Goal: Information Seeking & Learning: Learn about a topic

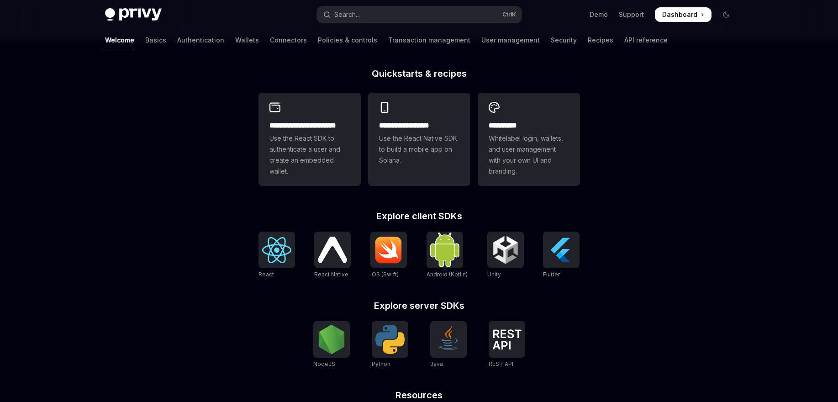
scroll to position [219, 0]
click at [288, 135] on span "Use the React SDK to authenticate a user and create an embedded wallet." at bounding box center [309, 154] width 80 height 44
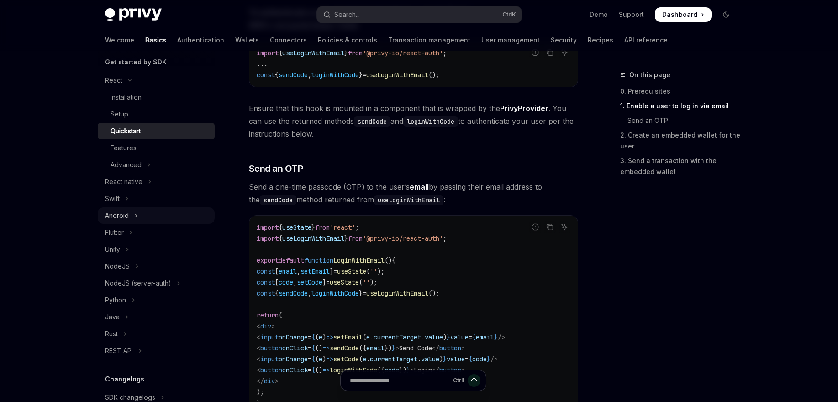
scroll to position [110, 0]
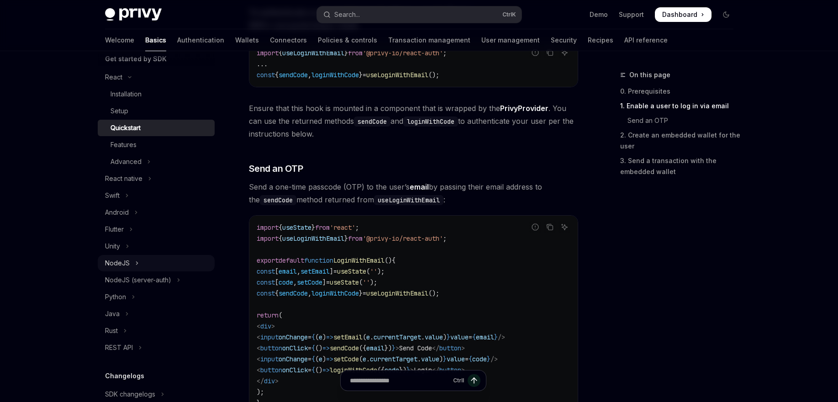
click at [136, 266] on icon "Toggle NodeJS section" at bounding box center [137, 263] width 4 height 11
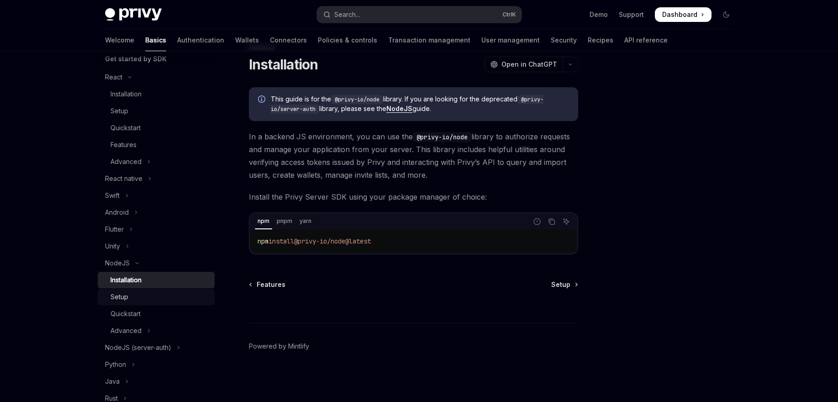
click at [140, 293] on div "Setup" at bounding box center [159, 296] width 99 height 11
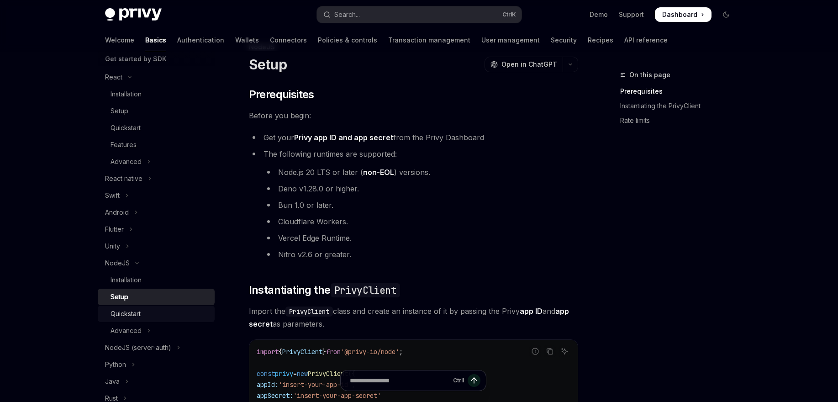
click at [146, 310] on div "Quickstart" at bounding box center [159, 313] width 99 height 11
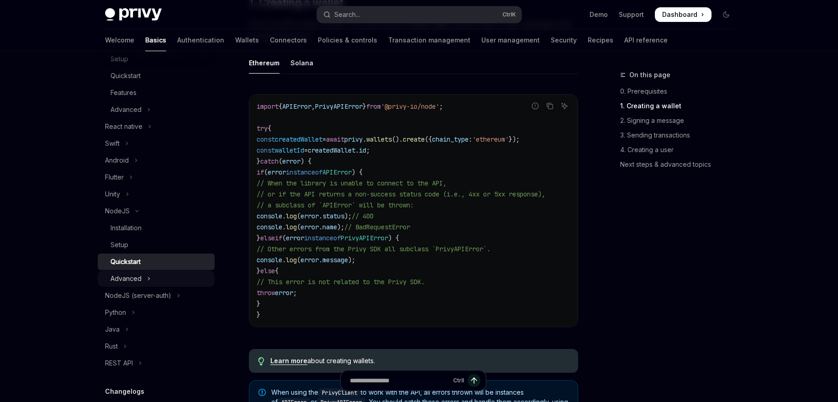
scroll to position [164, 0]
click at [134, 293] on div "NodeJS (server-auth)" at bounding box center [138, 292] width 66 height 11
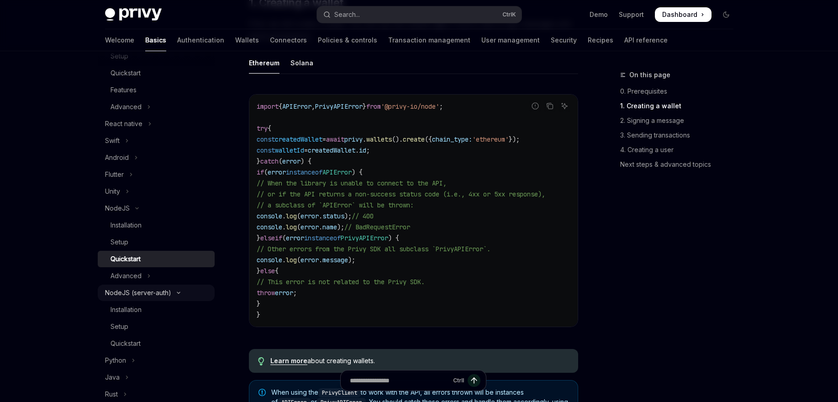
scroll to position [28, 0]
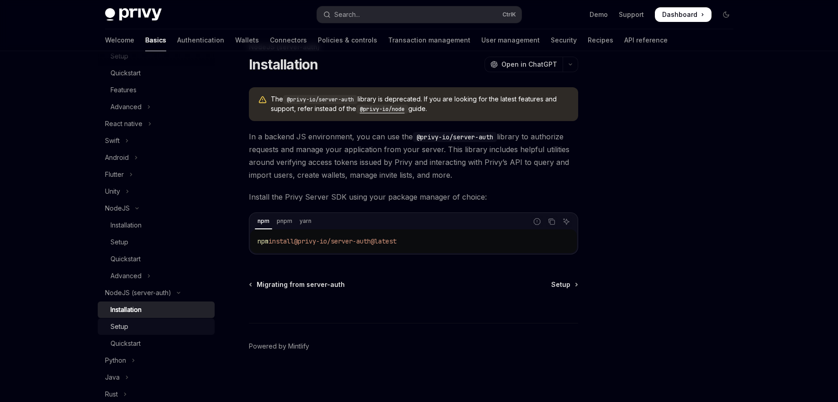
click at [121, 320] on link "Setup" at bounding box center [156, 326] width 117 height 16
type textarea "*"
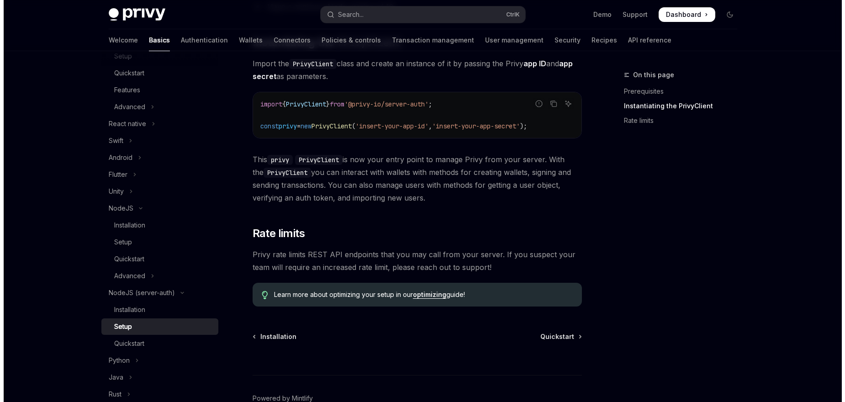
scroll to position [283, 0]
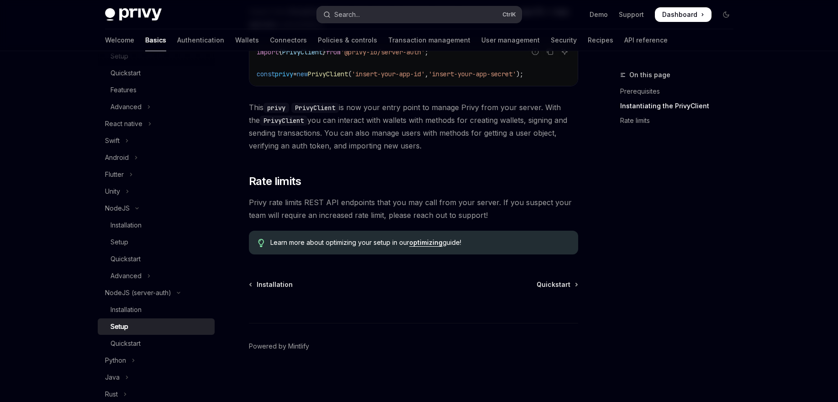
click at [383, 18] on button "Search... Ctrl K" at bounding box center [419, 14] width 205 height 16
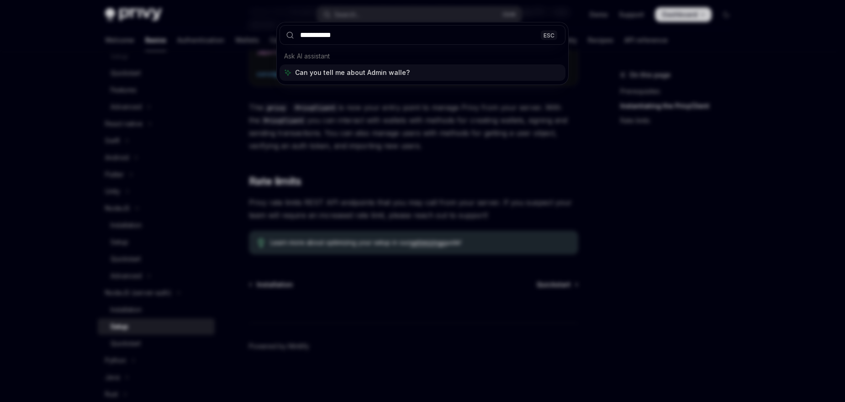
type input "**********"
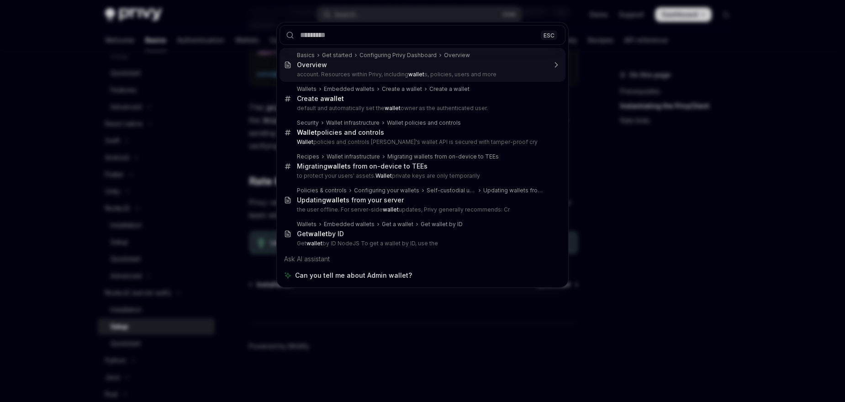
type textarea "*"
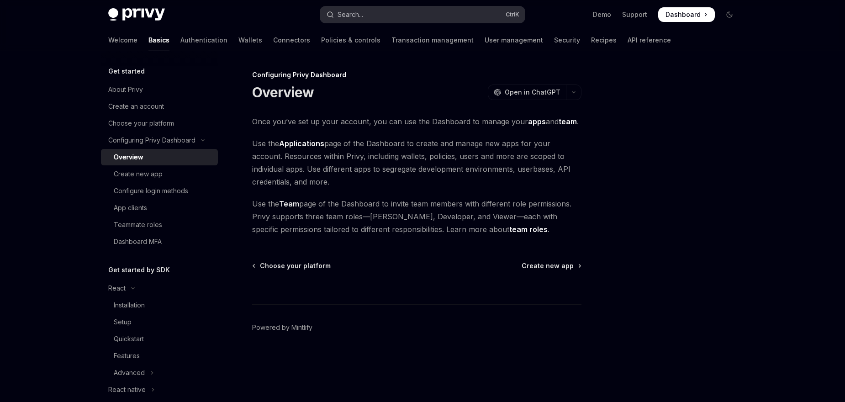
click at [412, 18] on button "Search... Ctrl K" at bounding box center [422, 14] width 205 height 16
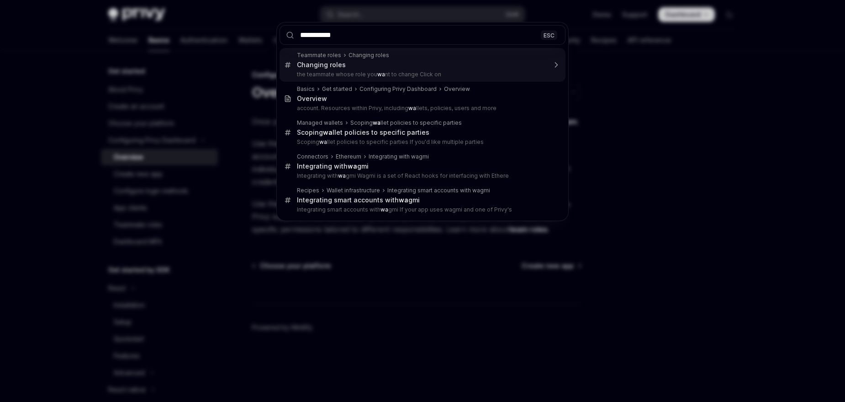
type input "**********"
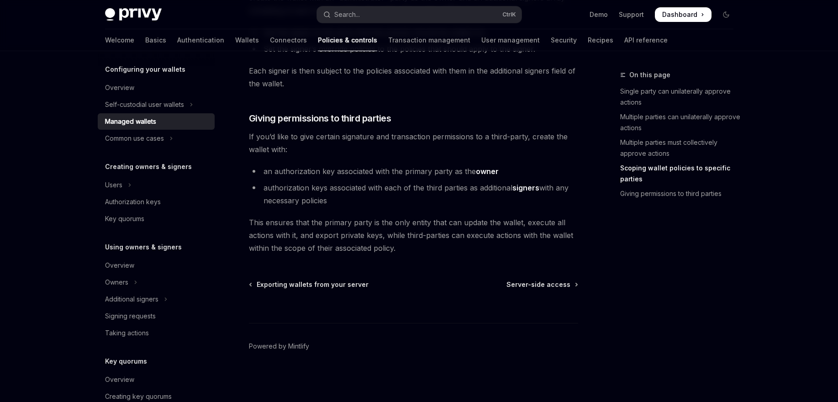
scroll to position [110, 0]
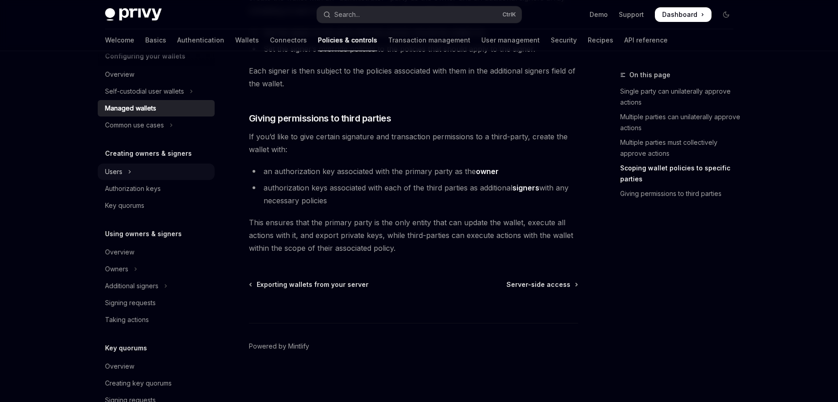
click at [131, 169] on icon "Toggle Users section" at bounding box center [130, 171] width 4 height 11
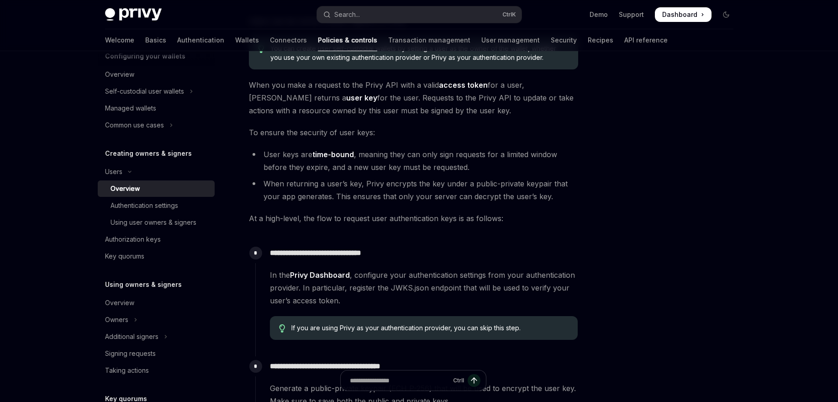
scroll to position [55, 0]
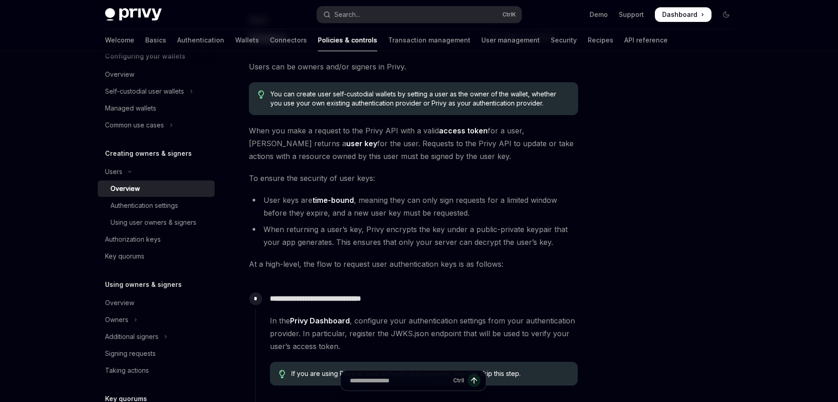
click at [259, 131] on span "When you make a request to the Privy API with a valid access token for a user, …" at bounding box center [413, 143] width 329 height 38
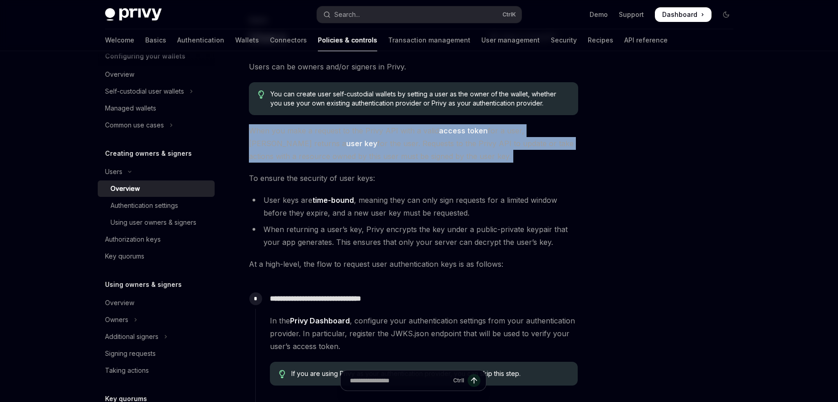
drag, startPoint x: 259, startPoint y: 131, endPoint x: 431, endPoint y: 155, distance: 173.8
click at [431, 155] on span "When you make a request to the Privy API with a valid access token for a user, …" at bounding box center [413, 143] width 329 height 38
drag, startPoint x: 431, startPoint y: 155, endPoint x: 262, endPoint y: 132, distance: 170.4
click at [262, 132] on span "When you make a request to the Privy API with a valid access token for a user, …" at bounding box center [413, 143] width 329 height 38
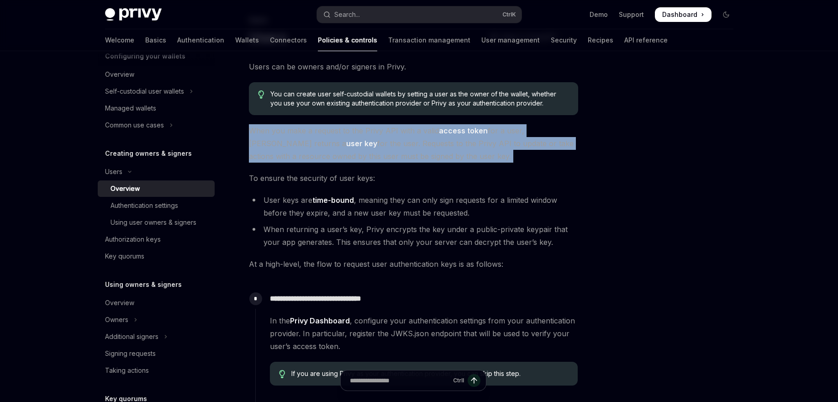
click at [262, 132] on span "When you make a request to the Privy API with a valid access token for a user, …" at bounding box center [413, 143] width 329 height 38
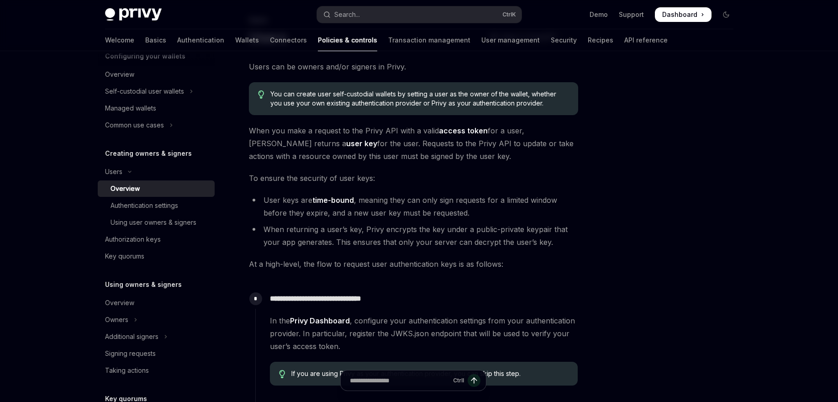
drag, startPoint x: 262, startPoint y: 132, endPoint x: 423, endPoint y: 154, distance: 162.7
click at [423, 154] on span "When you make a request to the Privy API with a valid access token for a user, …" at bounding box center [413, 143] width 329 height 38
drag, startPoint x: 423, startPoint y: 154, endPoint x: 264, endPoint y: 130, distance: 161.2
click at [264, 130] on span "When you make a request to the Privy API with a valid access token for a user, …" at bounding box center [413, 143] width 329 height 38
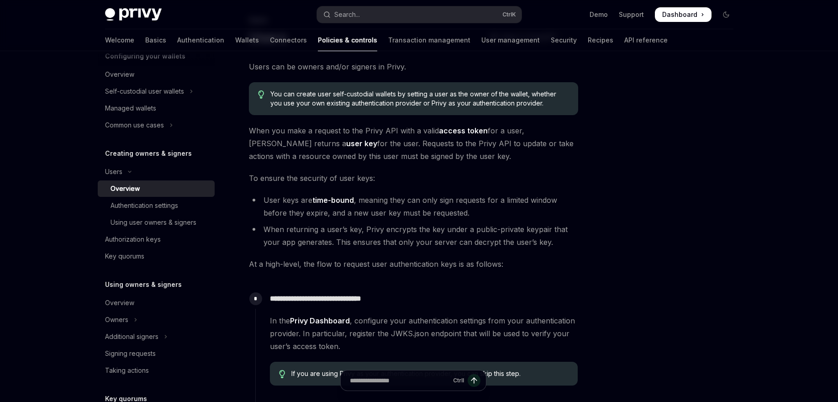
click at [264, 130] on span "When you make a request to the Privy API with a valid access token for a user, …" at bounding box center [413, 143] width 329 height 38
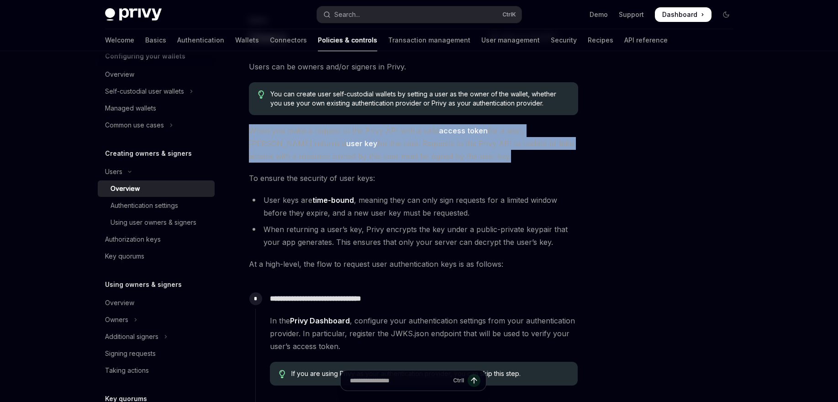
drag, startPoint x: 264, startPoint y: 130, endPoint x: 416, endPoint y: 155, distance: 154.1
click at [416, 155] on span "When you make a request to the Privy API with a valid access token for a user, …" at bounding box center [413, 143] width 329 height 38
drag, startPoint x: 416, startPoint y: 155, endPoint x: 236, endPoint y: 121, distance: 183.0
click at [236, 121] on div "**********" at bounding box center [328, 349] width 504 height 668
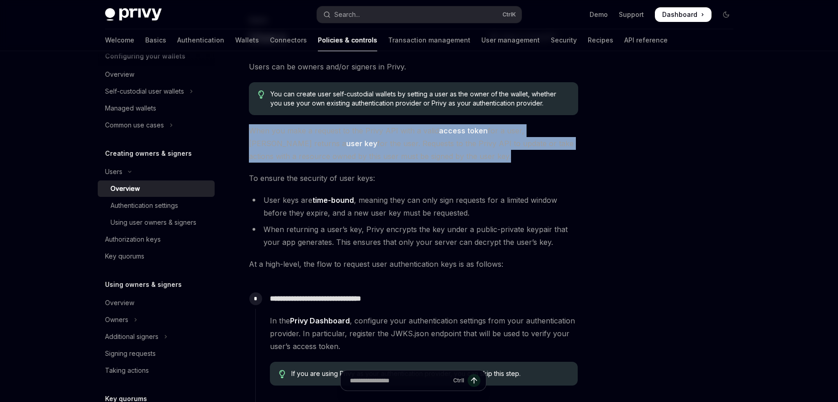
click at [263, 128] on span "When you make a request to the Privy API with a valid access token for a user, …" at bounding box center [413, 143] width 329 height 38
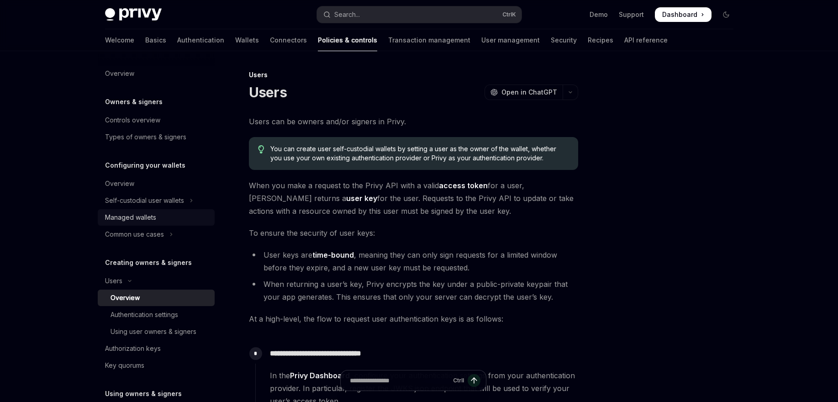
scroll to position [0, 0]
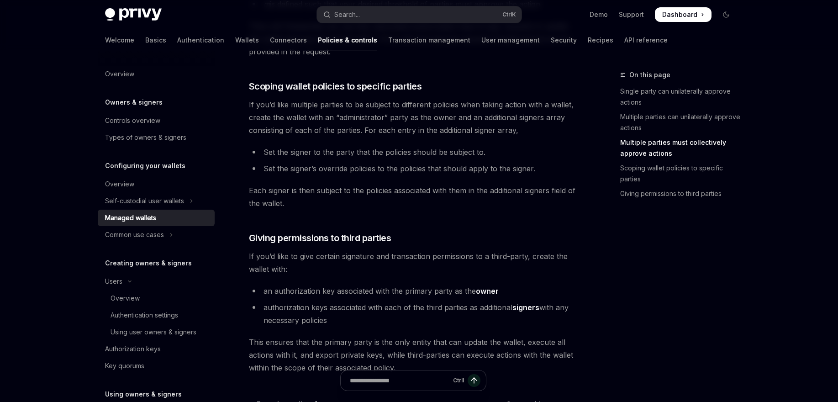
scroll to position [496, 0]
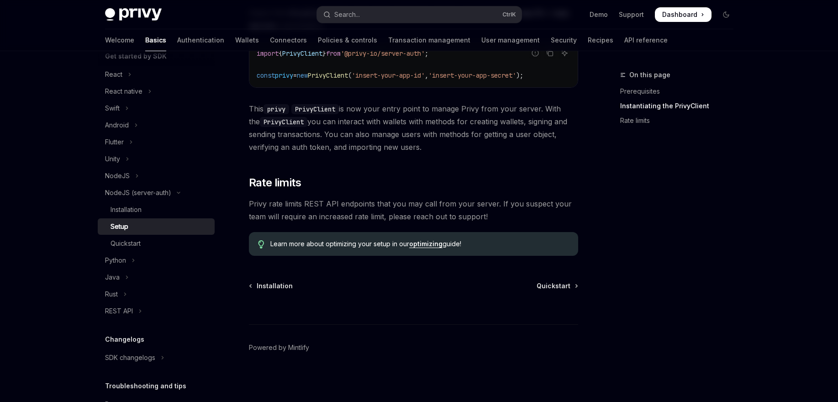
scroll to position [283, 0]
click at [126, 176] on div "NodeJS" at bounding box center [117, 175] width 25 height 11
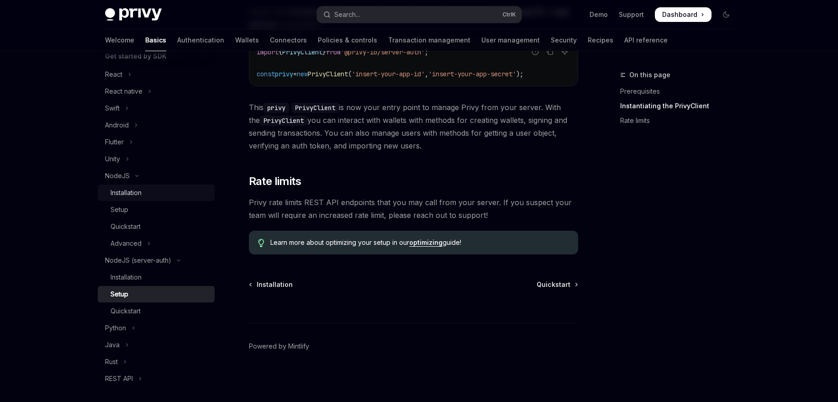
scroll to position [28, 0]
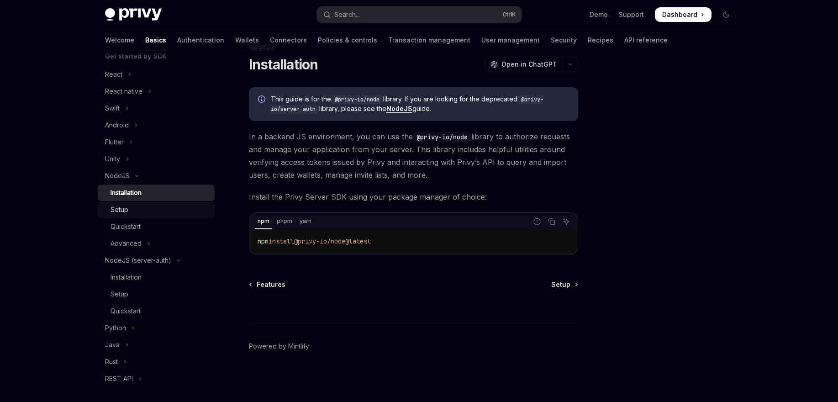
click at [153, 210] on div "Setup" at bounding box center [159, 209] width 99 height 11
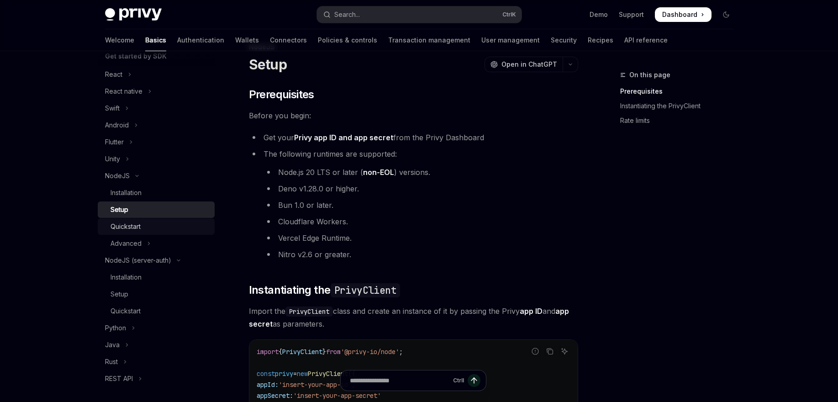
click at [149, 225] on div "Quickstart" at bounding box center [159, 226] width 99 height 11
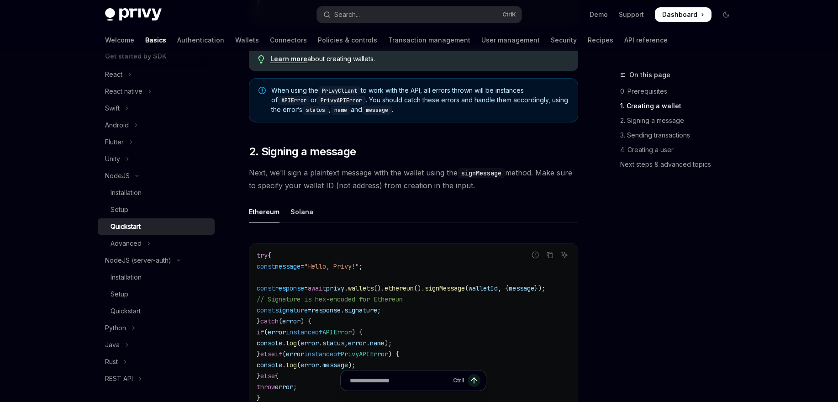
scroll to position [685, 0]
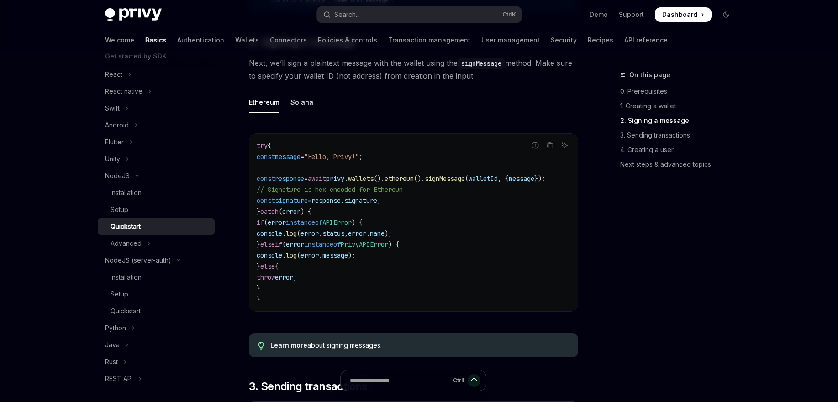
drag, startPoint x: 330, startPoint y: 313, endPoint x: 338, endPoint y: 311, distance: 8.8
click at [338, 311] on div "try { const message = "Hello, Privy!" ; const response = await privy . wallets …" at bounding box center [413, 222] width 328 height 177
drag, startPoint x: 323, startPoint y: 312, endPoint x: 336, endPoint y: 307, distance: 13.7
click at [336, 307] on div "try { const message = "Hello, Privy!" ; const response = await privy . wallets …" at bounding box center [413, 222] width 328 height 177
drag, startPoint x: 336, startPoint y: 312, endPoint x: 345, endPoint y: 310, distance: 9.2
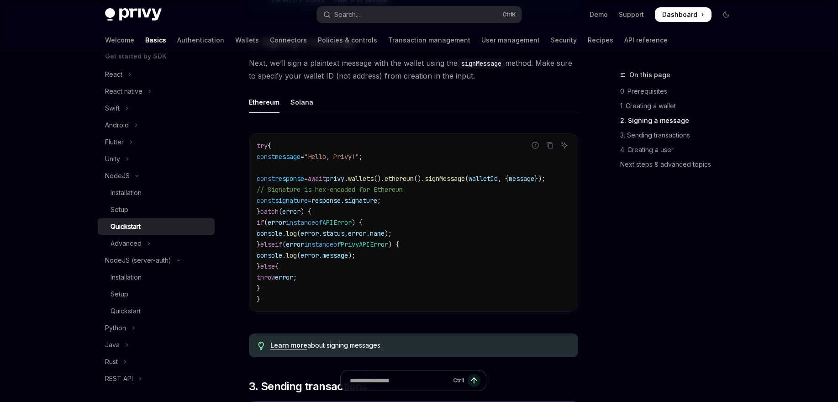
click at [345, 310] on div "try { const message = "Hello, Privy!" ; const response = await privy . wallets …" at bounding box center [413, 222] width 328 height 177
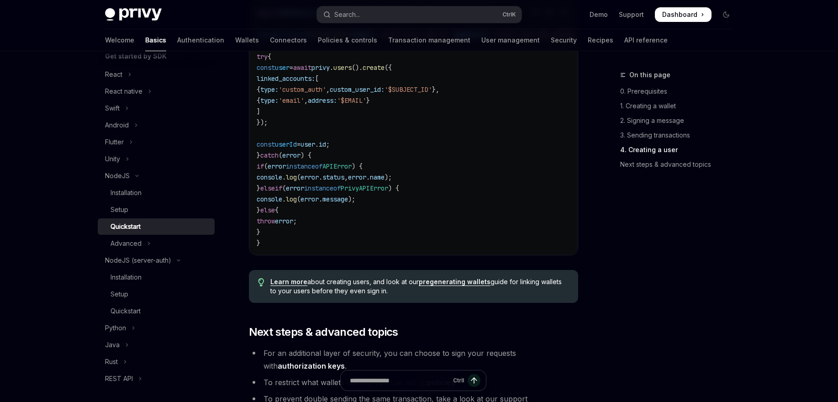
scroll to position [1671, 0]
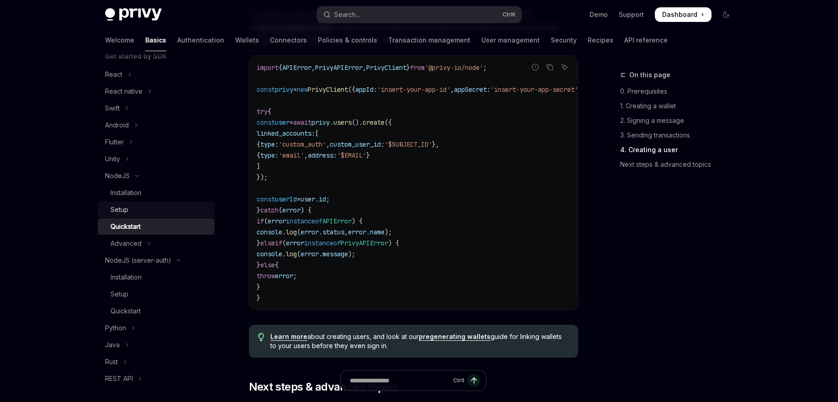
click at [129, 208] on div "Setup" at bounding box center [159, 209] width 99 height 11
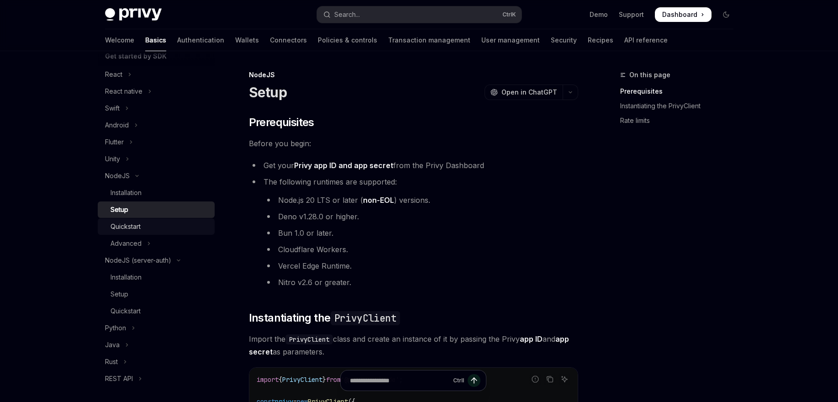
click at [172, 218] on link "Quickstart" at bounding box center [156, 226] width 117 height 16
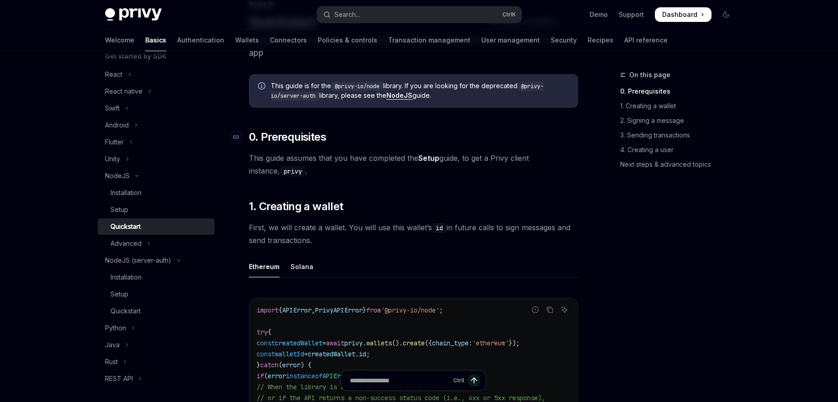
scroll to position [55, 0]
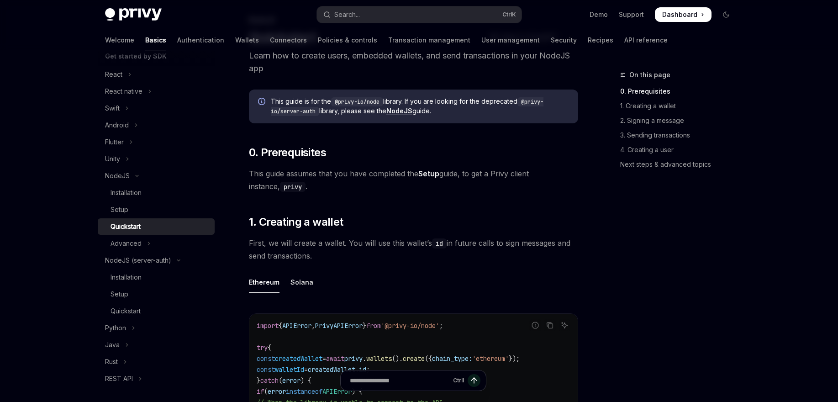
click at [428, 170] on link "Setup" at bounding box center [428, 174] width 21 height 10
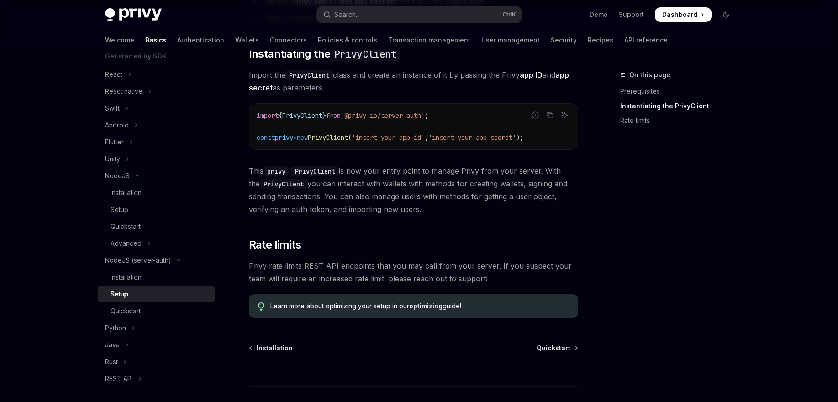
scroll to position [274, 0]
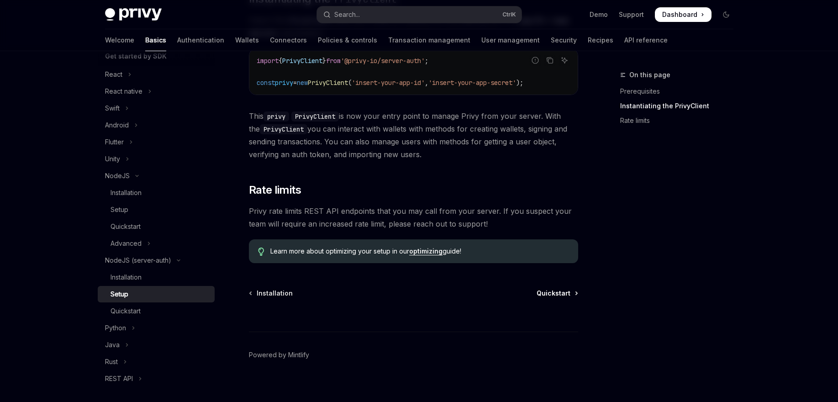
click at [548, 294] on span "Quickstart" at bounding box center [553, 293] width 34 height 9
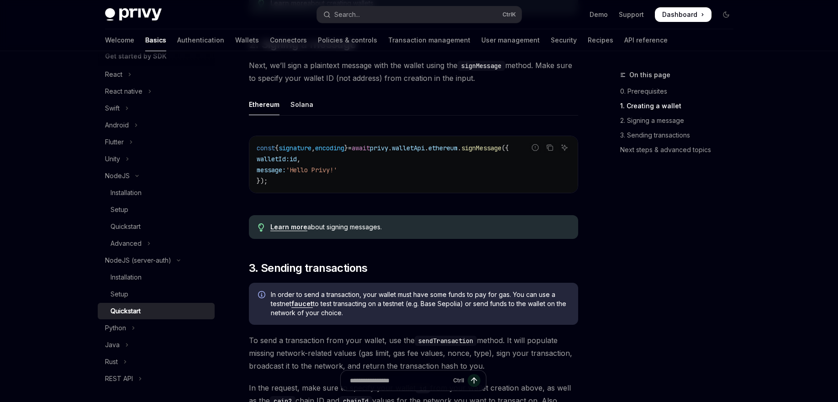
scroll to position [438, 0]
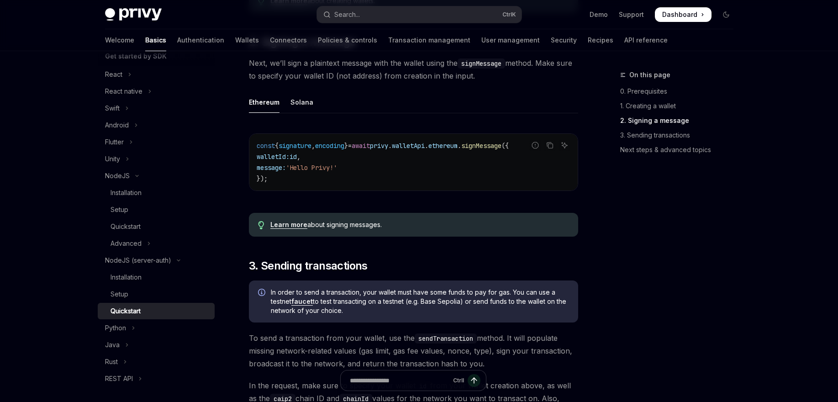
click at [365, 179] on code "const { signature , encoding } = await privy . walletApi . ethereum . signMessa…" at bounding box center [414, 162] width 314 height 44
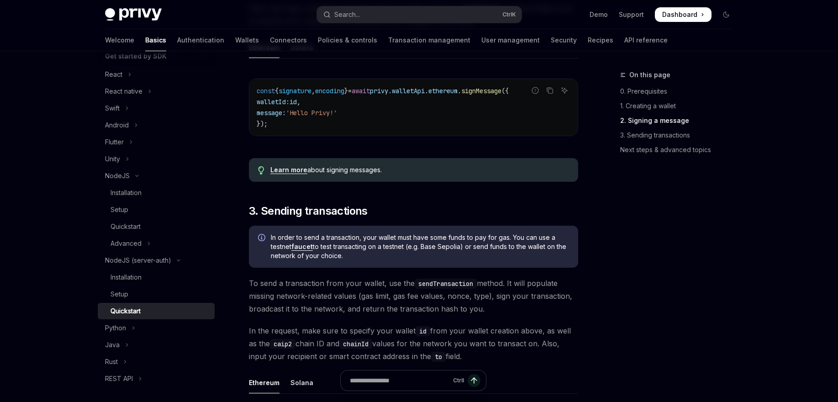
click at [299, 174] on link "Learn more" at bounding box center [288, 170] width 37 height 8
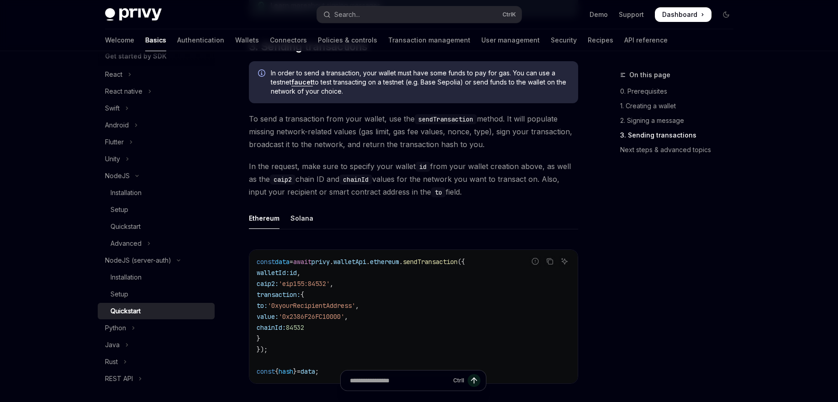
scroll to position [767, 0]
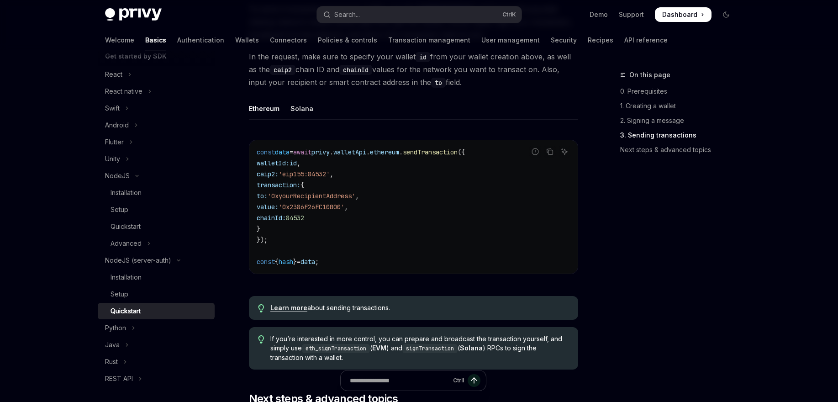
click at [268, 200] on span "to:" at bounding box center [262, 196] width 11 height 8
drag, startPoint x: 275, startPoint y: 202, endPoint x: 331, endPoint y: 220, distance: 58.5
click at [331, 220] on code "const data = await privy . walletApi . ethereum . sendTransaction ({ walletId: …" at bounding box center [414, 207] width 314 height 121
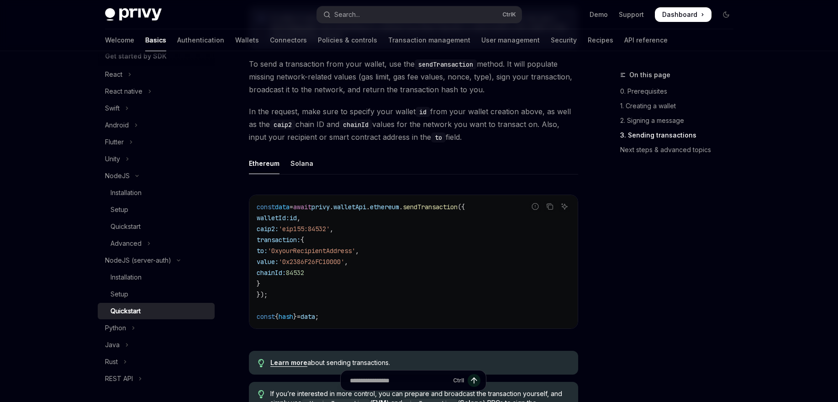
scroll to position [657, 0]
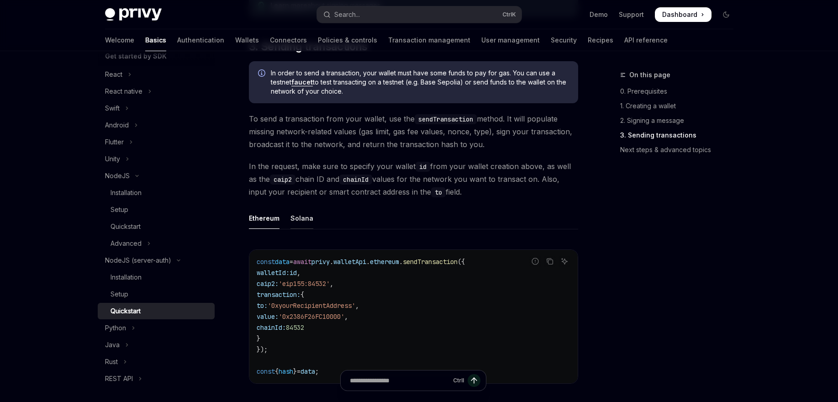
click at [304, 218] on div "Solana" at bounding box center [301, 217] width 23 height 21
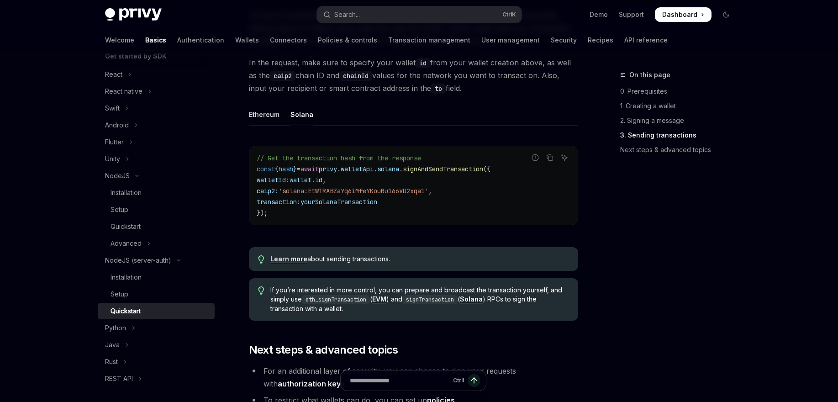
scroll to position [767, 0]
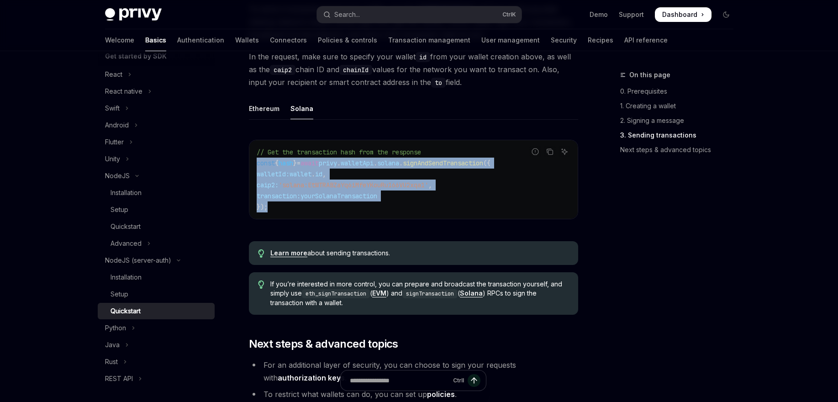
drag, startPoint x: 269, startPoint y: 209, endPoint x: 254, endPoint y: 168, distance: 43.8
click at [254, 168] on div "// Get the transaction hash from the response const { hash } = await privy . wa…" at bounding box center [413, 179] width 328 height 79
click at [266, 167] on span "const" at bounding box center [266, 163] width 18 height 8
click at [268, 167] on span "const" at bounding box center [266, 163] width 18 height 8
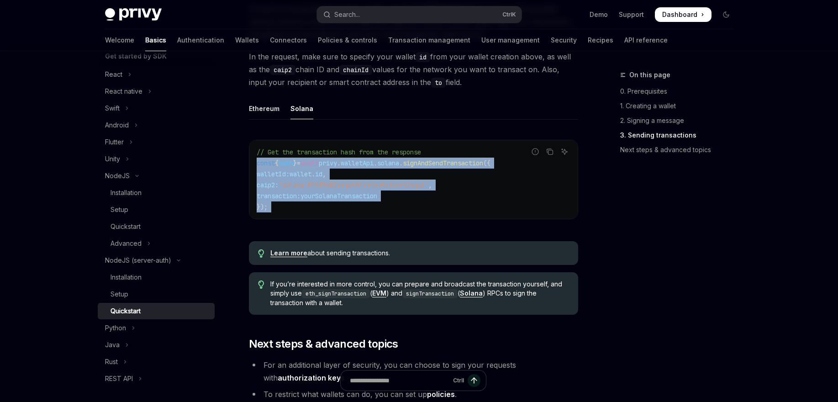
drag, startPoint x: 268, startPoint y: 169, endPoint x: 285, endPoint y: 213, distance: 47.1
click at [285, 212] on code "// Get the transaction hash from the response const { hash } = await privy . wa…" at bounding box center [414, 180] width 314 height 66
drag, startPoint x: 285, startPoint y: 213, endPoint x: 272, endPoint y: 167, distance: 47.7
click at [272, 167] on code "// Get the transaction hash from the response const { hash } = await privy . wa…" at bounding box center [414, 180] width 314 height 66
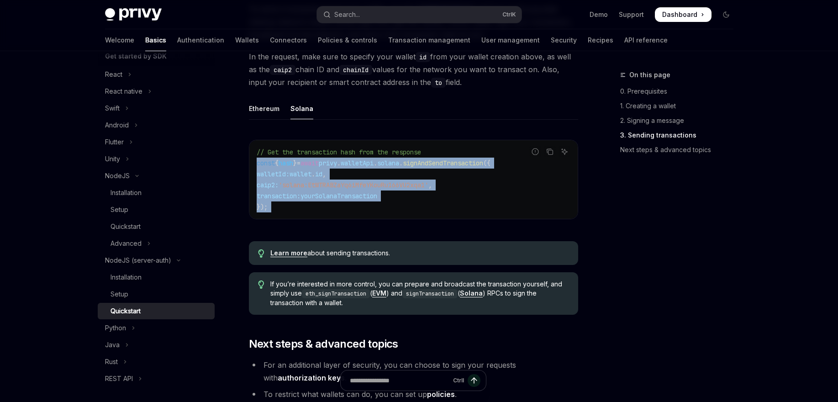
click at [272, 167] on span "const" at bounding box center [266, 163] width 18 height 8
drag, startPoint x: 272, startPoint y: 167, endPoint x: 281, endPoint y: 211, distance: 44.8
click at [281, 211] on code "// Get the transaction hash from the response const { hash } = await privy . wa…" at bounding box center [414, 180] width 314 height 66
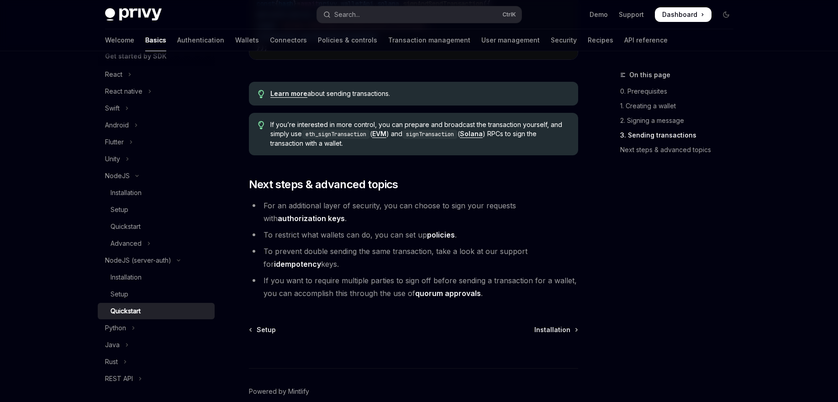
scroll to position [931, 0]
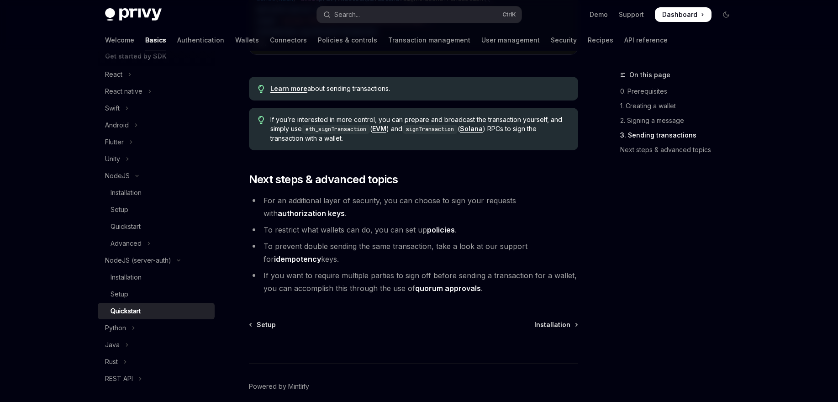
click at [345, 209] on link "authorization keys" at bounding box center [311, 214] width 67 height 10
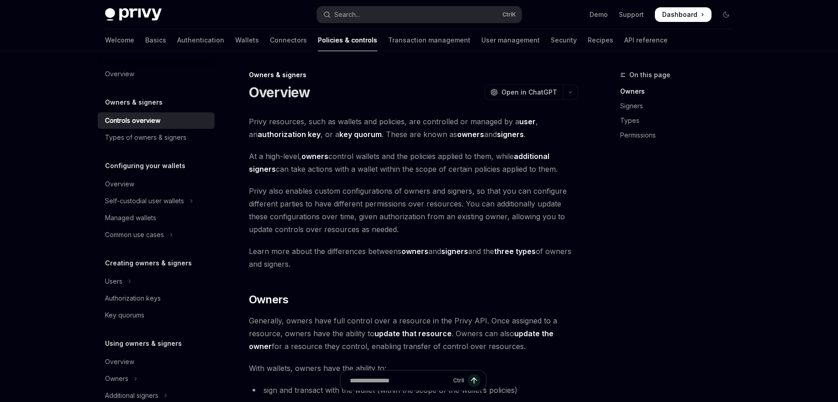
click at [548, 201] on span "Privy also enables custom configurations of owners and signers, so that you can…" at bounding box center [413, 209] width 329 height 51
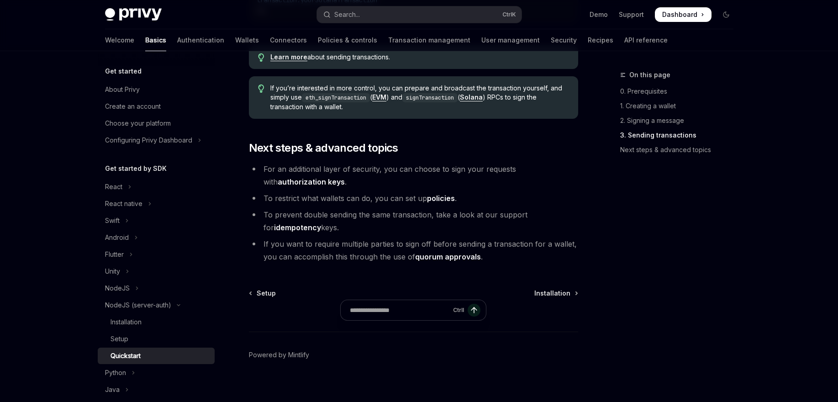
scroll to position [975, 0]
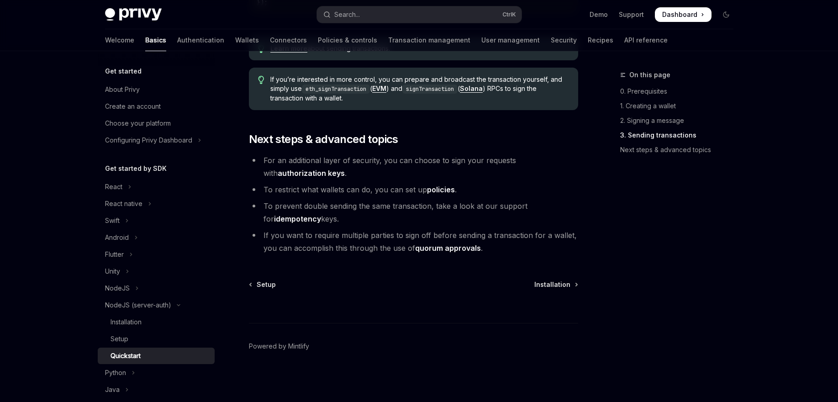
click at [267, 159] on li "For an additional layer of security, you can choose to sign your requests with …" at bounding box center [413, 167] width 329 height 26
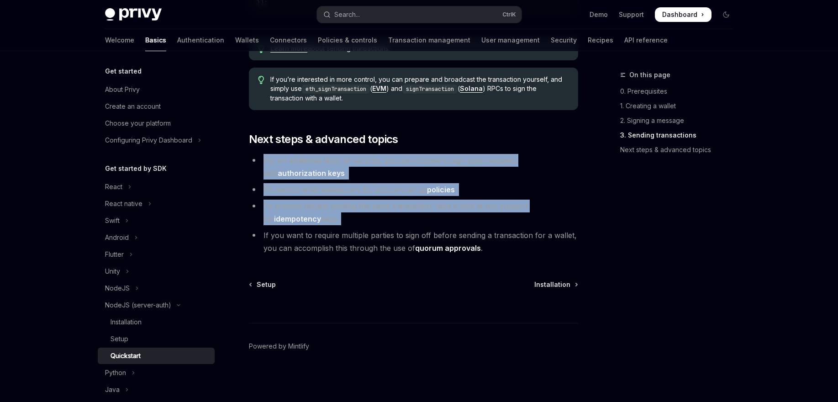
drag, startPoint x: 267, startPoint y: 159, endPoint x: 411, endPoint y: 211, distance: 152.9
click at [423, 218] on ul "For an additional layer of security, you can choose to sign your requests with …" at bounding box center [413, 204] width 329 height 100
click at [316, 163] on li "For an additional layer of security, you can choose to sign your requests with …" at bounding box center [413, 167] width 329 height 26
drag, startPoint x: 316, startPoint y: 163, endPoint x: 391, endPoint y: 218, distance: 93.1
click at [391, 218] on ul "For an additional layer of security, you can choose to sign your requests with …" at bounding box center [413, 204] width 329 height 100
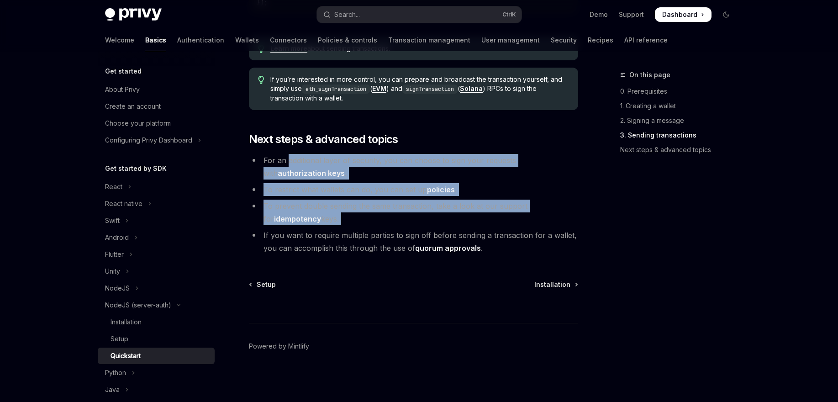
click at [390, 219] on li "To prevent double sending the same transaction, take a look at our support for …" at bounding box center [413, 213] width 329 height 26
drag, startPoint x: 390, startPoint y: 219, endPoint x: 331, endPoint y: 165, distance: 80.5
click at [331, 165] on ul "For an additional layer of security, you can choose to sign your requests with …" at bounding box center [413, 204] width 329 height 100
click at [335, 161] on li "For an additional layer of security, you can choose to sign your requests with …" at bounding box center [413, 167] width 329 height 26
drag, startPoint x: 335, startPoint y: 161, endPoint x: 337, endPoint y: 217, distance: 56.2
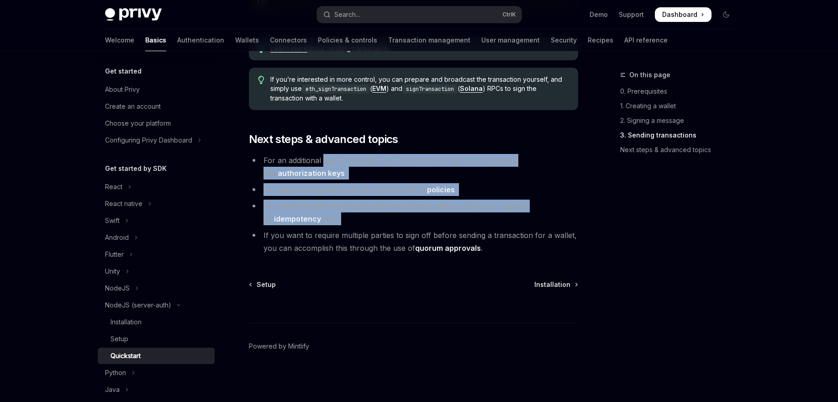
click at [337, 217] on ul "For an additional layer of security, you can choose to sign your requests with …" at bounding box center [413, 204] width 329 height 100
click at [337, 217] on li "To prevent double sending the same transaction, take a look at our support for …" at bounding box center [413, 213] width 329 height 26
drag, startPoint x: 337, startPoint y: 217, endPoint x: 331, endPoint y: 158, distance: 59.3
click at [331, 158] on ul "For an additional layer of security, you can choose to sign your requests with …" at bounding box center [413, 204] width 329 height 100
click at [331, 158] on li "For an additional layer of security, you can choose to sign your requests with …" at bounding box center [413, 167] width 329 height 26
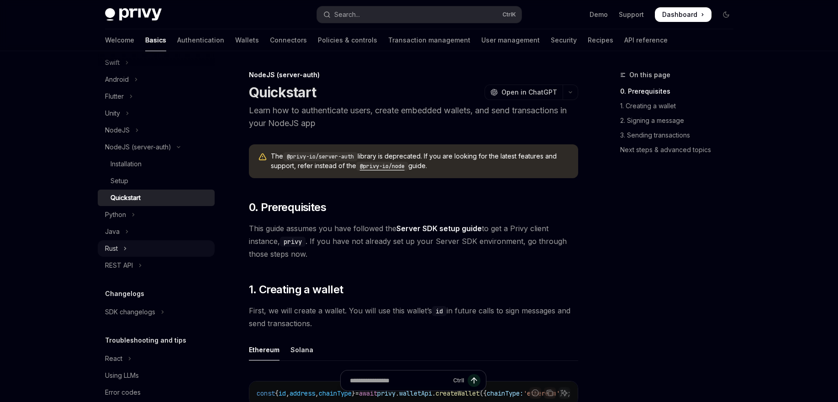
scroll to position [164, 0]
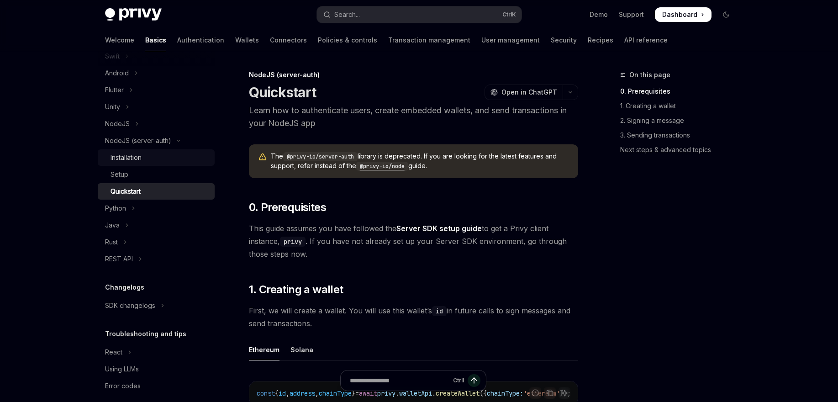
click at [143, 160] on div "Installation" at bounding box center [159, 157] width 99 height 11
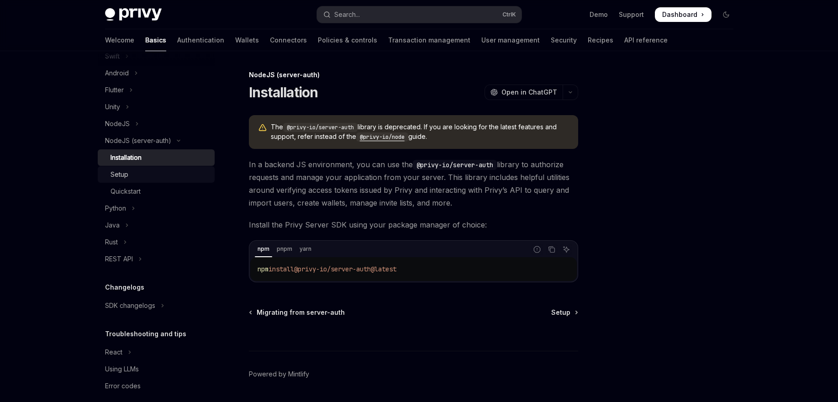
click at [165, 179] on div "Setup" at bounding box center [159, 174] width 99 height 11
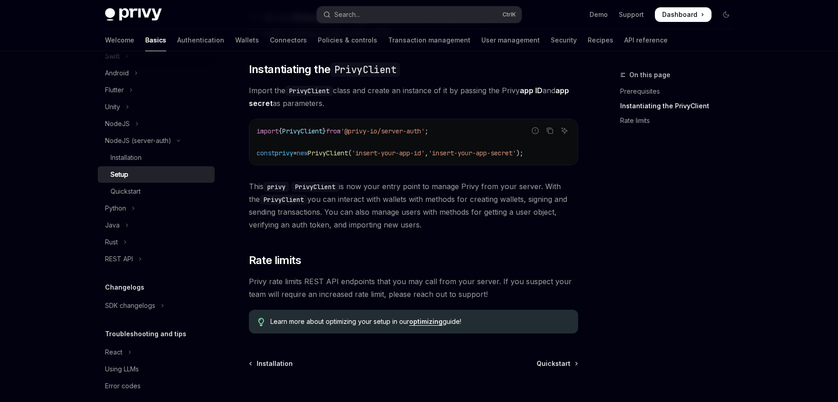
scroll to position [219, 0]
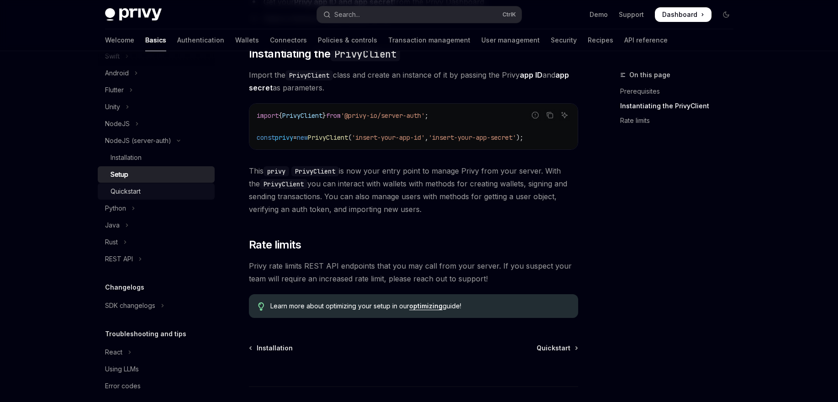
click at [137, 192] on div "Quickstart" at bounding box center [125, 191] width 30 height 11
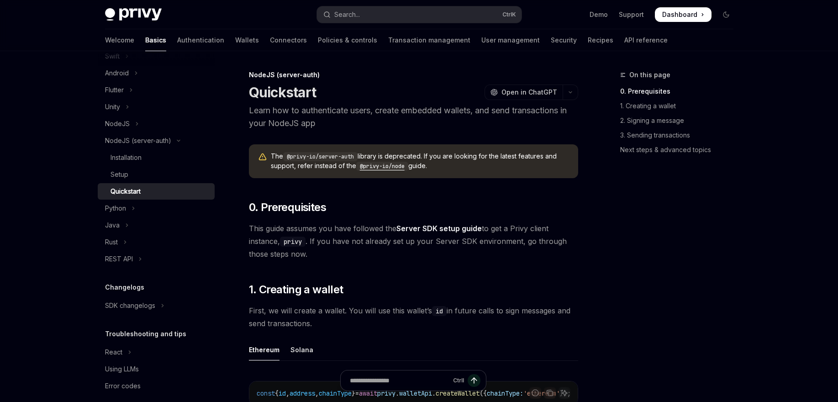
click at [266, 111] on p "Learn how to authenticate users, create embedded wallets, and send transactions…" at bounding box center [413, 117] width 329 height 26
click at [288, 111] on p "Learn how to authenticate users, create embedded wallets, and send transactions…" at bounding box center [413, 117] width 329 height 26
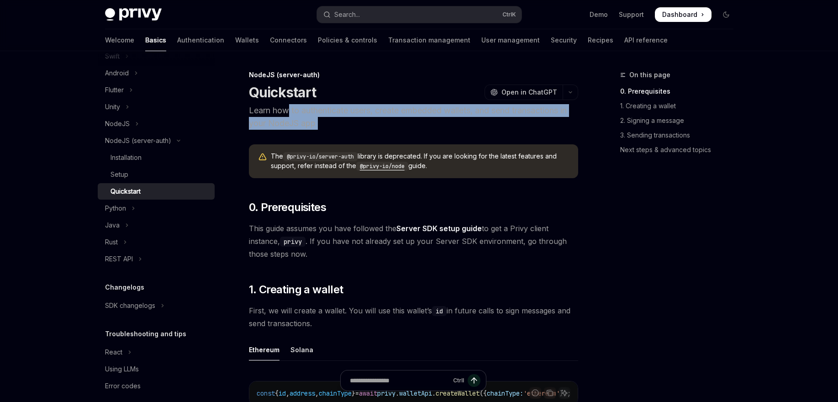
drag, startPoint x: 288, startPoint y: 111, endPoint x: 322, endPoint y: 123, distance: 36.4
click at [322, 123] on p "Learn how to authenticate users, create embedded wallets, and send transactions…" at bounding box center [413, 117] width 329 height 26
click at [314, 121] on p "Learn how to authenticate users, create embedded wallets, and send transactions…" at bounding box center [413, 117] width 329 height 26
drag, startPoint x: 314, startPoint y: 121, endPoint x: 280, endPoint y: 111, distance: 35.1
click at [280, 111] on p "Learn how to authenticate users, create embedded wallets, and send transactions…" at bounding box center [413, 117] width 329 height 26
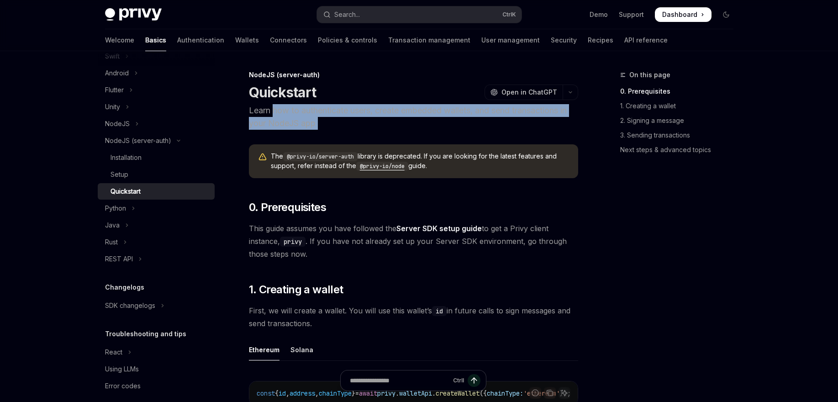
click at [280, 111] on p "Learn how to authenticate users, create embedded wallets, and send transactions…" at bounding box center [413, 117] width 329 height 26
drag, startPoint x: 280, startPoint y: 111, endPoint x: 343, endPoint y: 125, distance: 64.5
click at [343, 125] on p "Learn how to authenticate users, create embedded wallets, and send transactions…" at bounding box center [413, 117] width 329 height 26
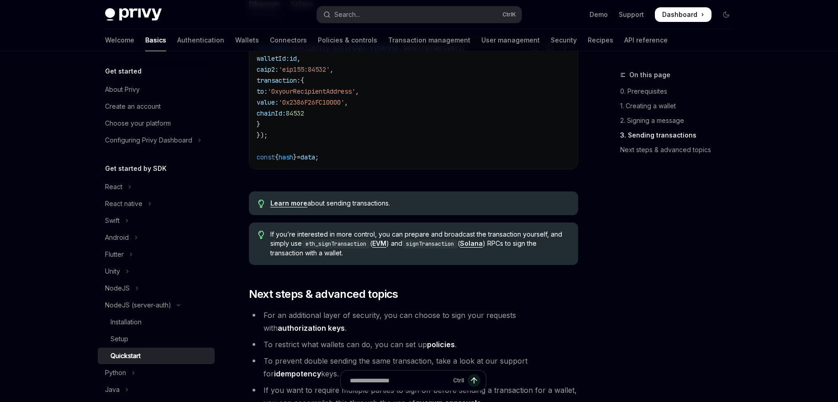
scroll to position [756, 0]
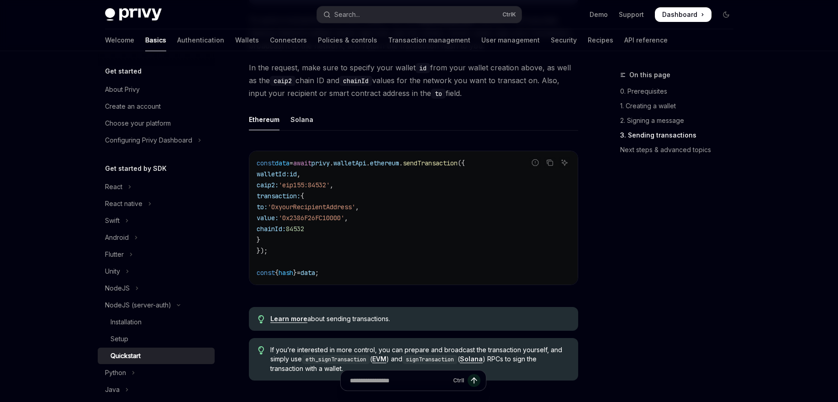
click at [270, 167] on span "const" at bounding box center [266, 163] width 18 height 8
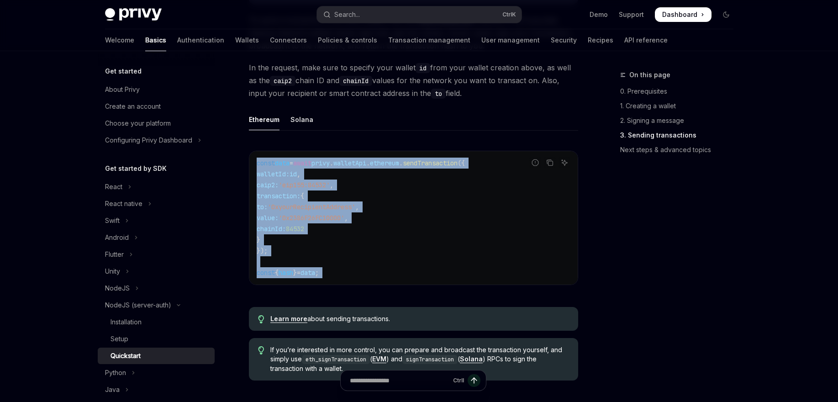
drag, startPoint x: 270, startPoint y: 167, endPoint x: 354, endPoint y: 270, distance: 133.7
click at [377, 278] on code "const data = await privy . walletApi . ethereum . sendTransaction ({ walletId: …" at bounding box center [414, 218] width 314 height 121
click at [349, 270] on code "const data = await privy . walletApi . ethereum . sendTransaction ({ walletId: …" at bounding box center [414, 218] width 314 height 121
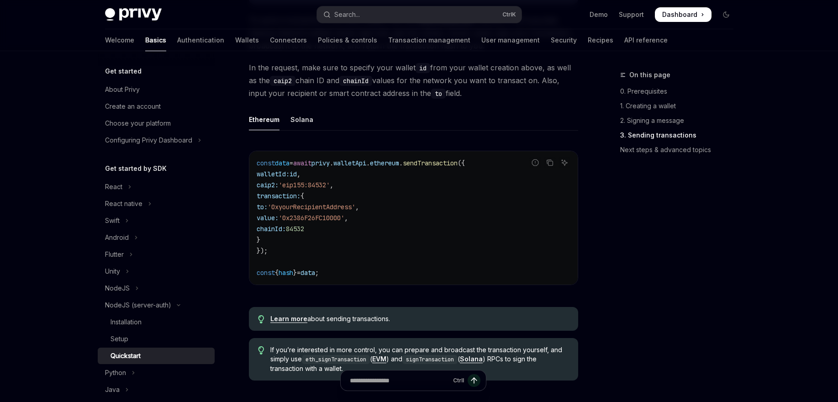
click at [345, 276] on code "const data = await privy . walletApi . ethereum . sendTransaction ({ walletId: …" at bounding box center [414, 218] width 314 height 121
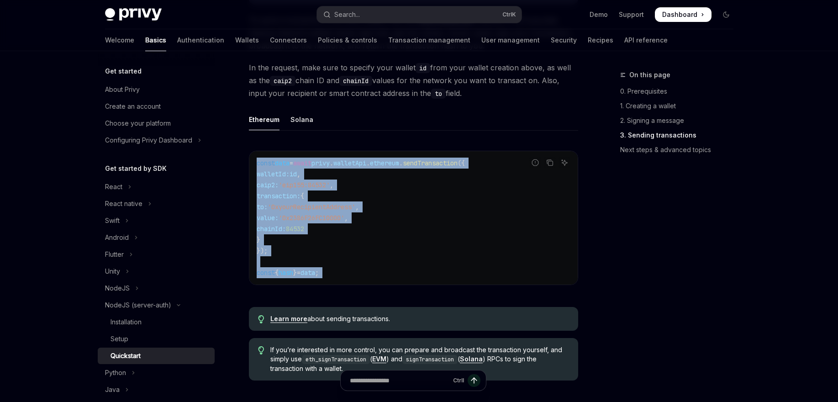
drag, startPoint x: 345, startPoint y: 276, endPoint x: 256, endPoint y: 168, distance: 139.7
click at [257, 168] on code "const data = await privy . walletApi . ethereum . sendTransaction ({ walletId: …" at bounding box center [414, 218] width 314 height 121
click at [259, 166] on span "const" at bounding box center [266, 163] width 18 height 8
drag, startPoint x: 259, startPoint y: 166, endPoint x: 357, endPoint y: 272, distance: 144.4
click at [357, 272] on code "const data = await privy . walletApi . ethereum . sendTransaction ({ walletId: …" at bounding box center [414, 218] width 314 height 121
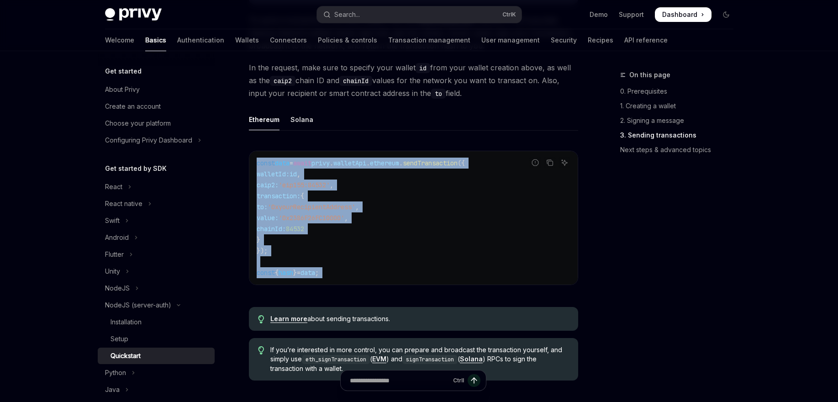
click at [357, 272] on code "const data = await privy . walletApi . ethereum . sendTransaction ({ walletId: …" at bounding box center [414, 218] width 314 height 121
drag, startPoint x: 357, startPoint y: 272, endPoint x: 268, endPoint y: 167, distance: 138.3
click at [268, 167] on code "const data = await privy . walletApi . ethereum . sendTransaction ({ walletId: …" at bounding box center [414, 218] width 314 height 121
click at [268, 167] on span "const" at bounding box center [266, 163] width 18 height 8
drag, startPoint x: 268, startPoint y: 167, endPoint x: 339, endPoint y: 272, distance: 126.9
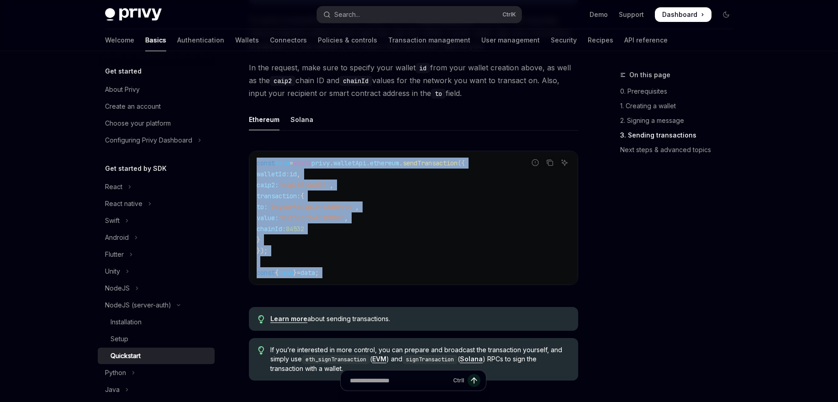
click at [339, 272] on code "const data = await privy . walletApi . ethereum . sendTransaction ({ walletId: …" at bounding box center [414, 218] width 314 height 121
drag, startPoint x: 339, startPoint y: 272, endPoint x: 265, endPoint y: 170, distance: 125.7
click at [265, 170] on code "const data = await privy . walletApi . ethereum . sendTransaction ({ walletId: …" at bounding box center [414, 218] width 314 height 121
click at [267, 167] on span "const" at bounding box center [266, 163] width 18 height 8
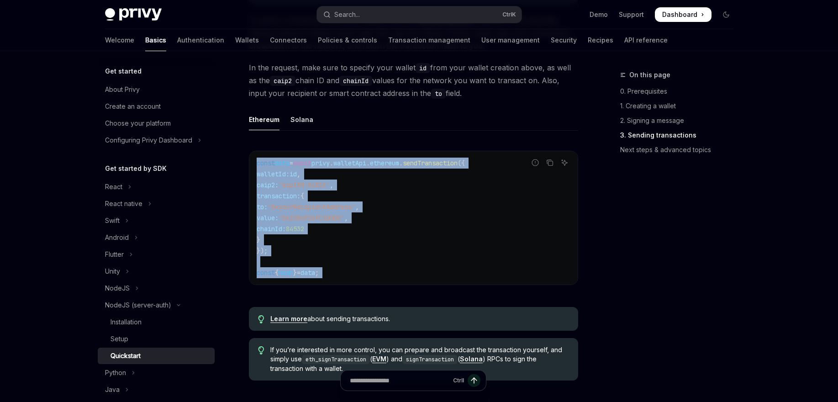
drag, startPoint x: 267, startPoint y: 167, endPoint x: 358, endPoint y: 271, distance: 139.1
click at [358, 272] on code "const data = await privy . walletApi . ethereum . sendTransaction ({ walletId: …" at bounding box center [414, 218] width 314 height 121
click at [358, 271] on code "const data = await privy . walletApi . ethereum . sendTransaction ({ walletId: …" at bounding box center [414, 218] width 314 height 121
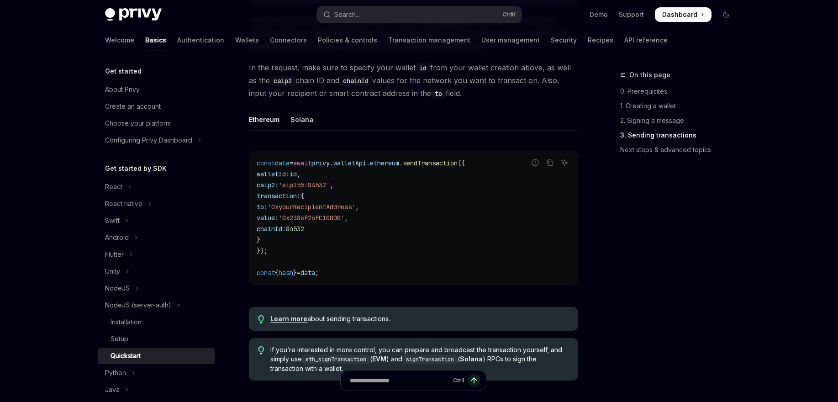
click at [305, 116] on div "Solana" at bounding box center [301, 119] width 23 height 21
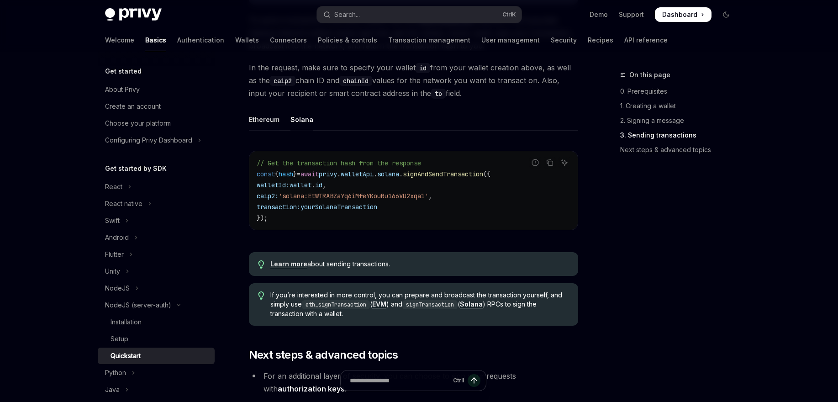
click at [259, 125] on div "Ethereum" at bounding box center [264, 119] width 31 height 21
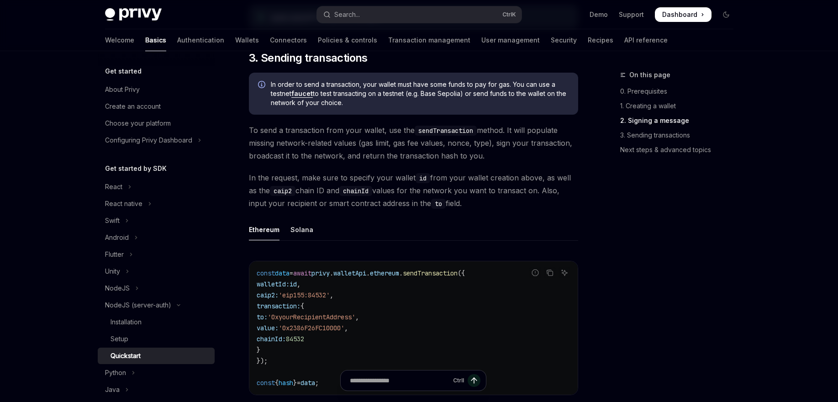
scroll to position [646, 0]
click at [297, 236] on div "Solana" at bounding box center [301, 228] width 23 height 21
type textarea "*"
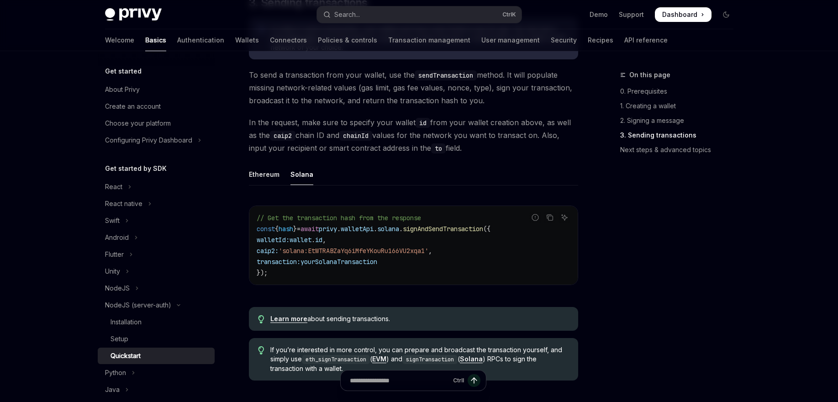
scroll to position [756, 0]
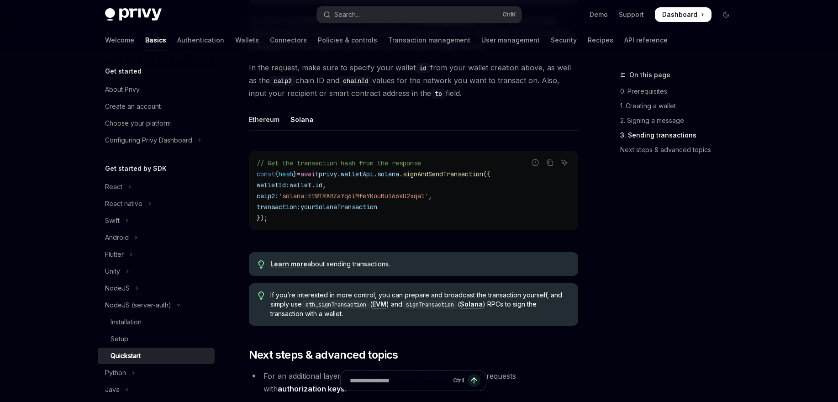
click at [293, 268] on link "Learn more" at bounding box center [288, 264] width 37 height 8
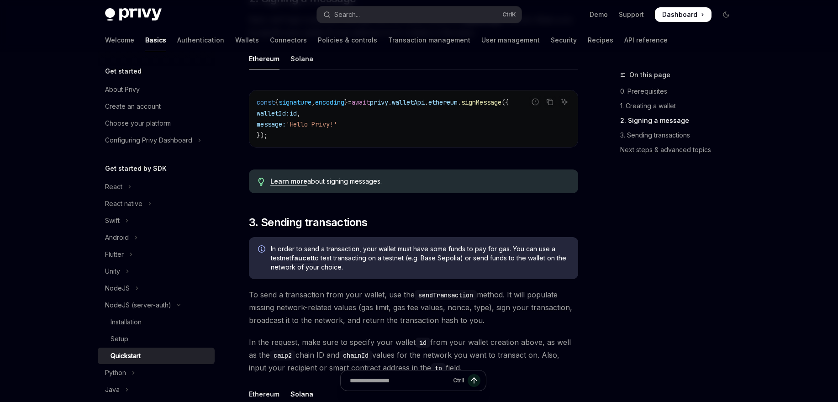
scroll to position [427, 0]
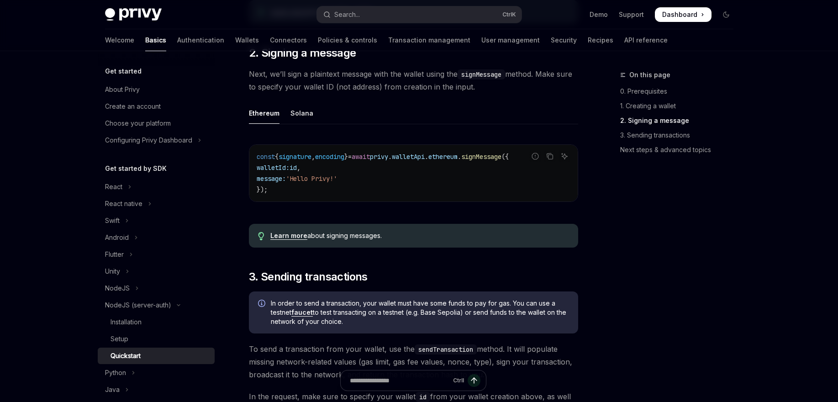
click at [284, 237] on link "Learn more" at bounding box center [288, 235] width 37 height 8
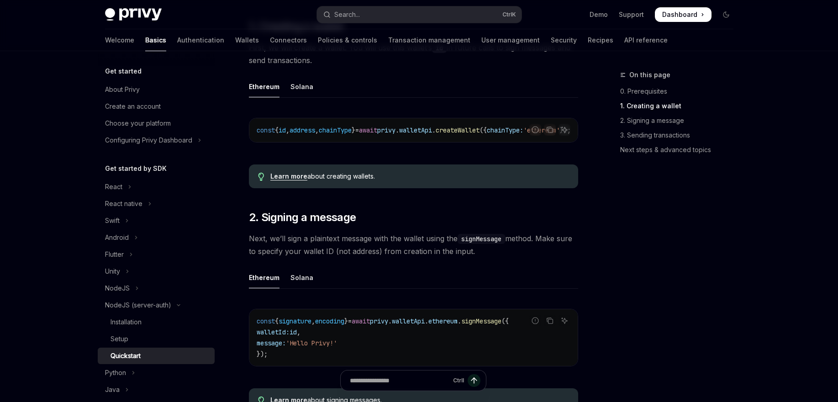
scroll to position [373, 0]
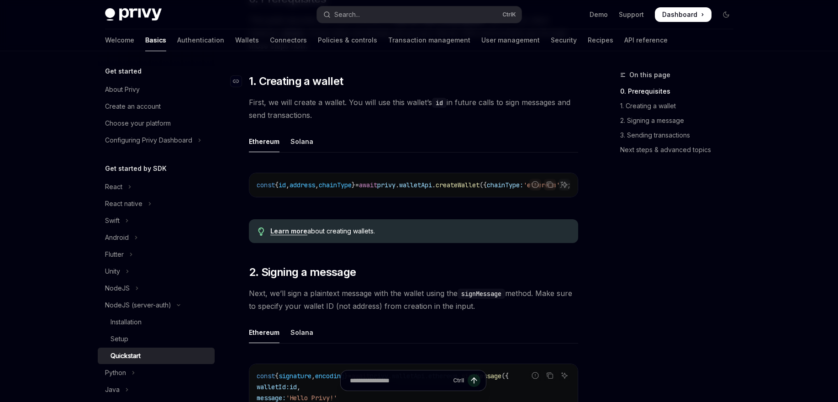
click at [276, 82] on span "1. Creating a wallet" at bounding box center [296, 81] width 95 height 15
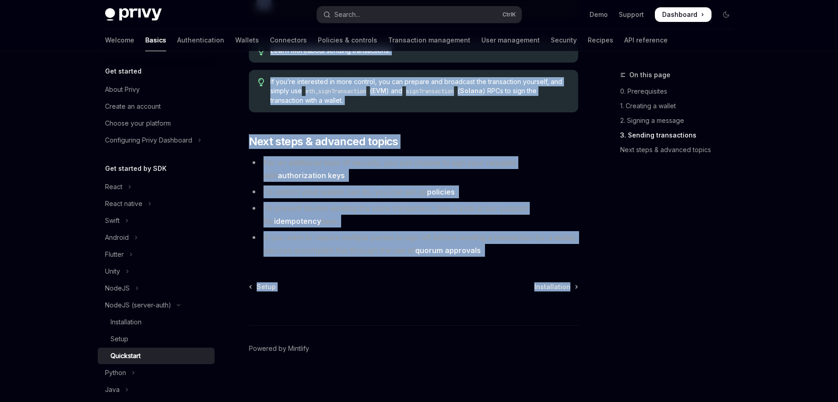
scroll to position [975, 0]
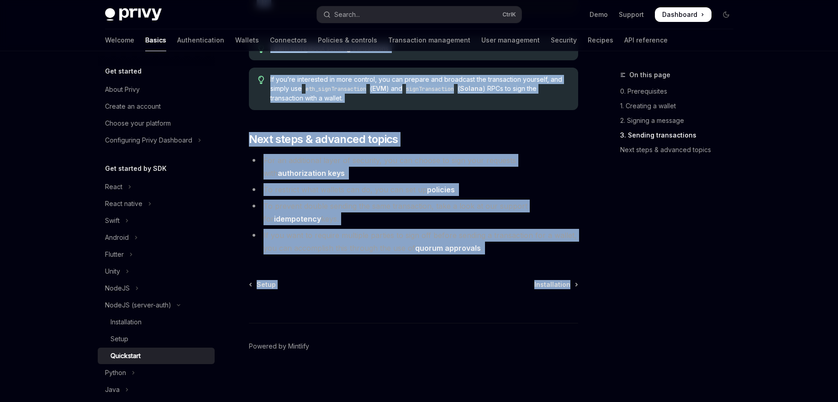
drag, startPoint x: 276, startPoint y: 82, endPoint x: 354, endPoint y: 267, distance: 201.1
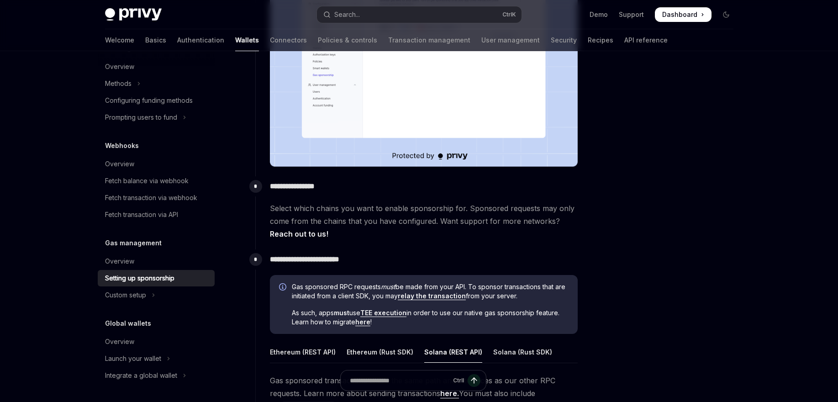
scroll to position [274, 0]
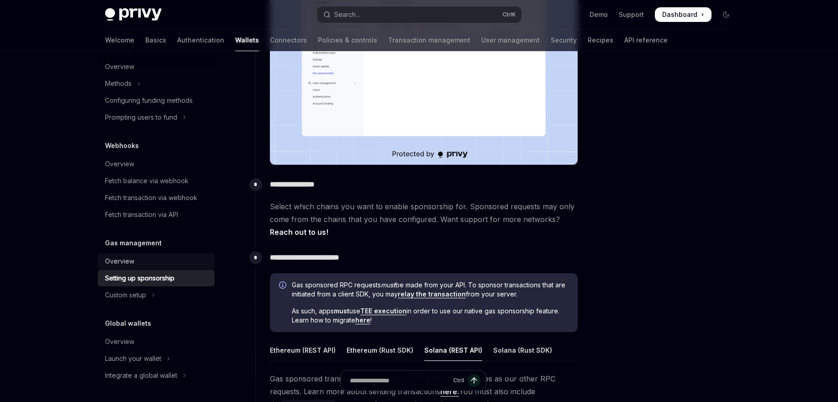
click at [135, 263] on div "Overview" at bounding box center [157, 261] width 104 height 11
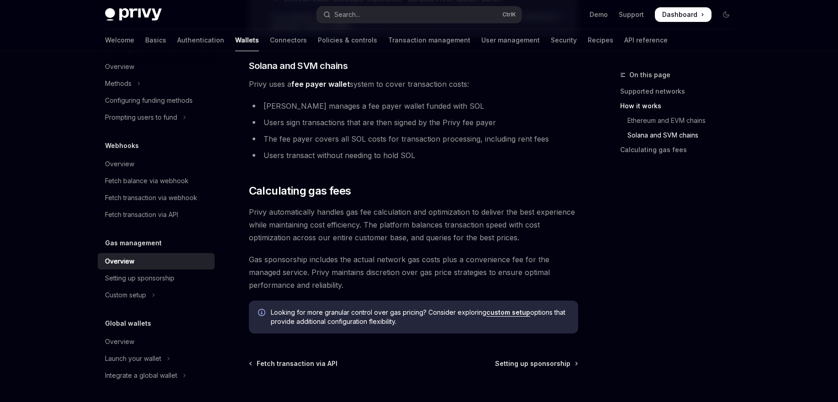
scroll to position [657, 0]
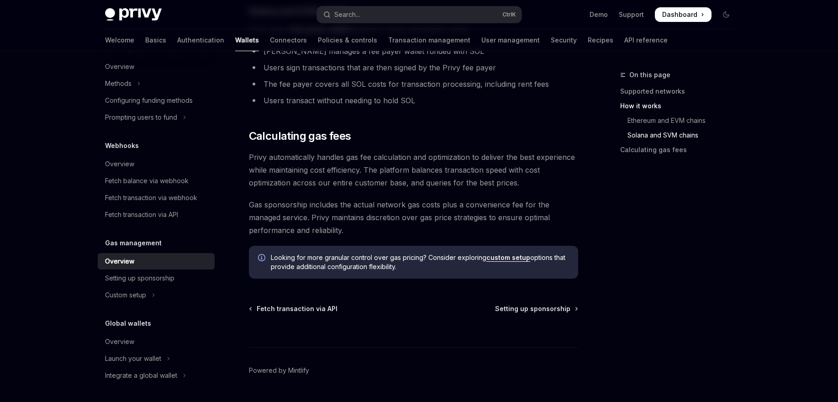
click at [333, 231] on span "Gas sponsorship includes the actual network gas costs plus a convenience fee fo…" at bounding box center [413, 217] width 329 height 38
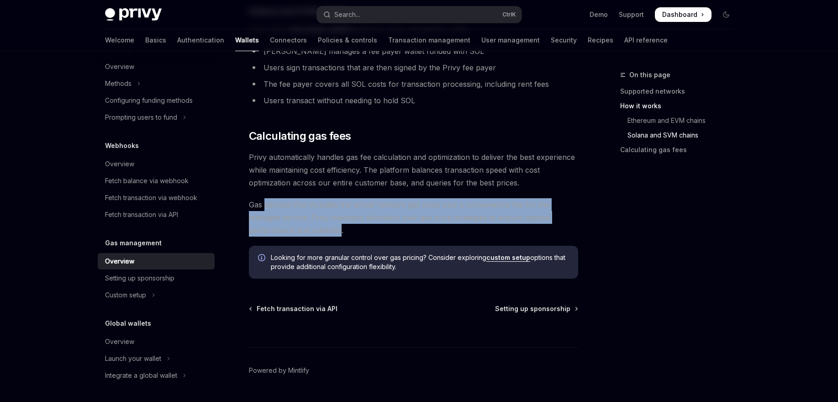
drag, startPoint x: 333, startPoint y: 231, endPoint x: 292, endPoint y: 208, distance: 47.4
click at [292, 208] on span "Gas sponsorship includes the actual network gas costs plus a convenience fee fo…" at bounding box center [413, 217] width 329 height 38
drag, startPoint x: 292, startPoint y: 208, endPoint x: 352, endPoint y: 226, distance: 63.0
click at [352, 226] on span "Gas sponsorship includes the actual network gas costs plus a convenience fee fo…" at bounding box center [413, 217] width 329 height 38
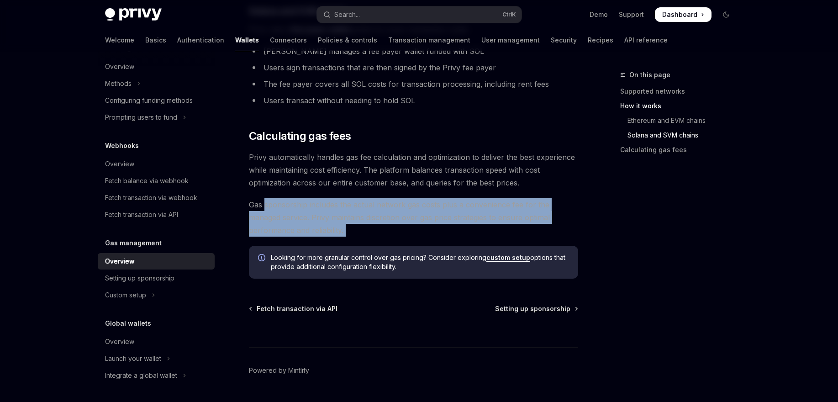
click at [352, 226] on span "Gas sponsorship includes the actual network gas costs plus a convenience fee fo…" at bounding box center [413, 217] width 329 height 38
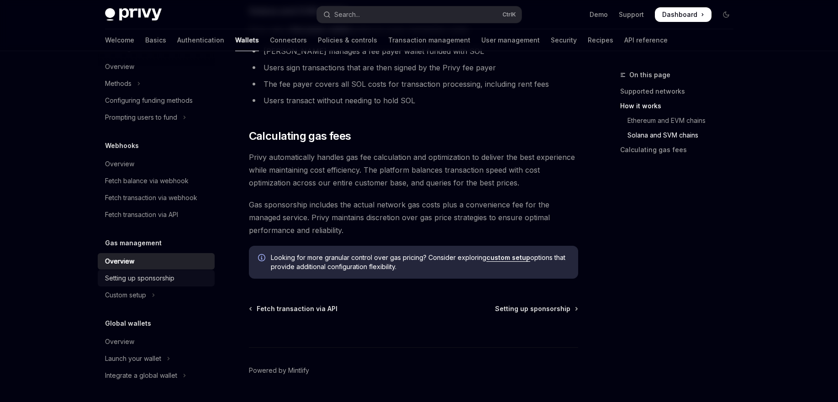
click at [168, 276] on div "Setting up sponsorship" at bounding box center [139, 278] width 69 height 11
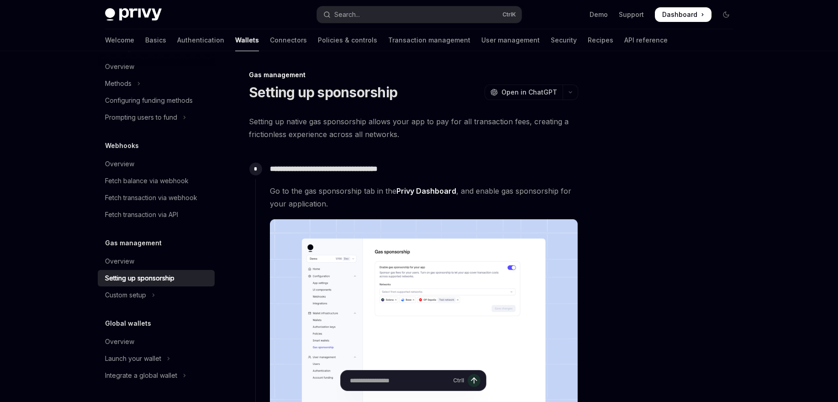
click at [291, 123] on span "Setting up native gas sponsorship allows your app to pay for all transaction fe…" at bounding box center [413, 128] width 329 height 26
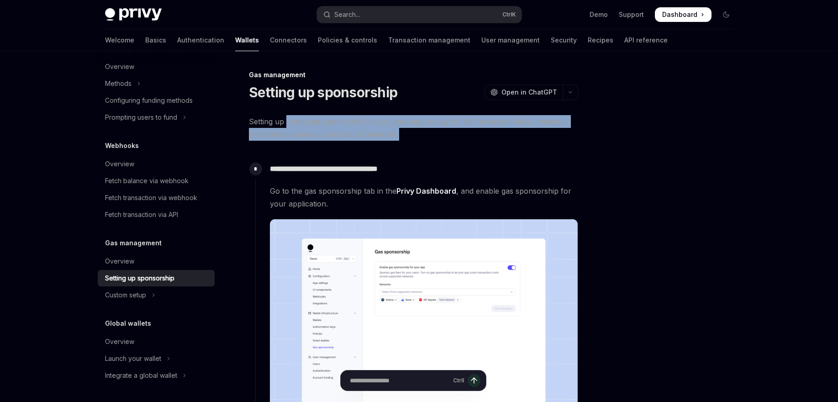
drag, startPoint x: 291, startPoint y: 123, endPoint x: 414, endPoint y: 134, distance: 123.8
click at [414, 134] on span "Setting up native gas sponsorship allows your app to pay for all transaction fe…" at bounding box center [413, 128] width 329 height 26
drag, startPoint x: 414, startPoint y: 134, endPoint x: 300, endPoint y: 122, distance: 114.8
click at [300, 122] on span "Setting up native gas sponsorship allows your app to pay for all transaction fe…" at bounding box center [413, 128] width 329 height 26
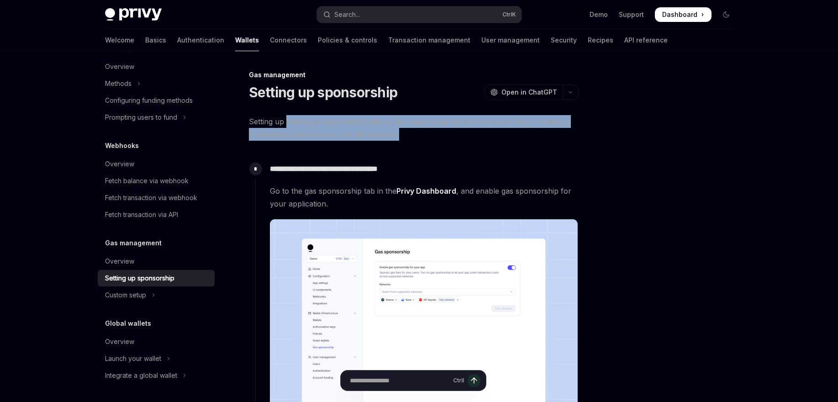
click at [300, 122] on span "Setting up native gas sponsorship allows your app to pay for all transaction fe…" at bounding box center [413, 128] width 329 height 26
drag, startPoint x: 300, startPoint y: 122, endPoint x: 408, endPoint y: 133, distance: 108.7
click at [408, 133] on span "Setting up native gas sponsorship allows your app to pay for all transaction fe…" at bounding box center [413, 128] width 329 height 26
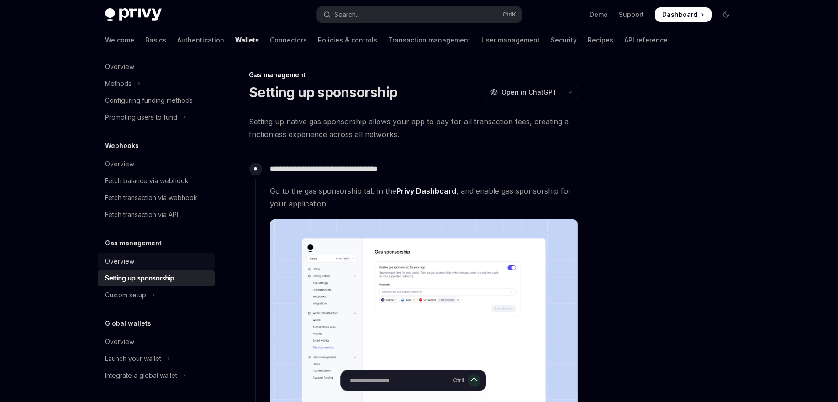
click at [131, 260] on div "Overview" at bounding box center [119, 261] width 29 height 11
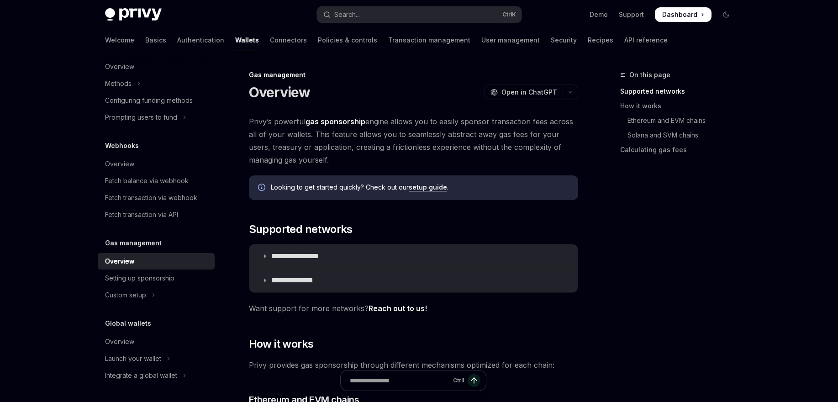
click at [264, 123] on span "Privy’s powerful gas sponsorship engine allows you to easily sponsor transactio…" at bounding box center [413, 140] width 329 height 51
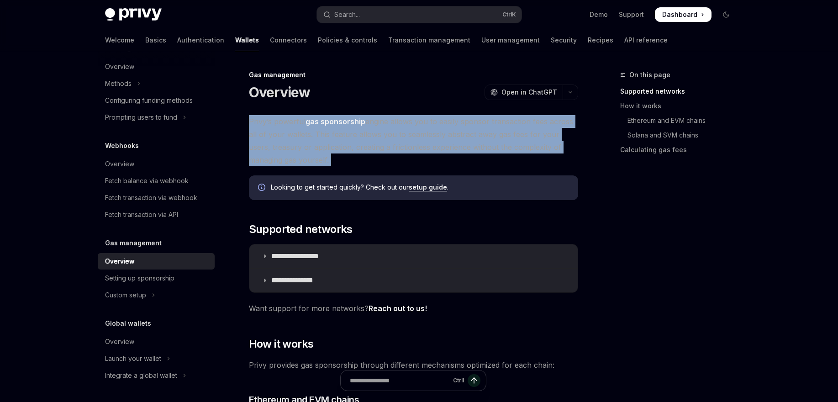
drag, startPoint x: 264, startPoint y: 123, endPoint x: 299, endPoint y: 158, distance: 50.0
click at [299, 158] on span "Privy’s powerful gas sponsorship engine allows you to easily sponsor transactio…" at bounding box center [413, 140] width 329 height 51
click at [298, 158] on span "Privy’s powerful gas sponsorship engine allows you to easily sponsor transactio…" at bounding box center [413, 140] width 329 height 51
drag, startPoint x: 298, startPoint y: 158, endPoint x: 289, endPoint y: 122, distance: 36.7
click at [289, 122] on span "Privy’s powerful gas sponsorship engine allows you to easily sponsor transactio…" at bounding box center [413, 140] width 329 height 51
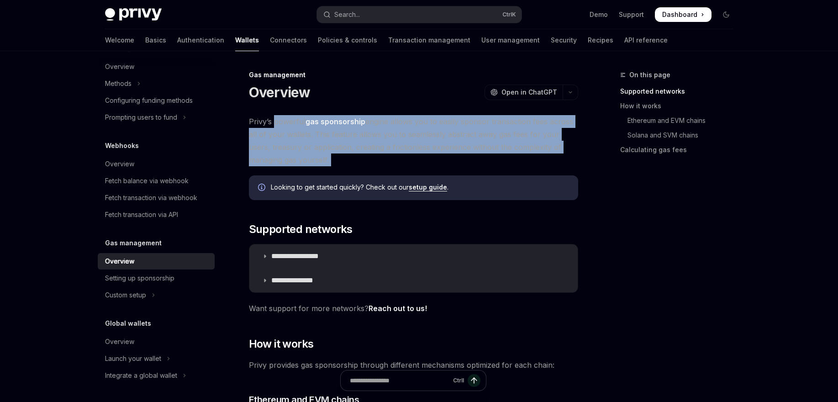
click at [289, 122] on span "Privy’s powerful gas sponsorship engine allows you to easily sponsor transactio…" at bounding box center [413, 140] width 329 height 51
drag, startPoint x: 289, startPoint y: 122, endPoint x: 282, endPoint y: 158, distance: 36.7
click at [282, 158] on span "Privy’s powerful gas sponsorship engine allows you to easily sponsor transactio…" at bounding box center [413, 140] width 329 height 51
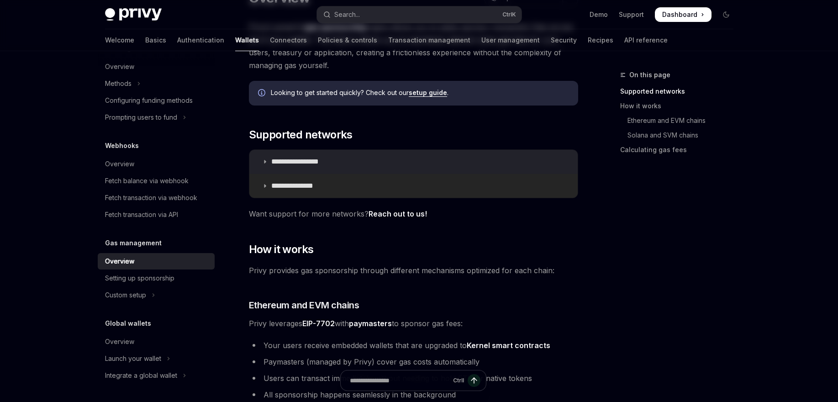
scroll to position [110, 0]
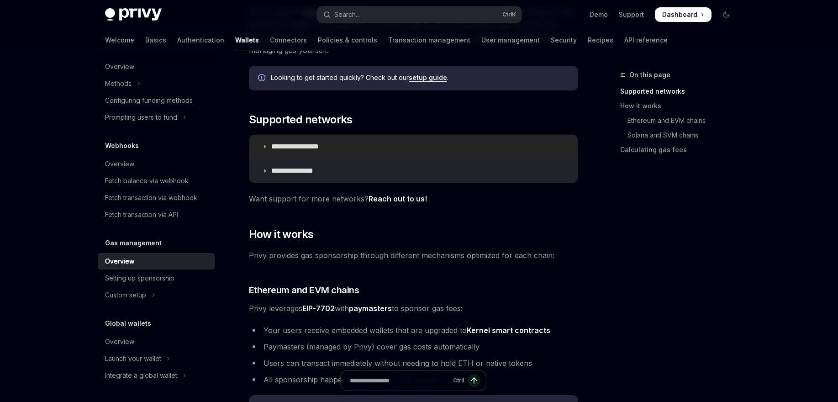
click at [302, 149] on p "**********" at bounding box center [305, 146] width 68 height 9
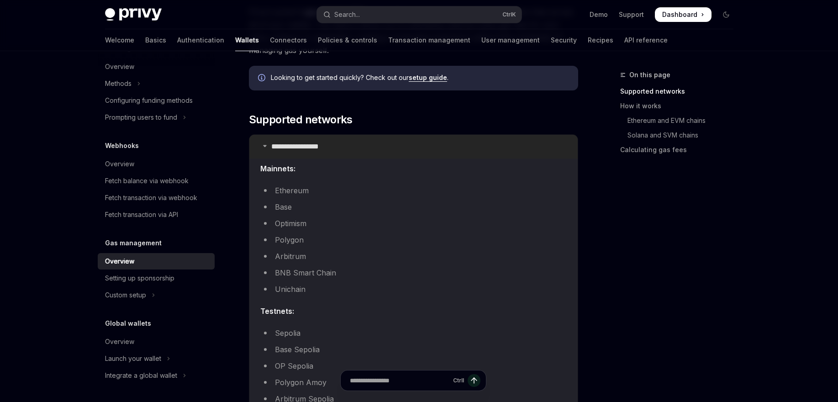
click at [302, 149] on p "**********" at bounding box center [305, 146] width 68 height 9
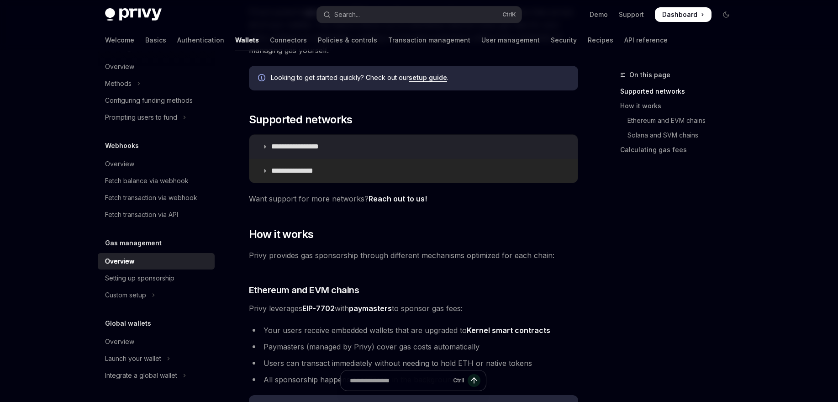
click at [298, 166] on p "**********" at bounding box center [300, 170] width 58 height 9
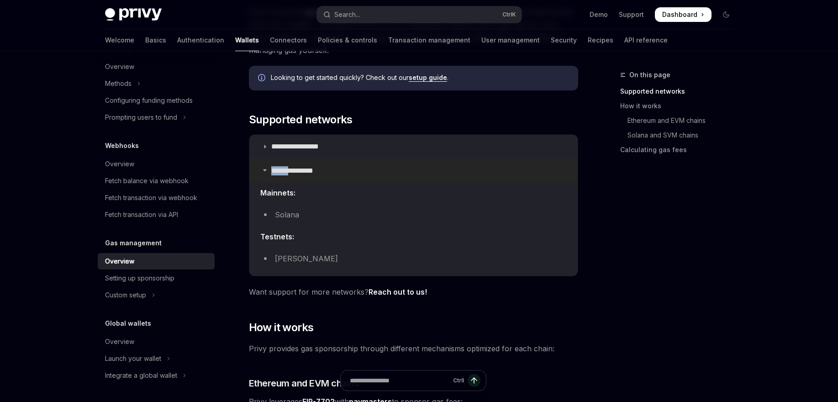
click at [298, 166] on p "**********" at bounding box center [300, 170] width 58 height 9
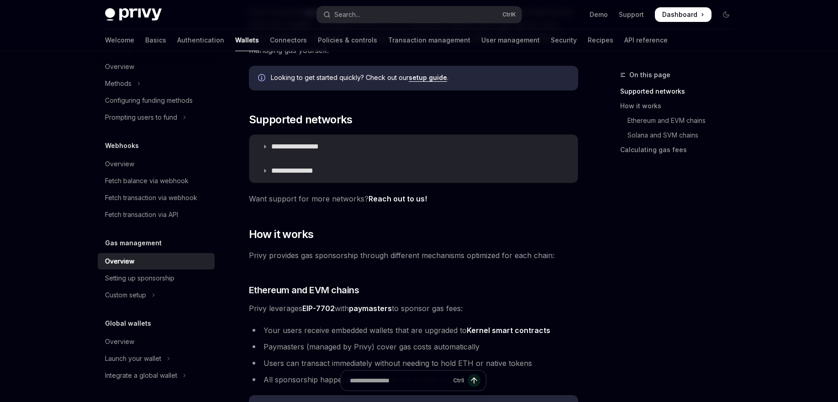
click at [142, 277] on div "Setting up sponsorship" at bounding box center [139, 278] width 69 height 11
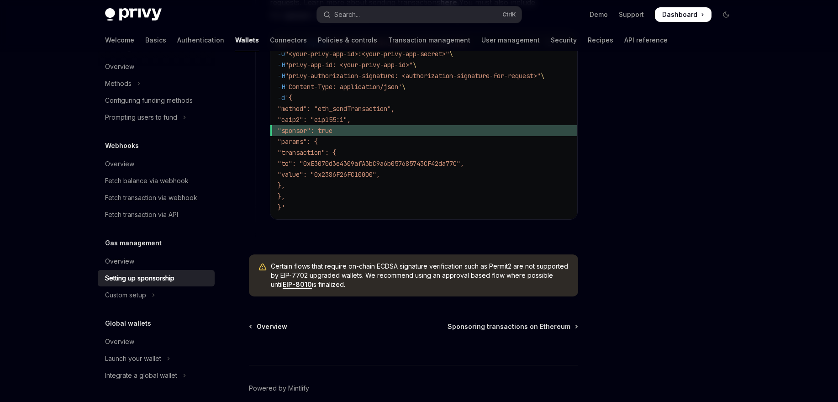
scroll to position [709, 0]
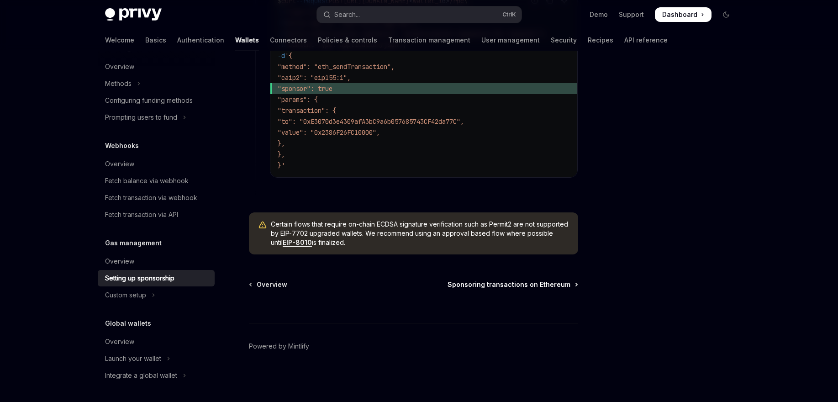
click at [502, 285] on span "Sponsoring transactions on Ethereum" at bounding box center [508, 284] width 123 height 9
type textarea "*"
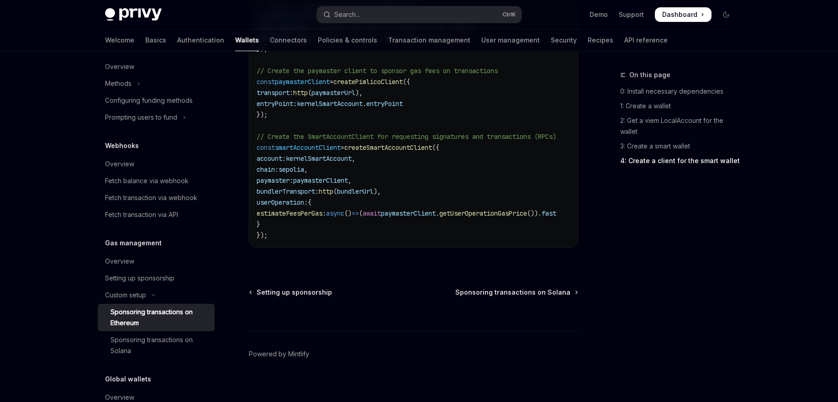
scroll to position [1370, 0]
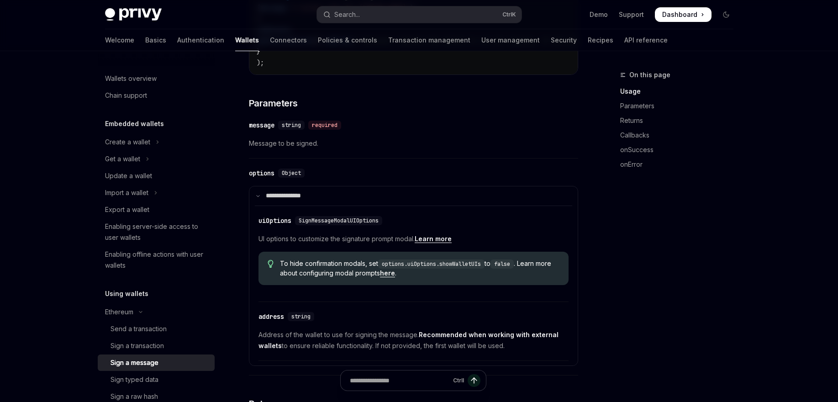
scroll to position [384, 0]
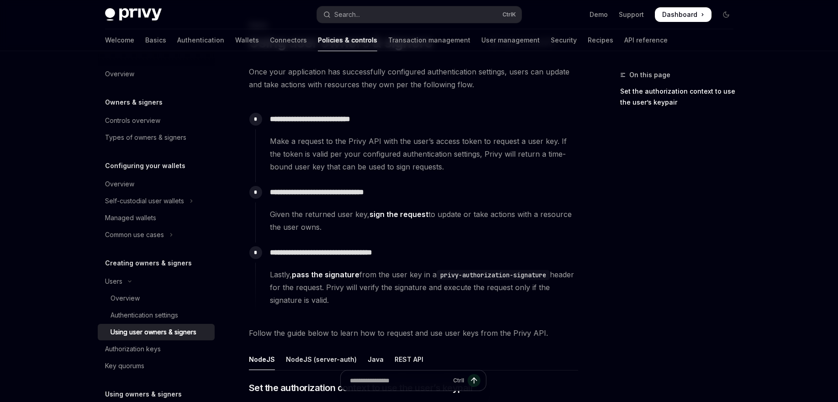
scroll to position [55, 0]
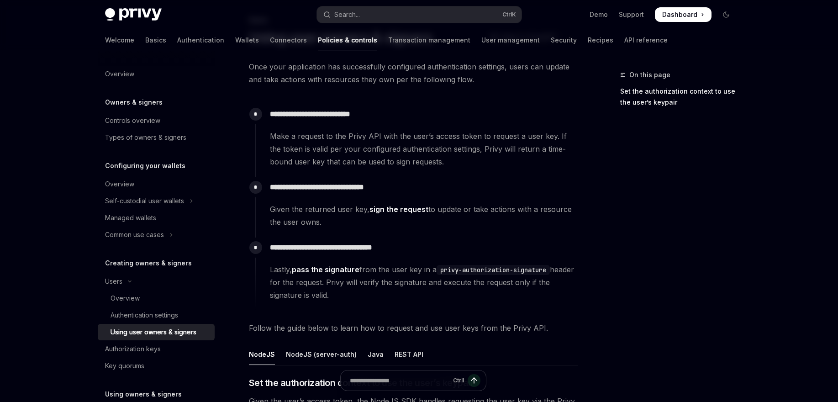
click at [310, 137] on span "Make a request to the Privy API with the user’s access token to request a user …" at bounding box center [424, 149] width 308 height 38
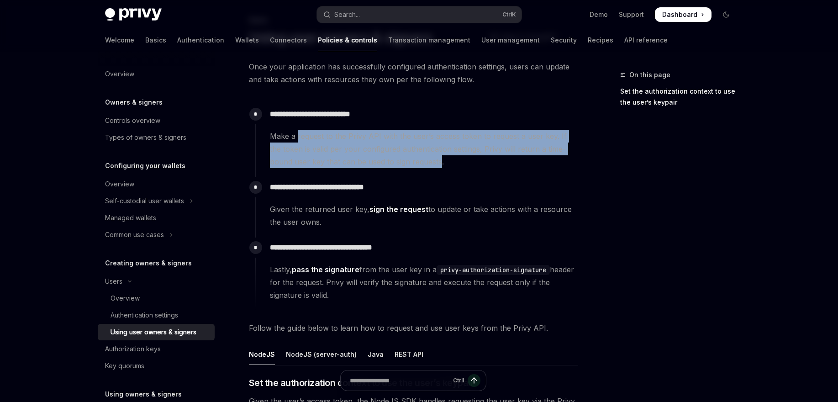
drag, startPoint x: 310, startPoint y: 137, endPoint x: 405, endPoint y: 163, distance: 98.7
click at [405, 163] on span "Make a request to the Privy API with the user’s access token to request a user …" at bounding box center [424, 149] width 308 height 38
drag, startPoint x: 405, startPoint y: 163, endPoint x: 313, endPoint y: 135, distance: 96.5
click at [313, 135] on span "Make a request to the Privy API with the user’s access token to request a user …" at bounding box center [424, 149] width 308 height 38
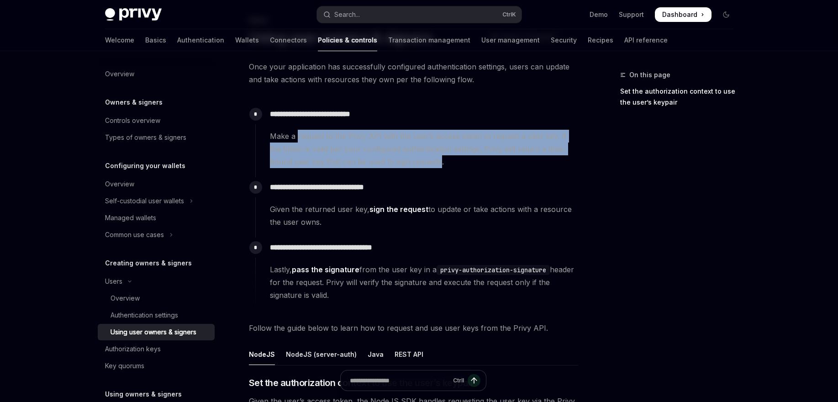
click at [313, 135] on span "Make a request to the Privy API with the user’s access token to request a user …" at bounding box center [424, 149] width 308 height 38
drag, startPoint x: 313, startPoint y: 135, endPoint x: 417, endPoint y: 162, distance: 107.0
click at [417, 162] on span "Make a request to the Privy API with the user’s access token to request a user …" at bounding box center [424, 149] width 308 height 38
drag, startPoint x: 417, startPoint y: 162, endPoint x: 307, endPoint y: 133, distance: 113.2
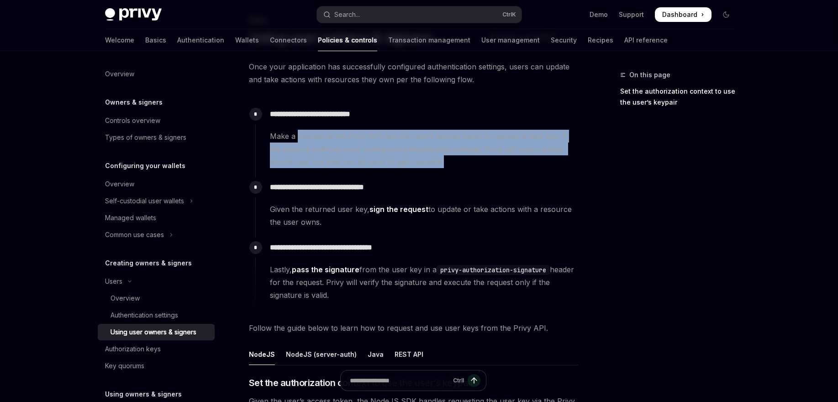
click at [307, 133] on span "Make a request to the Privy API with the user’s access token to request a user …" at bounding box center [424, 149] width 308 height 38
click at [308, 133] on span "Make a request to the Privy API with the user’s access token to request a user …" at bounding box center [424, 149] width 308 height 38
drag, startPoint x: 308, startPoint y: 133, endPoint x: 416, endPoint y: 161, distance: 111.3
click at [416, 161] on span "Make a request to the Privy API with the user’s access token to request a user …" at bounding box center [424, 149] width 308 height 38
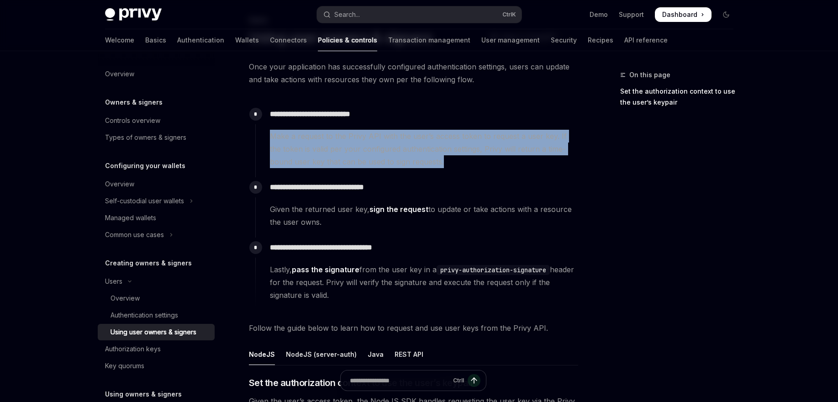
drag, startPoint x: 416, startPoint y: 161, endPoint x: 313, endPoint y: 134, distance: 106.6
click at [287, 129] on div "**********" at bounding box center [416, 136] width 323 height 64
click at [324, 134] on span "Make a request to the Privy API with the user’s access token to request a user …" at bounding box center [424, 149] width 308 height 38
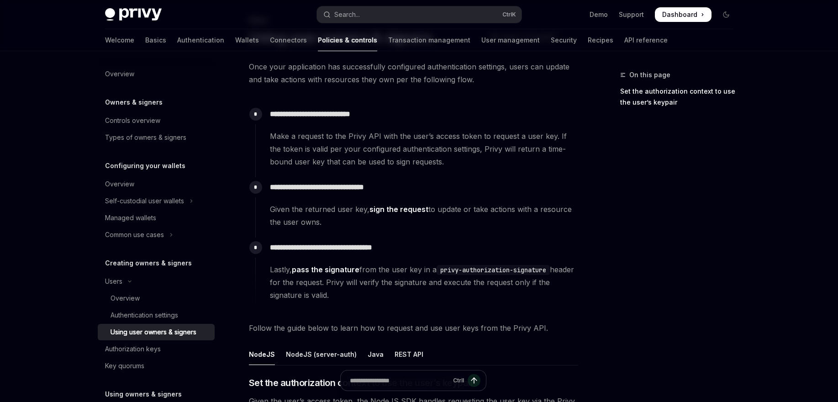
click at [280, 137] on span "Make a request to the Privy API with the user’s access token to request a user …" at bounding box center [424, 149] width 308 height 38
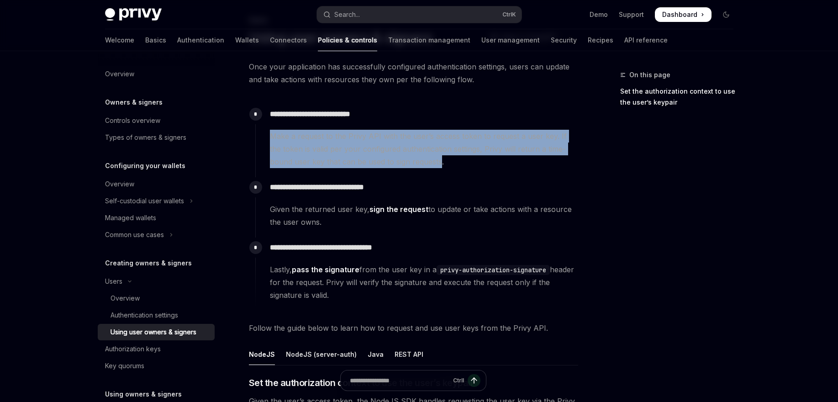
drag, startPoint x: 280, startPoint y: 137, endPoint x: 407, endPoint y: 164, distance: 129.8
click at [407, 164] on span "Make a request to the Privy API with the user’s access token to request a user …" at bounding box center [424, 149] width 308 height 38
drag, startPoint x: 407, startPoint y: 164, endPoint x: 318, endPoint y: 141, distance: 92.4
click at [318, 141] on span "Make a request to the Privy API with the user’s access token to request a user …" at bounding box center [424, 149] width 308 height 38
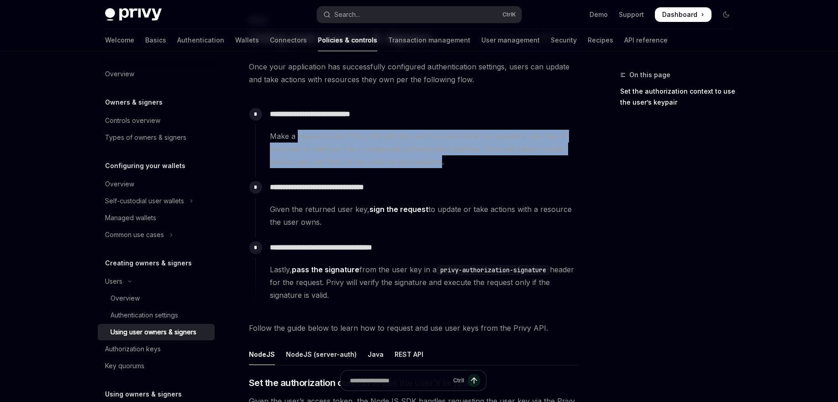
click at [318, 141] on span "Make a request to the Privy API with the user’s access token to request a user …" at bounding box center [424, 149] width 308 height 38
drag, startPoint x: 318, startPoint y: 141, endPoint x: 405, endPoint y: 161, distance: 89.0
click at [405, 161] on span "Make a request to the Privy API with the user’s access token to request a user …" at bounding box center [424, 149] width 308 height 38
drag, startPoint x: 405, startPoint y: 161, endPoint x: 317, endPoint y: 134, distance: 91.4
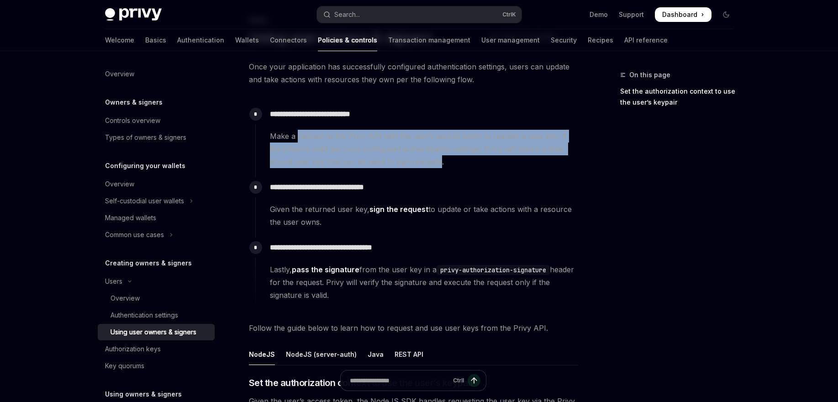
click at [317, 134] on span "Make a request to the Privy API with the user’s access token to request a user …" at bounding box center [424, 149] width 308 height 38
drag, startPoint x: 317, startPoint y: 134, endPoint x: 408, endPoint y: 157, distance: 93.7
click at [408, 157] on span "Make a request to the Privy API with the user’s access token to request a user …" at bounding box center [424, 149] width 308 height 38
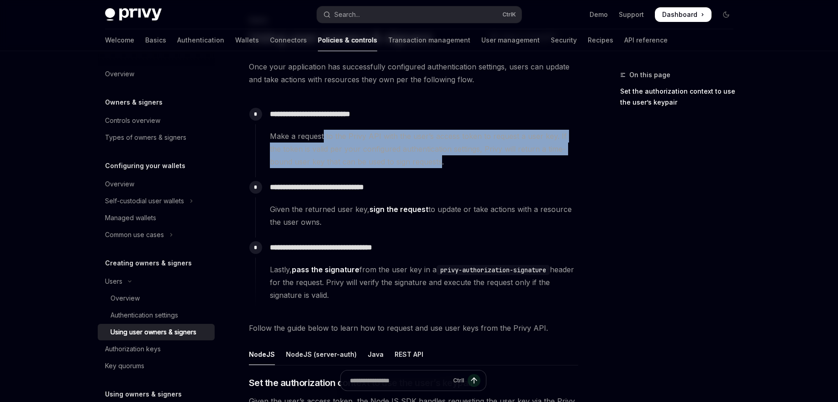
drag, startPoint x: 408, startPoint y: 157, endPoint x: 404, endPoint y: 139, distance: 17.8
click at [324, 132] on span "Make a request to the Privy API with the user’s access token to request a user …" at bounding box center [424, 149] width 308 height 38
click at [420, 133] on span "Make a request to the Privy API with the user’s access token to request a user …" at bounding box center [424, 149] width 308 height 38
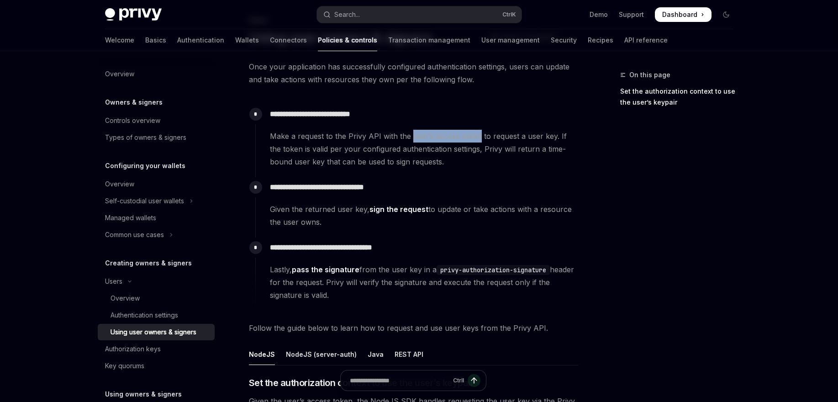
drag, startPoint x: 420, startPoint y: 133, endPoint x: 467, endPoint y: 133, distance: 46.6
click at [467, 133] on span "Make a request to the Privy API with the user’s access token to request a user …" at bounding box center [424, 149] width 308 height 38
drag, startPoint x: 467, startPoint y: 133, endPoint x: 419, endPoint y: 136, distance: 48.0
click at [419, 136] on span "Make a request to the Privy API with the user’s access token to request a user …" at bounding box center [424, 149] width 308 height 38
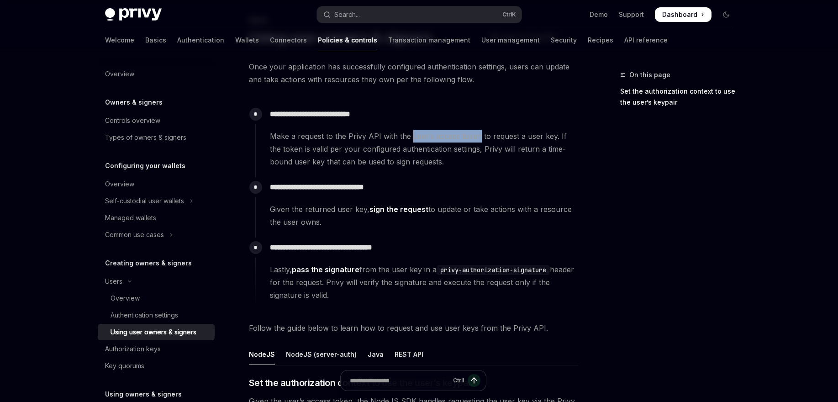
click at [419, 136] on span "Make a request to the Privy API with the user’s access token to request a user …" at bounding box center [424, 149] width 308 height 38
drag, startPoint x: 419, startPoint y: 136, endPoint x: 460, endPoint y: 137, distance: 41.1
click at [460, 137] on span "Make a request to the Privy API with the user’s access token to request a user …" at bounding box center [424, 149] width 308 height 38
drag, startPoint x: 460, startPoint y: 137, endPoint x: 426, endPoint y: 137, distance: 33.8
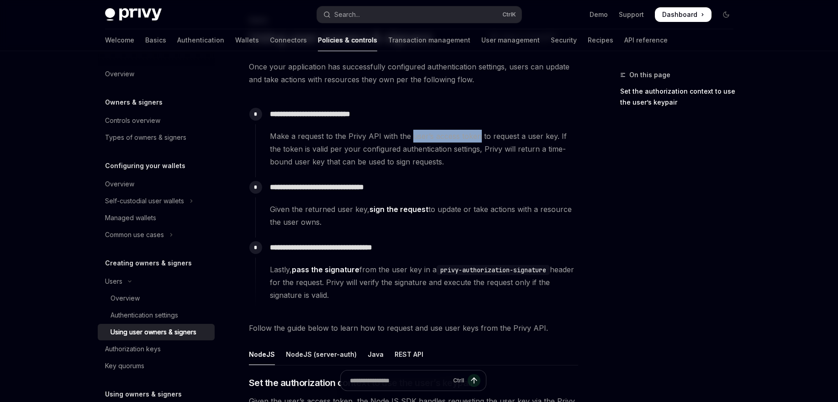
click at [426, 137] on span "Make a request to the Privy API with the user’s access token to request a user …" at bounding box center [424, 149] width 308 height 38
click at [447, 137] on span "Make a request to the Privy API with the user’s access token to request a user …" at bounding box center [424, 149] width 308 height 38
drag, startPoint x: 447, startPoint y: 137, endPoint x: 465, endPoint y: 137, distance: 18.3
click at [465, 137] on span "Make a request to the Privy API with the user’s access token to request a user …" at bounding box center [424, 149] width 308 height 38
click at [453, 111] on p "**********" at bounding box center [424, 114] width 308 height 13
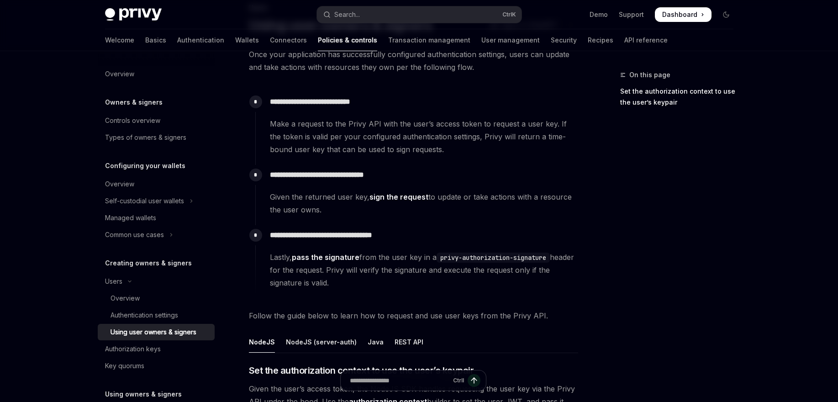
scroll to position [110, 0]
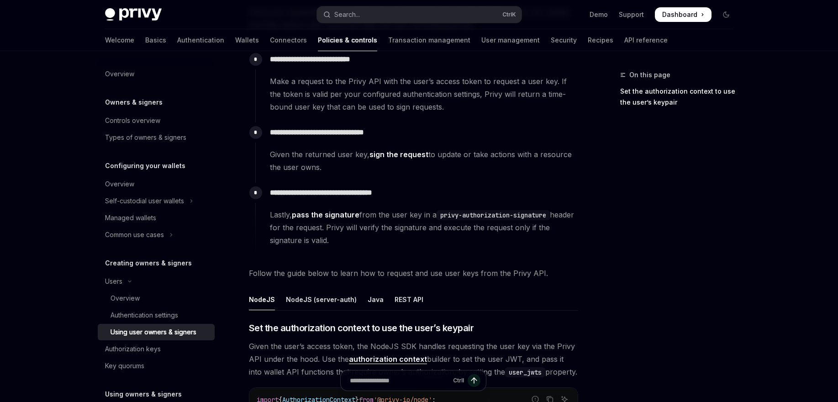
click at [398, 103] on span "Make a request to the Privy API with the user’s access token to request a user …" at bounding box center [424, 94] width 308 height 38
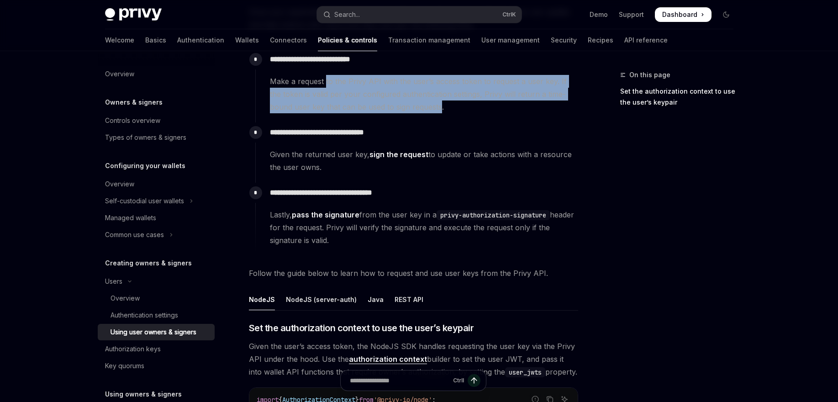
drag, startPoint x: 398, startPoint y: 103, endPoint x: 325, endPoint y: 83, distance: 75.6
click at [325, 83] on span "Make a request to the Privy API with the user’s access token to request a user …" at bounding box center [424, 94] width 308 height 38
drag, startPoint x: 343, startPoint y: 86, endPoint x: 406, endPoint y: 105, distance: 66.2
click at [406, 105] on span "Make a request to the Privy API with the user’s access token to request a user …" at bounding box center [424, 94] width 308 height 38
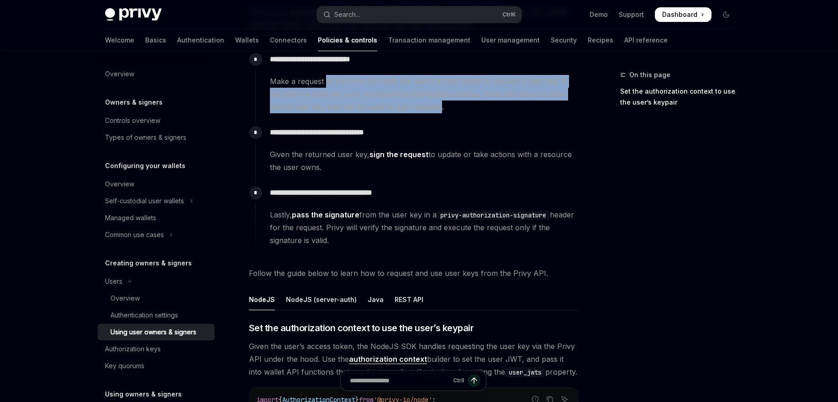
click at [406, 105] on span "Make a request to the Privy API with the user’s access token to request a user …" at bounding box center [424, 94] width 308 height 38
drag, startPoint x: 406, startPoint y: 105, endPoint x: 325, endPoint y: 84, distance: 83.7
click at [325, 84] on span "Make a request to the Privy API with the user’s access token to request a user …" at bounding box center [424, 94] width 308 height 38
click at [352, 85] on span "Make a request to the Privy API with the user’s access token to request a user …" at bounding box center [424, 94] width 308 height 38
click at [520, 91] on span "Make a request to the Privy API with the user’s access token to request a user …" at bounding box center [424, 94] width 308 height 38
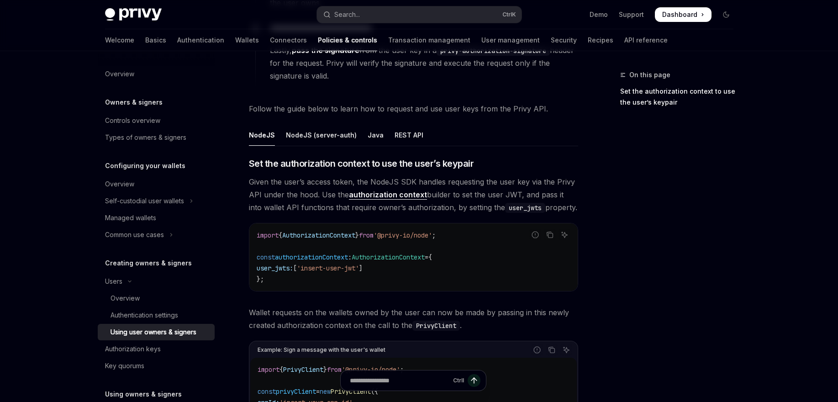
scroll to position [329, 0]
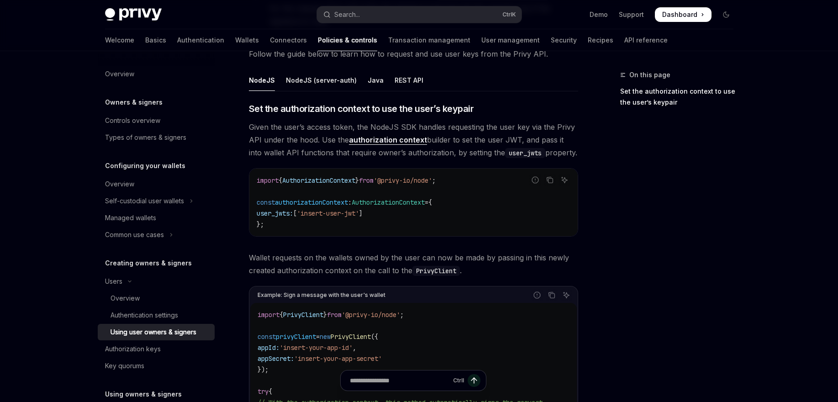
click at [376, 139] on link "authorization context" at bounding box center [388, 140] width 78 height 10
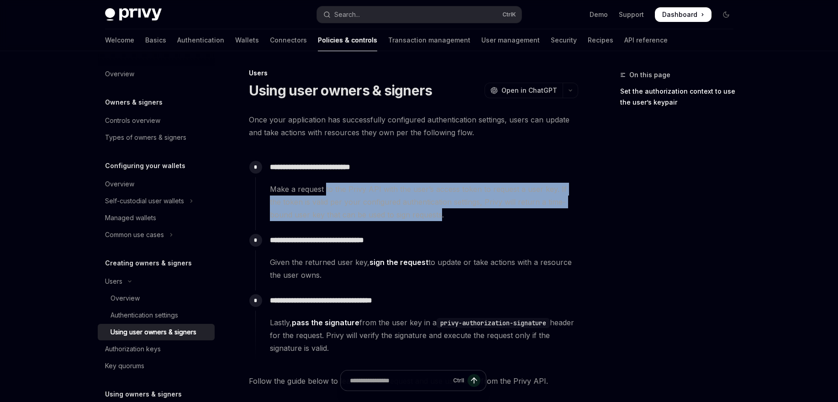
scroll to position [0, 0]
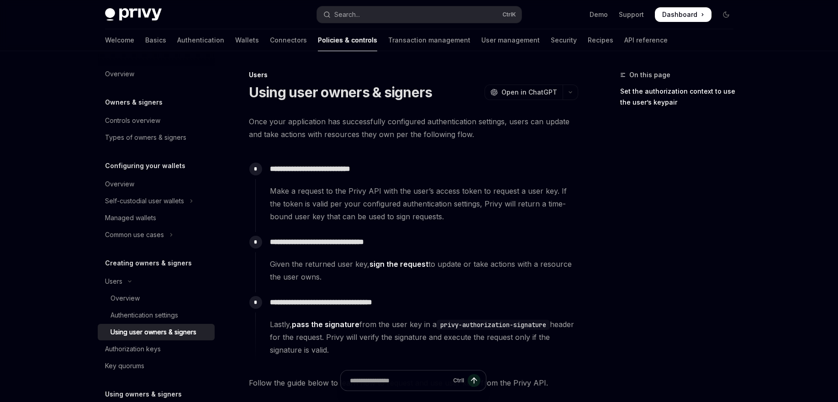
click at [268, 85] on h1 "Using user owners & signers" at bounding box center [341, 92] width 184 height 16
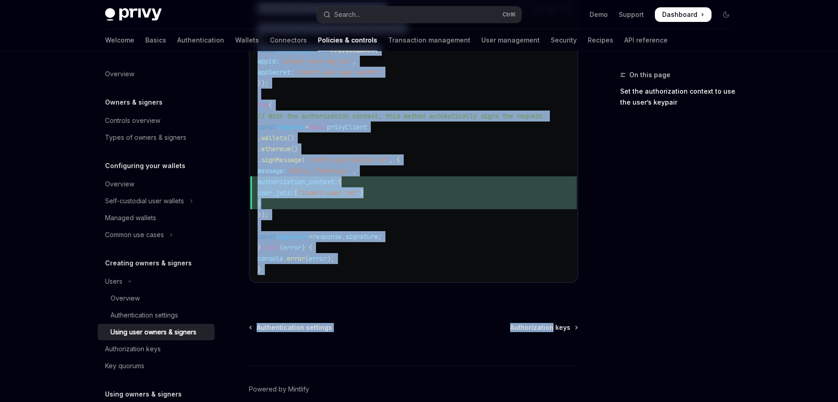
scroll to position [662, 0]
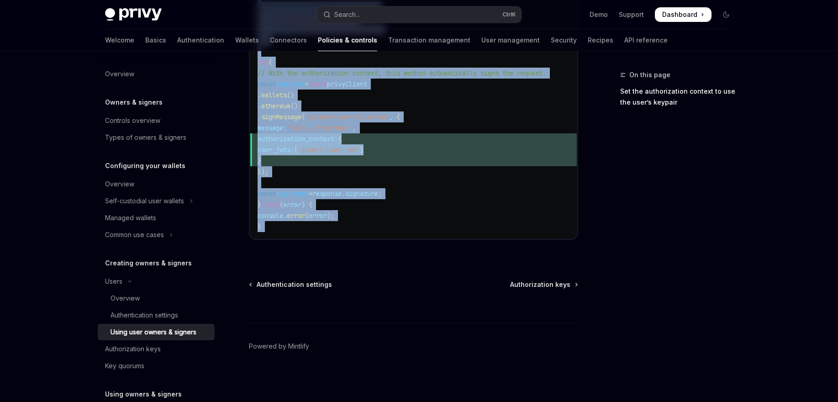
drag, startPoint x: 268, startPoint y: 85, endPoint x: 378, endPoint y: 236, distance: 186.7
copy div "**********"
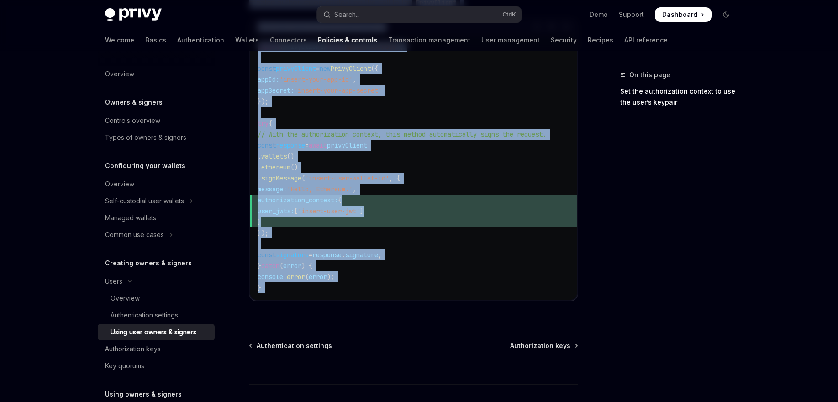
scroll to position [552, 0]
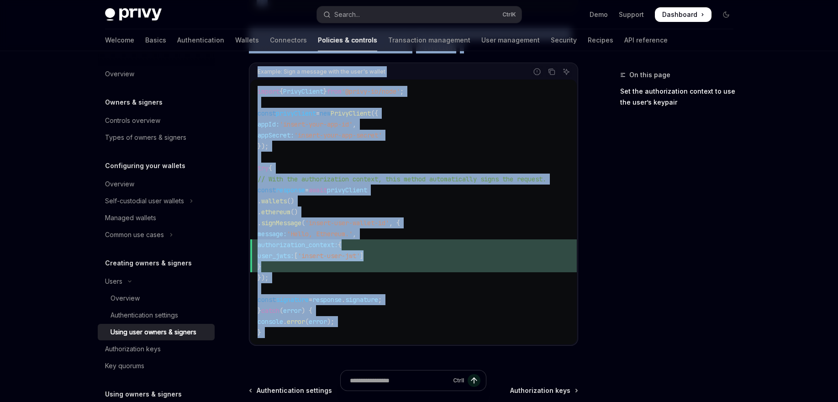
click at [447, 114] on code "import { PrivyClient } from '@privy-io/node' ; const privyClient = new PrivyCli…" at bounding box center [414, 212] width 312 height 252
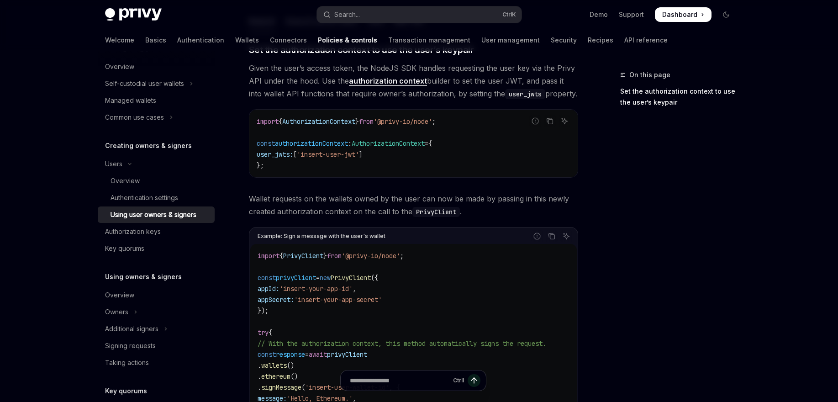
scroll to position [164, 0]
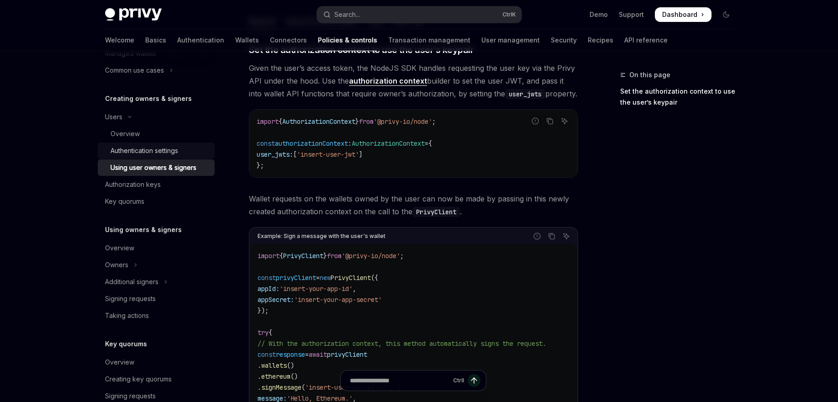
click at [138, 150] on div "Authentication settings" at bounding box center [144, 150] width 68 height 11
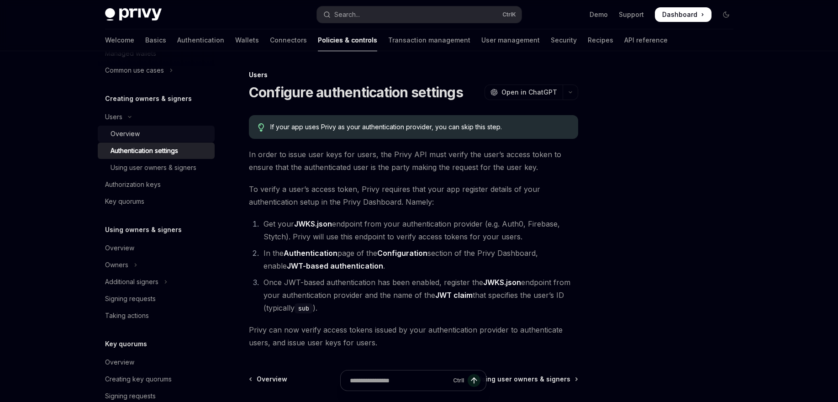
click at [145, 137] on div "Overview" at bounding box center [159, 133] width 99 height 11
type textarea "*"
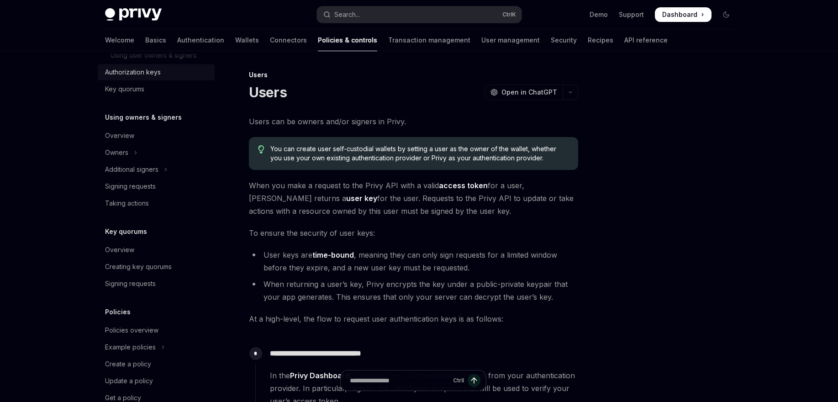
scroll to position [299, 0]
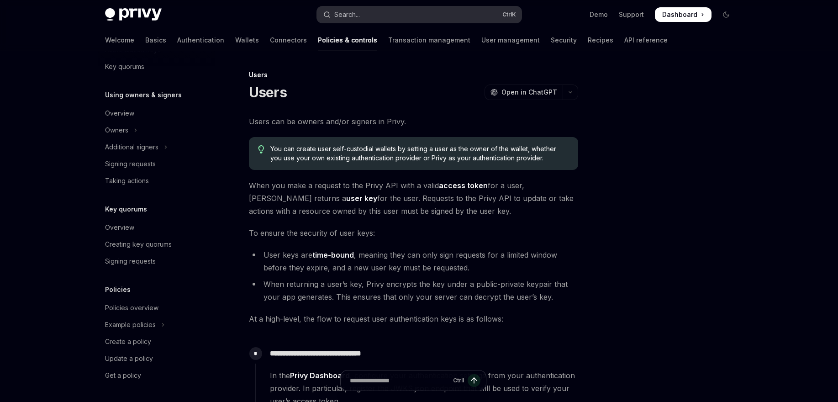
click at [345, 16] on div "Search..." at bounding box center [347, 14] width 26 height 11
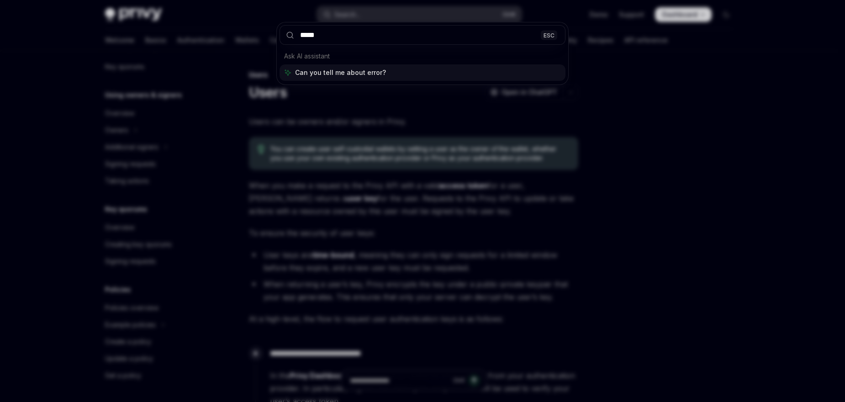
type input "******"
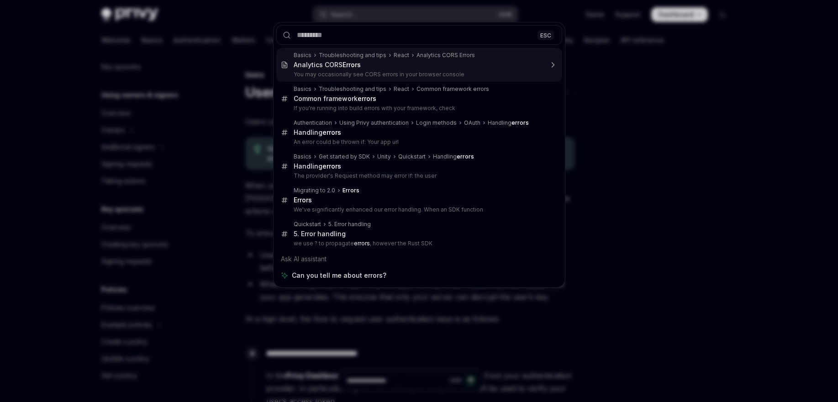
type textarea "*"
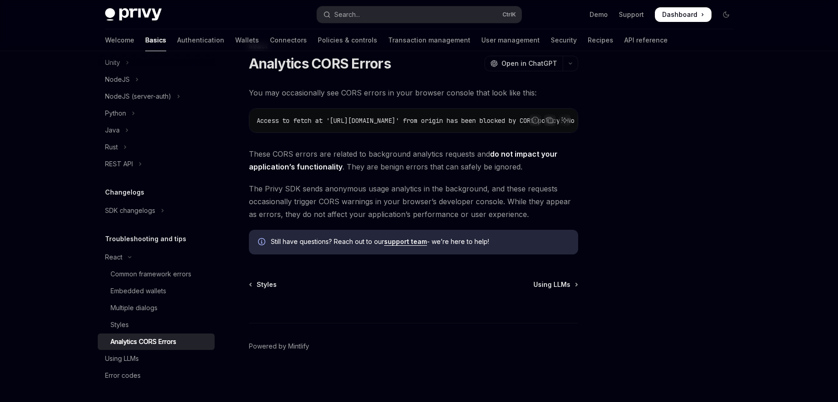
scroll to position [209, 0]
click at [354, 14] on div "Search..." at bounding box center [347, 14] width 26 height 11
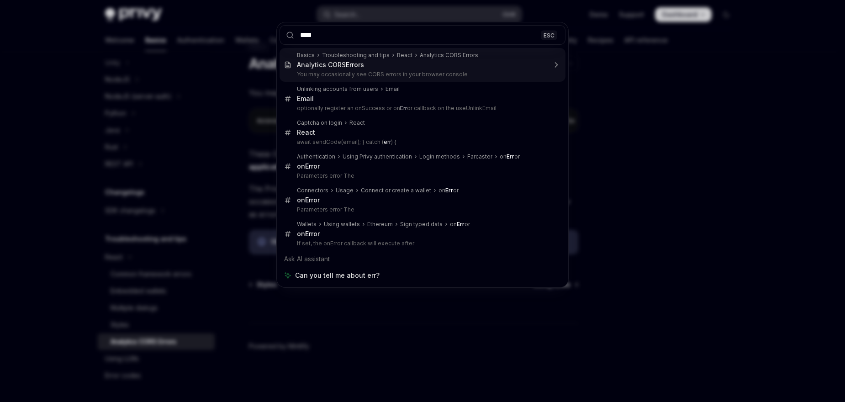
type input "*****"
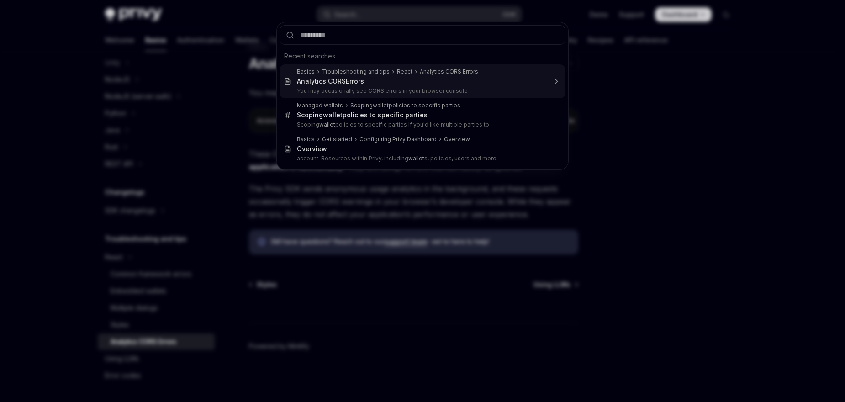
click at [238, 39] on div "Recent searches Basics Troubleshooting and tips React Analytics CORS Errors Ana…" at bounding box center [422, 201] width 845 height 402
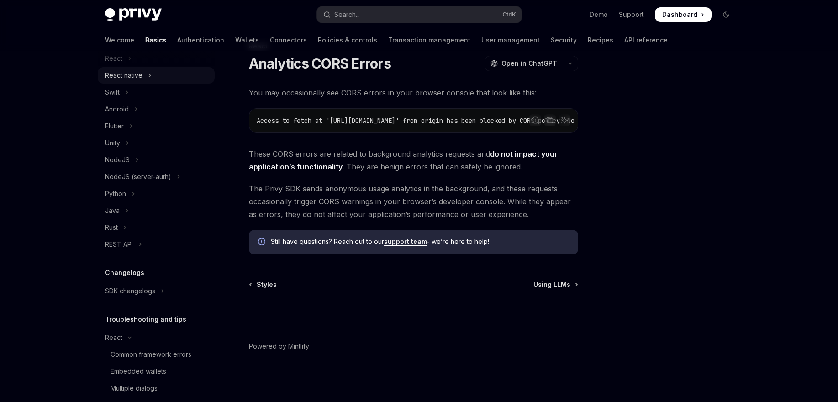
scroll to position [99, 0]
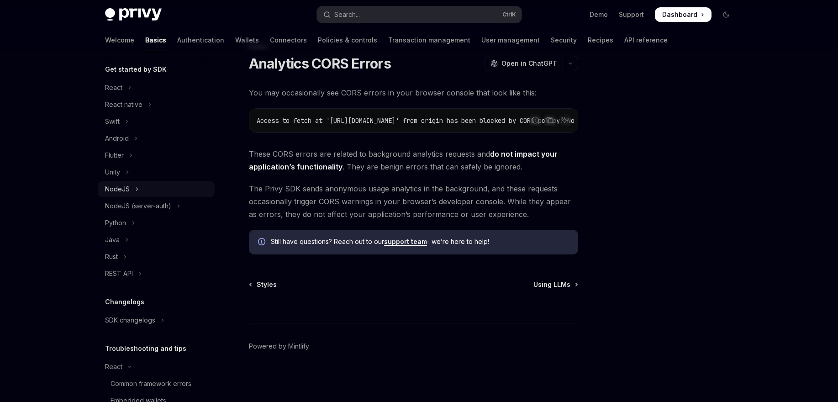
click at [131, 193] on button "NodeJS" at bounding box center [156, 189] width 117 height 16
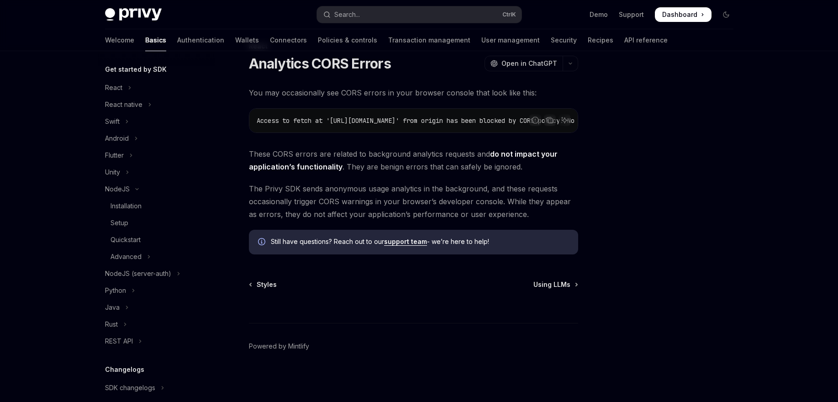
scroll to position [28, 0]
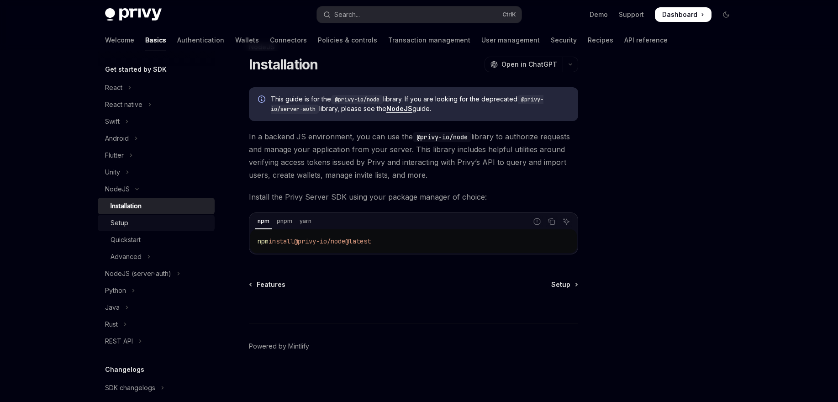
click at [140, 221] on div "Setup" at bounding box center [159, 222] width 99 height 11
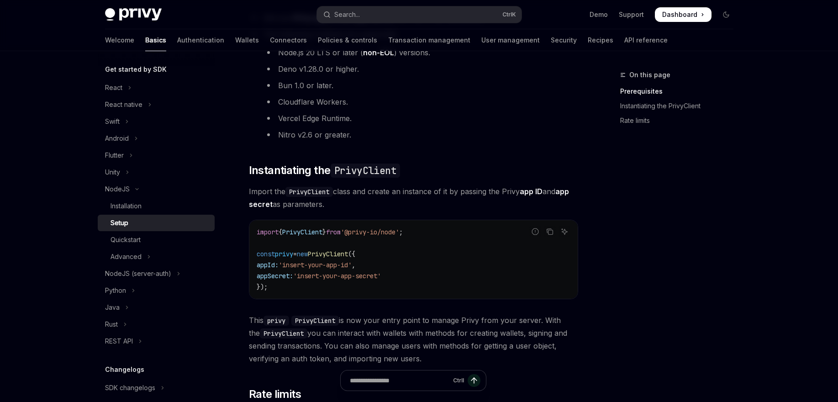
scroll to position [360, 0]
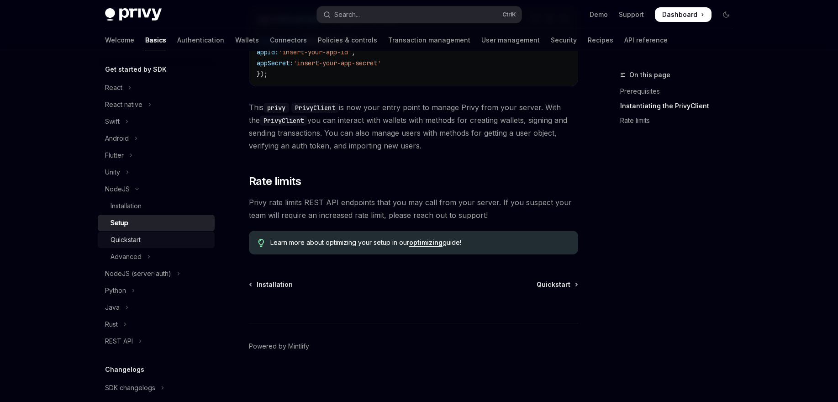
click at [122, 238] on div "Quickstart" at bounding box center [125, 239] width 30 height 11
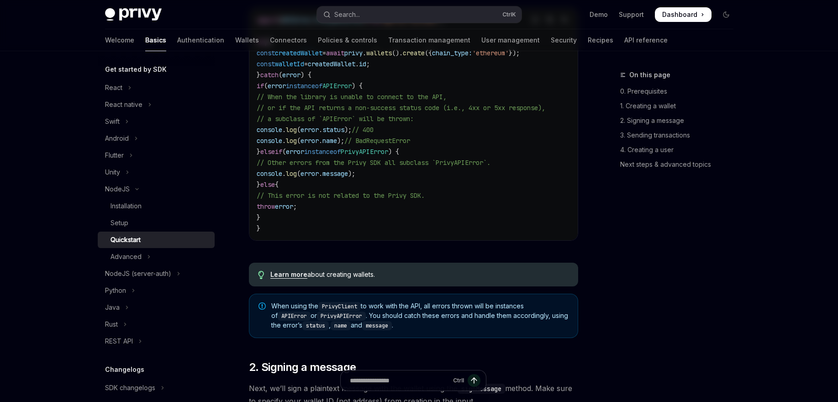
type textarea "*"
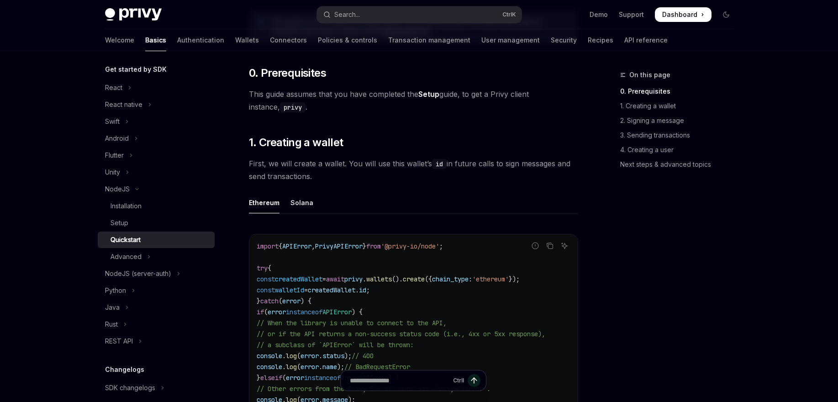
scroll to position [274, 0]
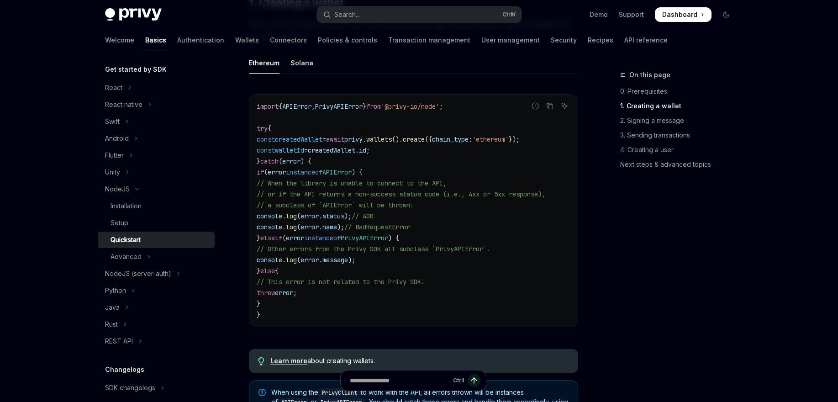
click at [312, 247] on span "// Other errors from the Privy SDK all subclass `PrivyAPIError`." at bounding box center [374, 249] width 234 height 8
drag, startPoint x: 312, startPoint y: 247, endPoint x: 325, endPoint y: 243, distance: 13.3
click at [343, 242] on code "import { APIError , PrivyAPIError } from '@privy-io/node' ; try { const created…" at bounding box center [414, 210] width 314 height 219
click at [304, 240] on span "error" at bounding box center [295, 238] width 18 height 8
drag, startPoint x: 314, startPoint y: 240, endPoint x: 394, endPoint y: 232, distance: 80.3
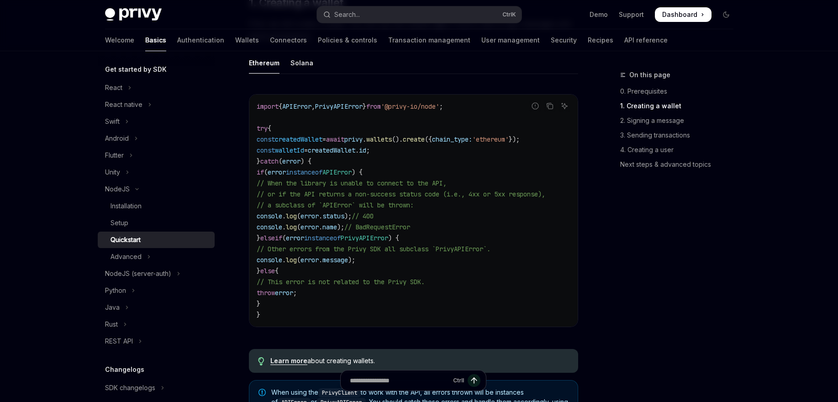
click at [394, 232] on code "import { APIError , PrivyAPIError } from '@privy-io/node' ; try { const created…" at bounding box center [414, 210] width 314 height 219
click at [390, 242] on code "import { APIError , PrivyAPIError } from '@privy-io/node' ; try { const created…" at bounding box center [414, 210] width 314 height 219
click at [315, 246] on span "// Other errors from the Privy SDK all subclass `PrivyAPIError`." at bounding box center [374, 249] width 234 height 8
drag, startPoint x: 315, startPoint y: 246, endPoint x: 376, endPoint y: 242, distance: 61.8
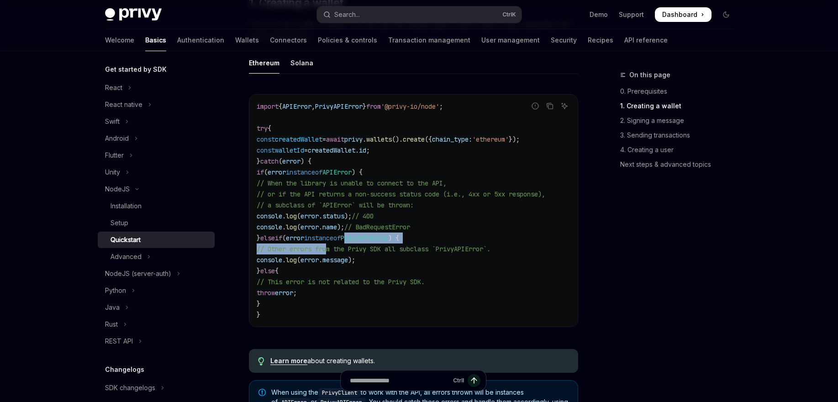
click at [376, 242] on code "import { APIError , PrivyAPIError } from '@privy-io/node' ; try { const created…" at bounding box center [414, 210] width 314 height 219
click at [388, 234] on span "PrivyAPIError" at bounding box center [364, 238] width 47 height 8
drag, startPoint x: 391, startPoint y: 234, endPoint x: 317, endPoint y: 239, distance: 74.1
click at [317, 239] on span "} else if ( error instanceof PrivyAPIError ) {" at bounding box center [328, 238] width 142 height 8
click at [304, 239] on span "error" at bounding box center [295, 238] width 18 height 8
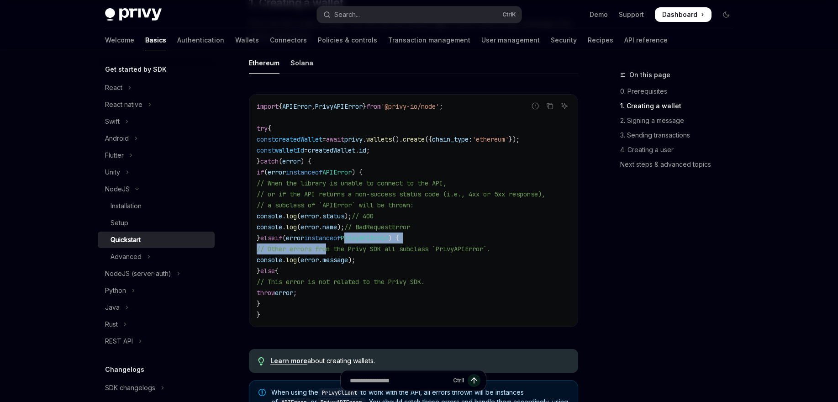
drag, startPoint x: 317, startPoint y: 239, endPoint x: 403, endPoint y: 234, distance: 85.5
click at [399, 234] on span "} else if ( error instanceof PrivyAPIError ) {" at bounding box center [328, 238] width 142 height 8
click at [388, 234] on span "PrivyAPIError" at bounding box center [364, 238] width 47 height 8
drag, startPoint x: 403, startPoint y: 234, endPoint x: 319, endPoint y: 233, distance: 83.6
click at [319, 234] on span "} else if ( error instanceof PrivyAPIError ) {" at bounding box center [328, 238] width 142 height 8
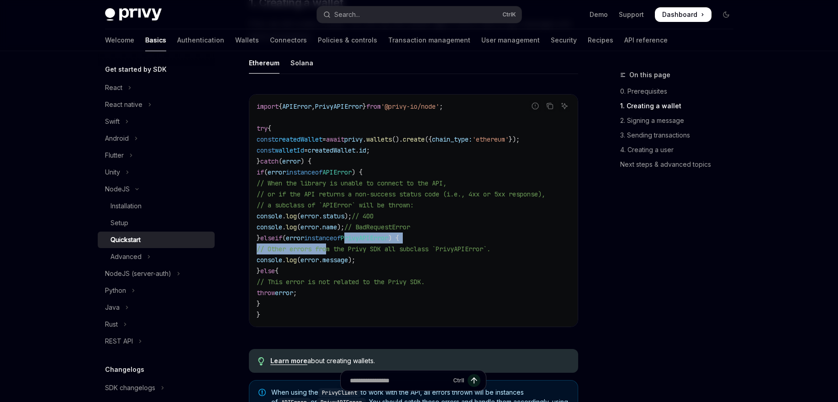
click at [304, 234] on span "error" at bounding box center [295, 238] width 18 height 8
drag, startPoint x: 319, startPoint y: 233, endPoint x: 381, endPoint y: 234, distance: 62.1
click at [381, 234] on span "} else if ( error instanceof PrivyAPIError ) {" at bounding box center [328, 238] width 142 height 8
click at [381, 234] on span "PrivyAPIError" at bounding box center [364, 238] width 47 height 8
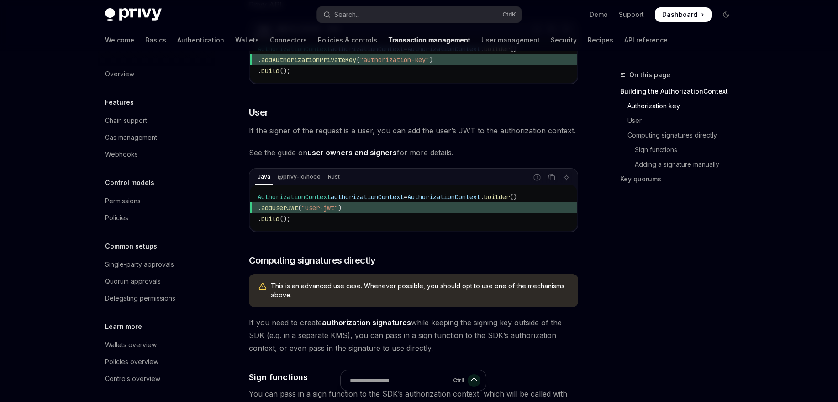
scroll to position [329, 0]
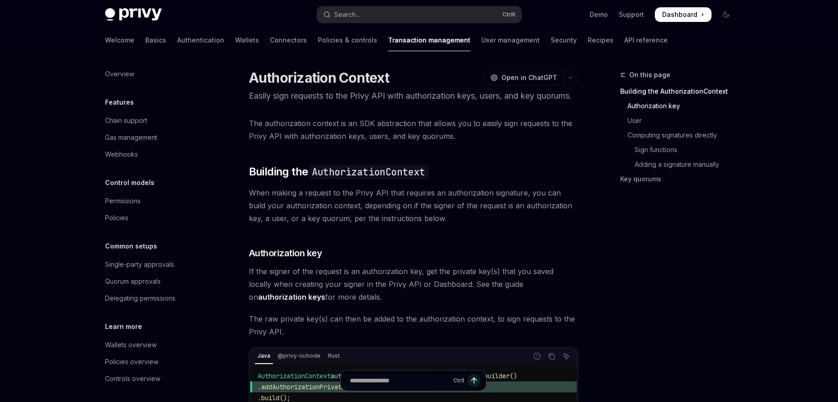
scroll to position [0, 0]
drag, startPoint x: 264, startPoint y: 74, endPoint x: 271, endPoint y: 86, distance: 13.3
click at [264, 74] on h1 "Authorization Context" at bounding box center [319, 78] width 140 height 16
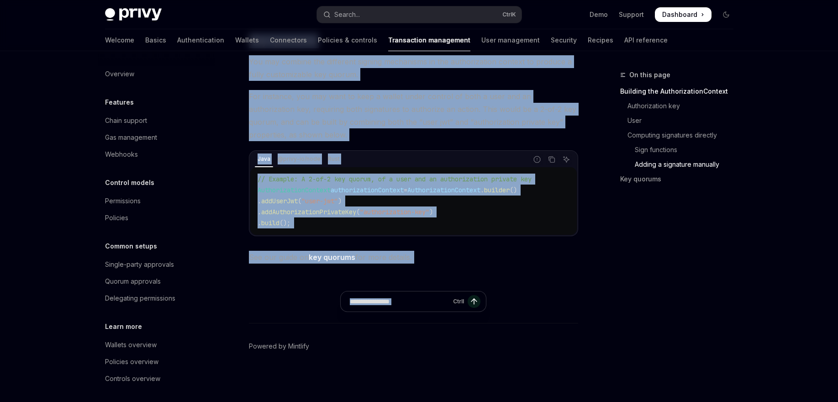
scroll to position [1491, 0]
drag, startPoint x: 271, startPoint y: 86, endPoint x: 412, endPoint y: 300, distance: 256.8
copy div "Loremipsumdol Sitamet ConsEC Adip el SeddOEI Tempor inci utlabore et dol Magna …"
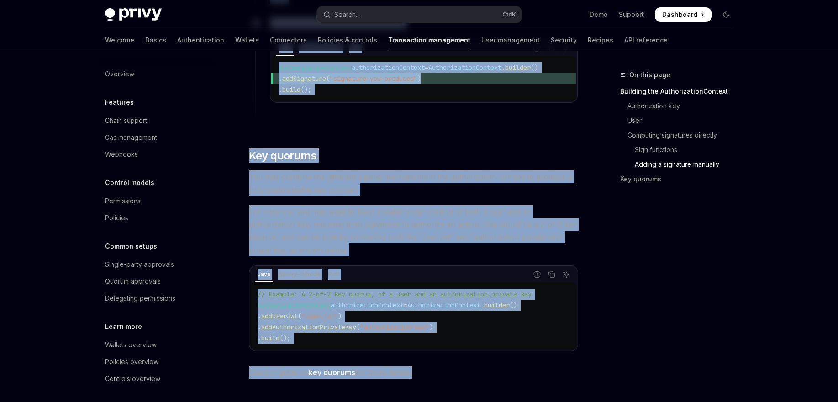
scroll to position [1162, 0]
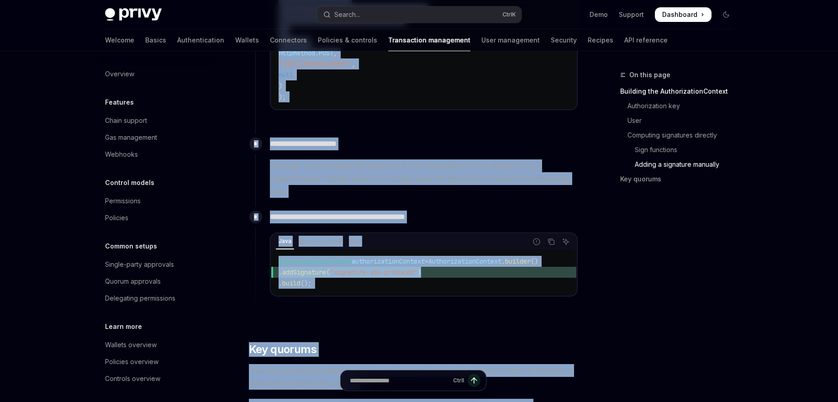
click at [410, 194] on span "The logic for producing the signature is fully dependent on the details of your…" at bounding box center [424, 178] width 308 height 38
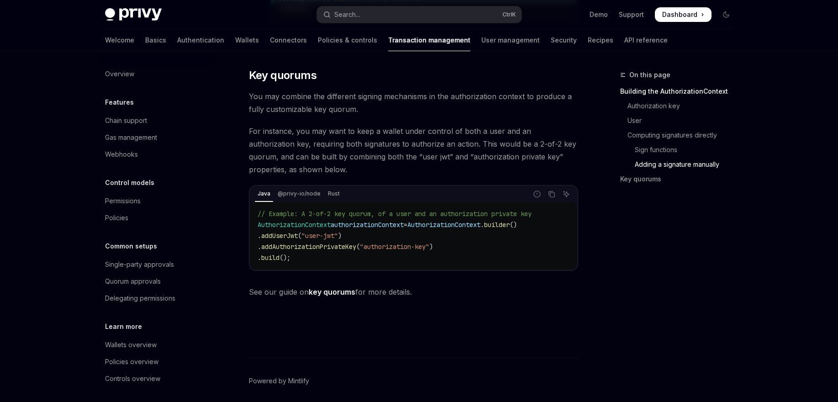
scroll to position [1491, 0]
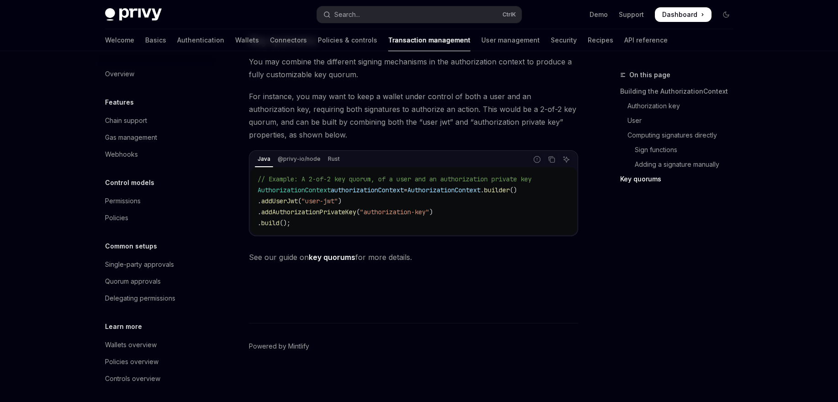
click at [335, 261] on link "key quorums" at bounding box center [332, 257] width 47 height 10
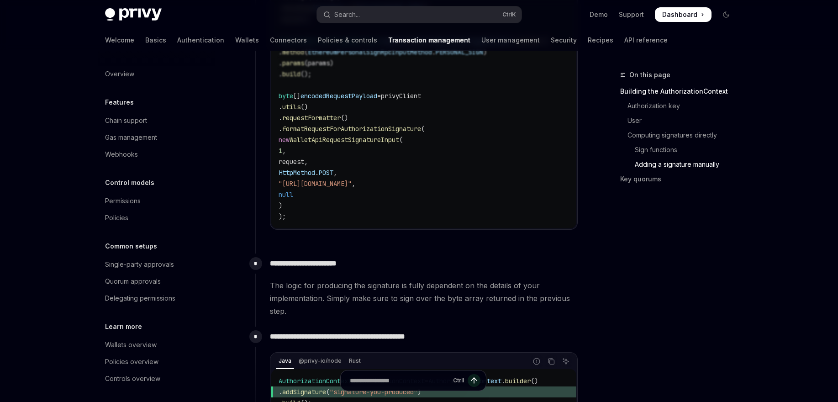
scroll to position [888, 0]
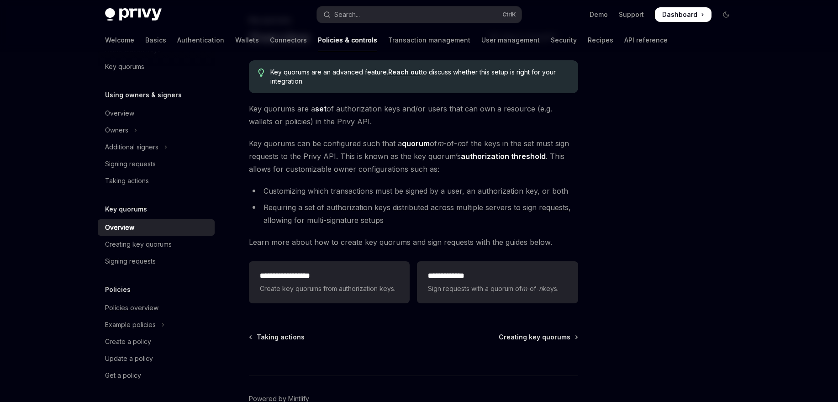
scroll to position [107, 0]
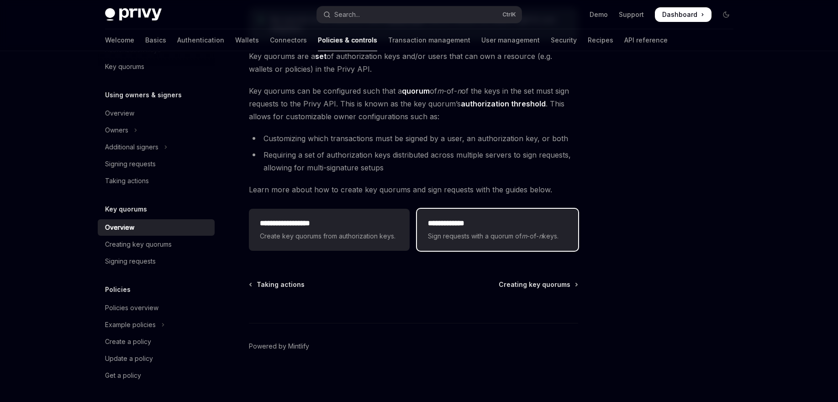
click at [437, 227] on h2 "**********" at bounding box center [497, 223] width 139 height 11
type textarea "*"
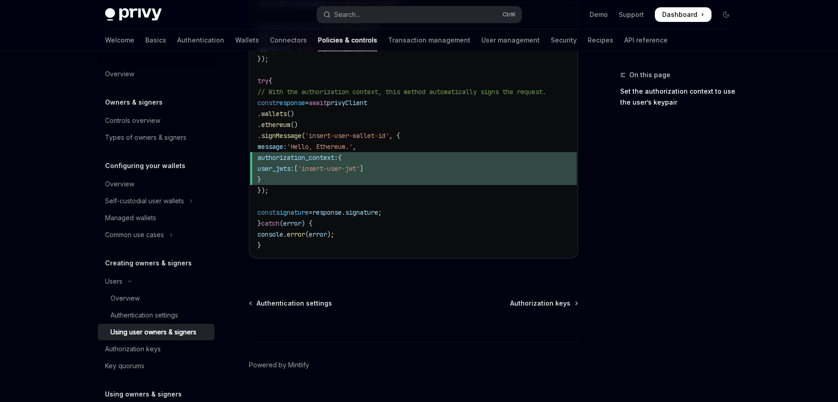
scroll to position [552, 0]
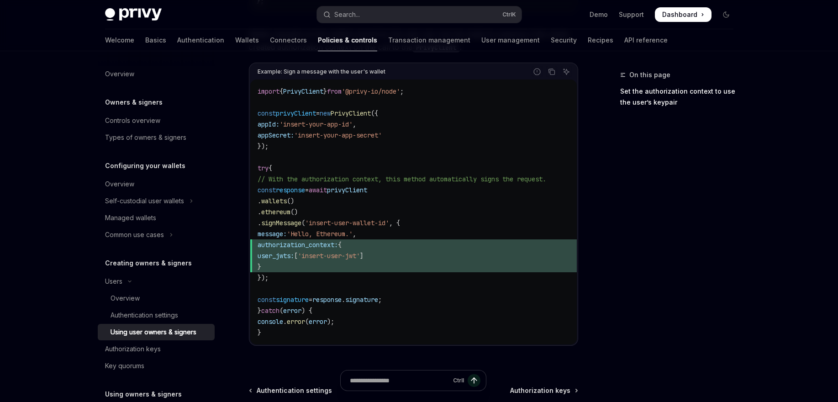
click at [274, 191] on span "const" at bounding box center [267, 190] width 18 height 8
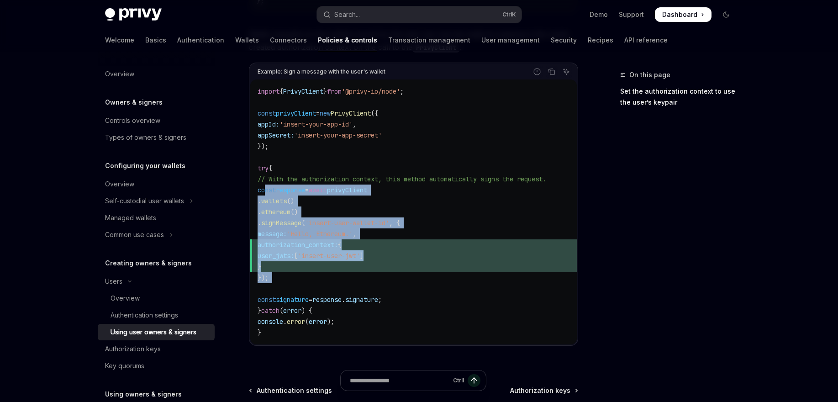
drag, startPoint x: 274, startPoint y: 191, endPoint x: 317, endPoint y: 275, distance: 94.5
click at [317, 275] on code "import { PrivyClient } from '@privy-io/node' ; const privyClient = new PrivyCli…" at bounding box center [414, 212] width 312 height 252
copy code "const response = await privyClient . wallets () . ethereum () . signMessage ( '…"
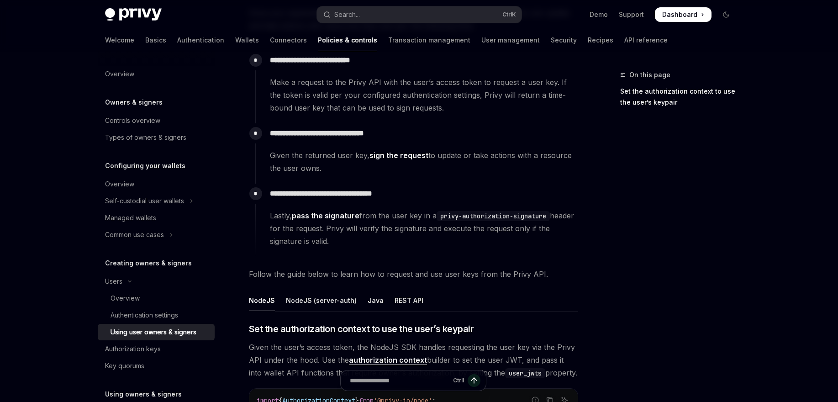
scroll to position [0, 0]
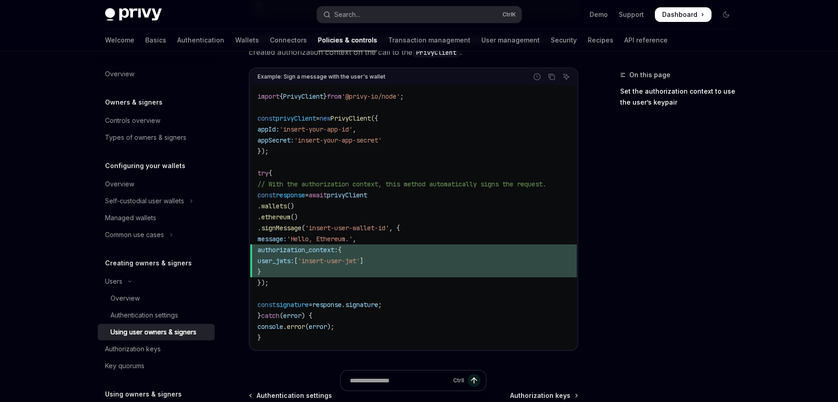
scroll to position [548, 0]
click at [289, 288] on code "import { PrivyClient } from '@privy-io/node' ; const privyClient = new PrivyCli…" at bounding box center [414, 216] width 312 height 252
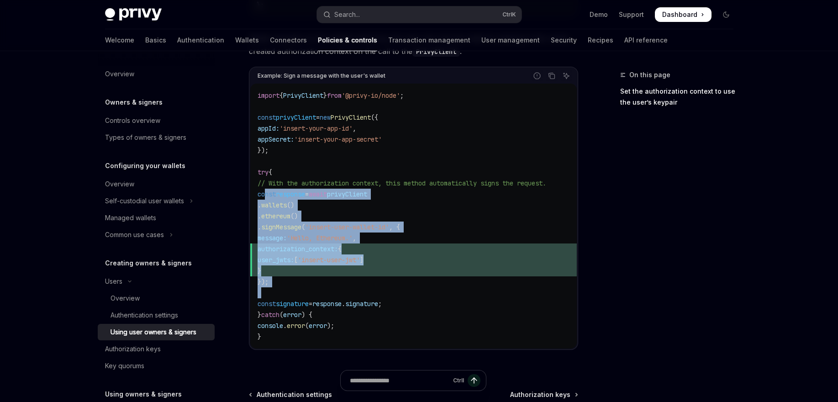
drag, startPoint x: 289, startPoint y: 288, endPoint x: 269, endPoint y: 193, distance: 97.0
click at [269, 193] on code "import { PrivyClient } from '@privy-io/node' ; const privyClient = new PrivyCli…" at bounding box center [414, 216] width 312 height 252
click at [269, 193] on span "const" at bounding box center [267, 194] width 18 height 8
drag, startPoint x: 269, startPoint y: 193, endPoint x: 289, endPoint y: 287, distance: 96.2
click at [289, 287] on code "import { PrivyClient } from '@privy-io/node' ; const privyClient = new PrivyCli…" at bounding box center [414, 216] width 312 height 252
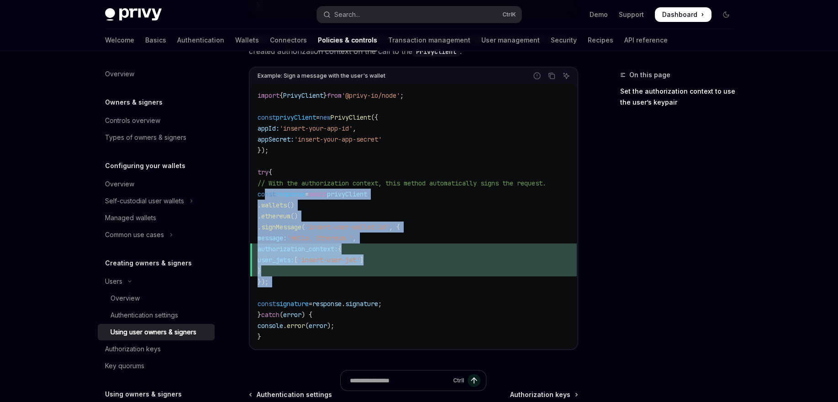
click at [289, 287] on code "import { PrivyClient } from '@privy-io/node' ; const privyClient = new PrivyCli…" at bounding box center [414, 216] width 312 height 252
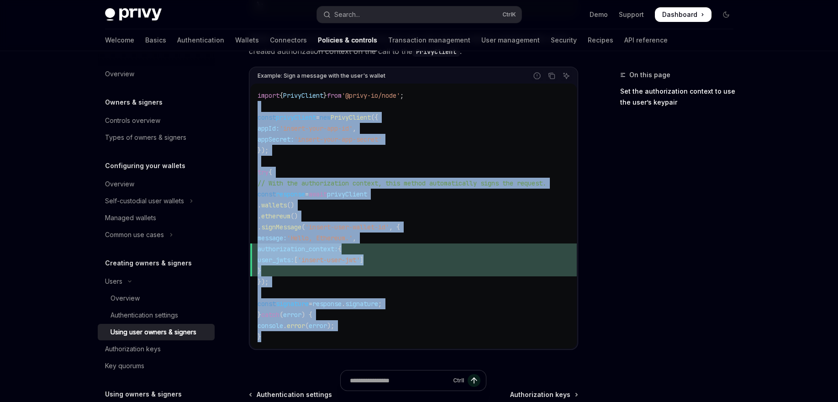
drag, startPoint x: 324, startPoint y: 335, endPoint x: 257, endPoint y: 101, distance: 243.8
click at [257, 101] on div "import { PrivyClient } from '@privy-io/node' ; const privyClient = new PrivyCli…" at bounding box center [413, 216] width 326 height 265
copy code "const privyClient = new PrivyClient ({ appId: 'insert-your-app-id' , appSecret:…"
click at [415, 109] on code "import { PrivyClient } from '@privy-io/node' ; const privyClient = new PrivyCli…" at bounding box center [414, 216] width 312 height 252
